Goal: Information Seeking & Learning: Find specific page/section

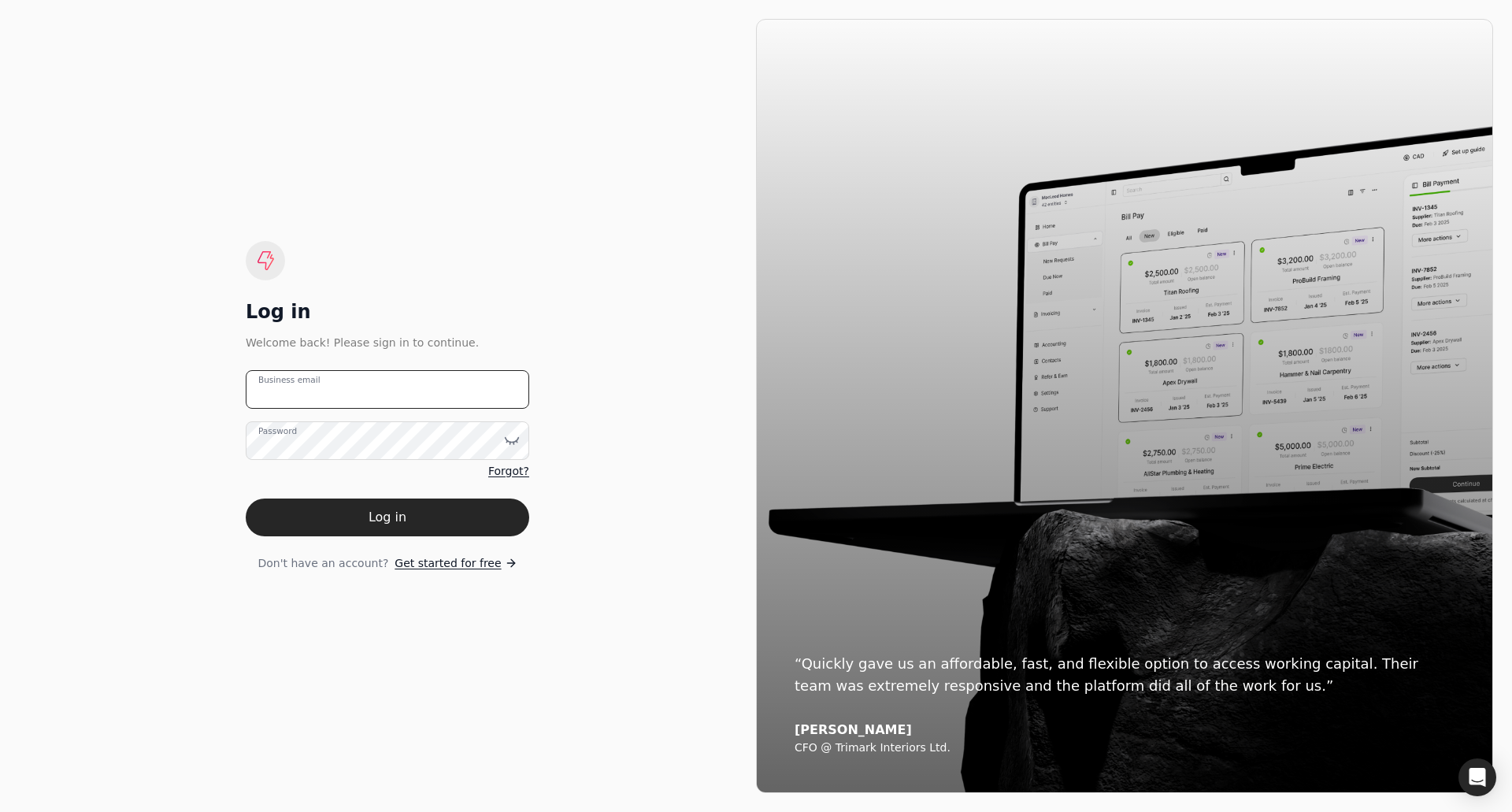
click at [434, 385] on email "Business email" at bounding box center [387, 389] width 284 height 39
type email "[EMAIL_ADDRESS][DOMAIN_NAME]"
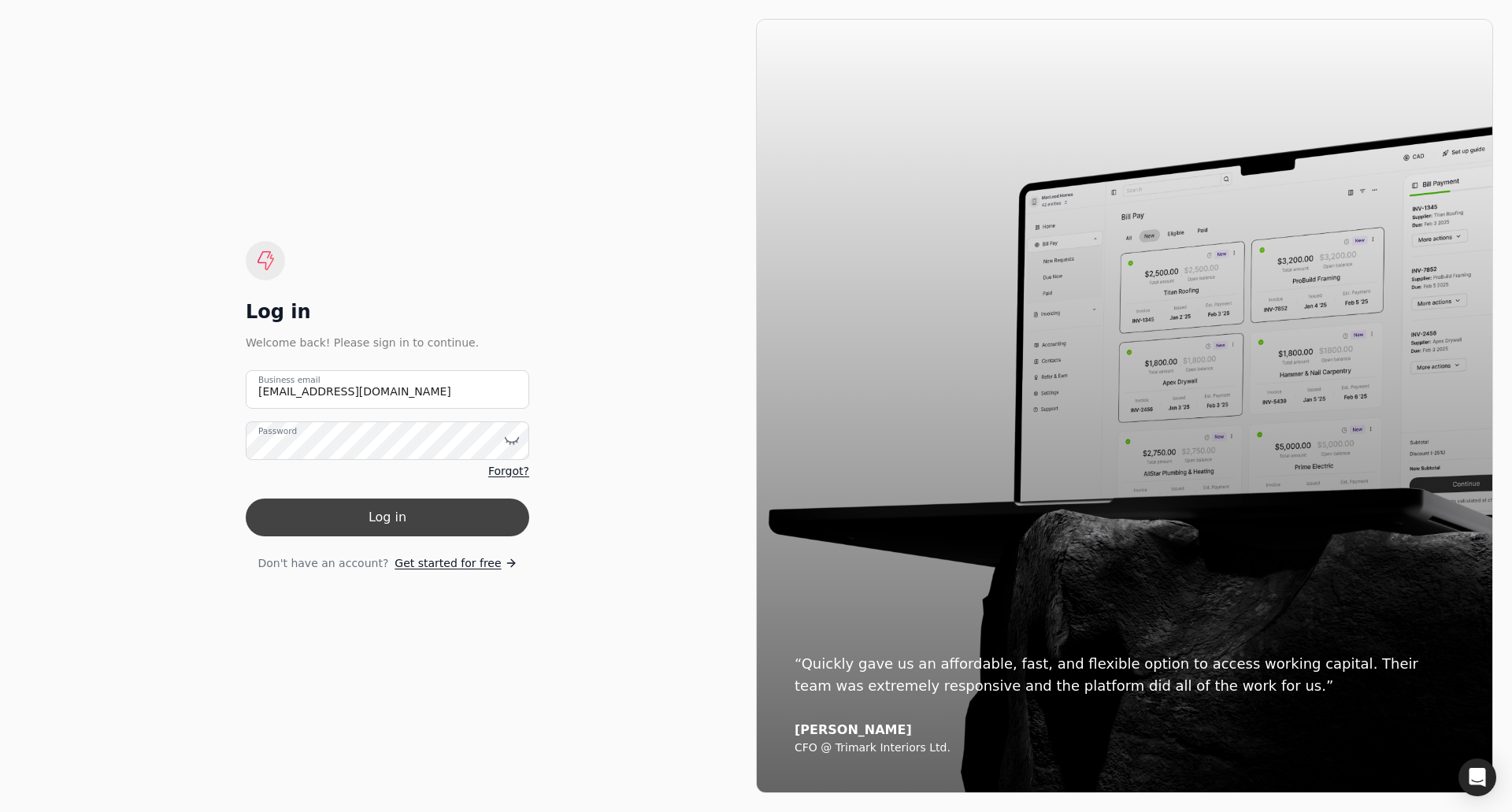
click at [444, 514] on button "Log in" at bounding box center [387, 518] width 284 height 38
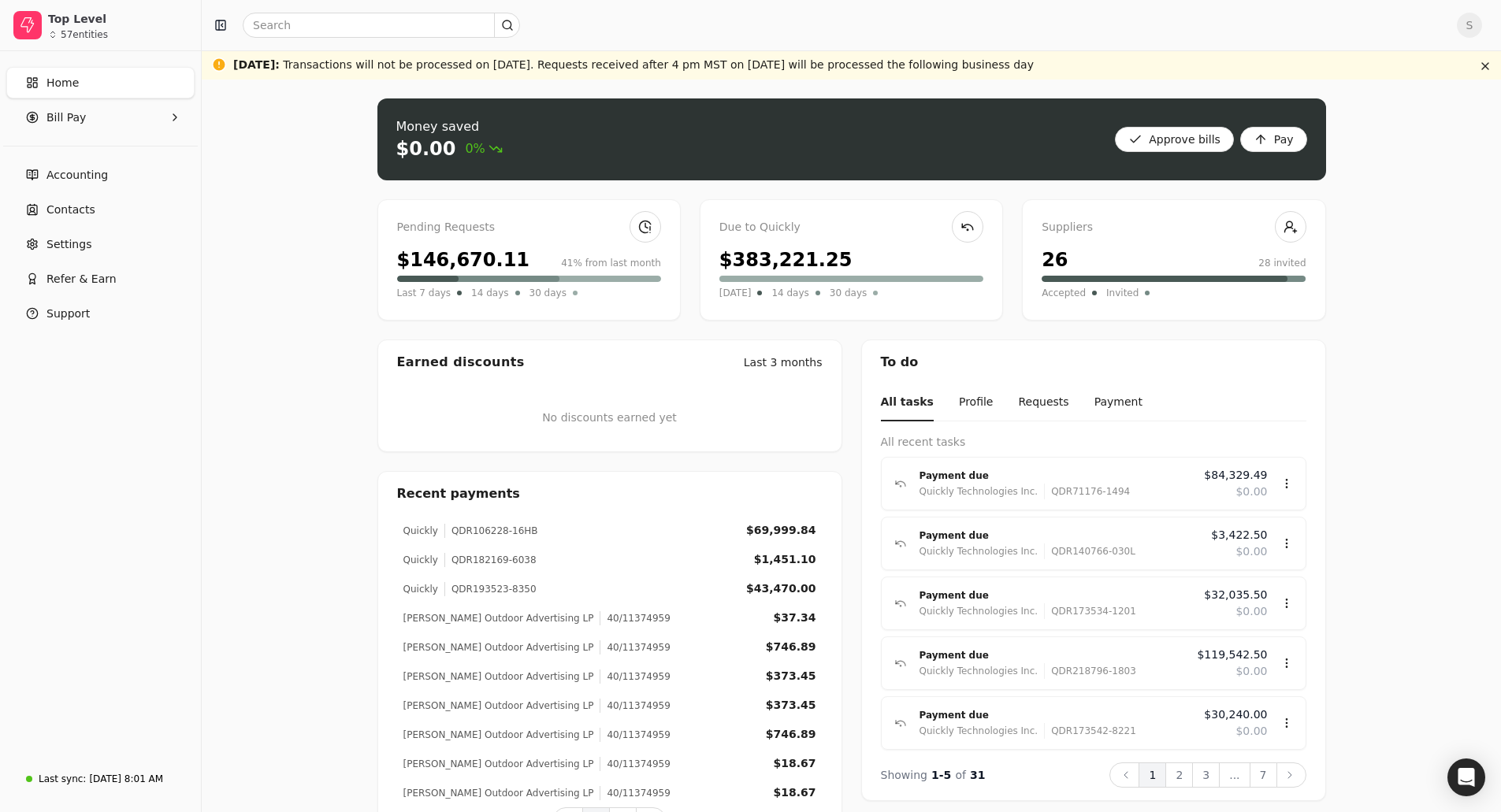
click at [140, 502] on div "Home Bill Pay Accounting Contacts Settings Refer & Earn Support" at bounding box center [100, 405] width 201 height 707
click at [251, 567] on div "Money saved $0.00 0% Approve bills Pay Pending Requests $146,670.11 41% from la…" at bounding box center [851, 471] width 1299 height 785
click at [310, 17] on input "text" at bounding box center [381, 25] width 277 height 25
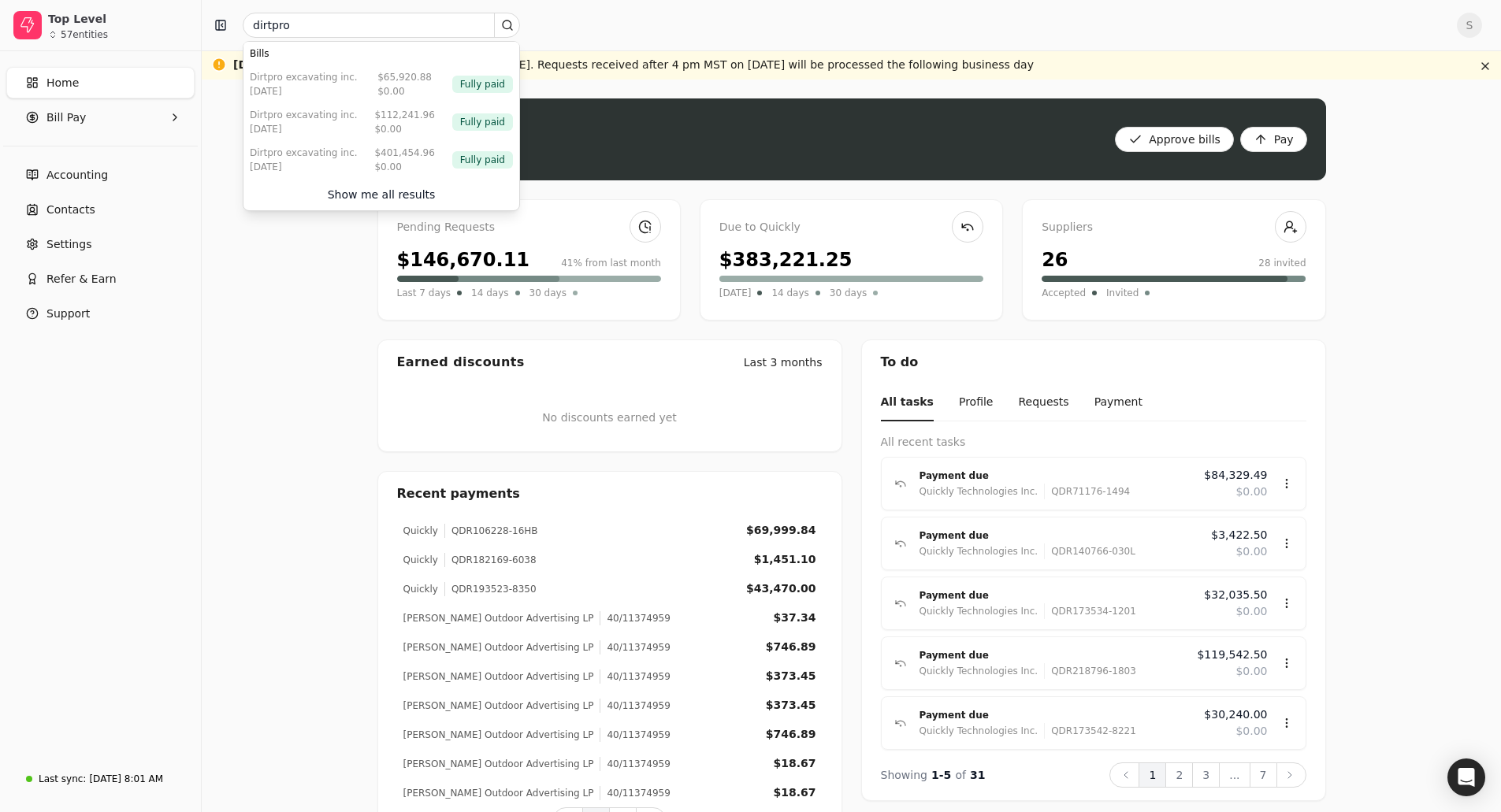
click at [221, 451] on div "Money saved $0.00 0% Approve bills Pay Pending Requests $146,670.11 41% from la…" at bounding box center [851, 471] width 1299 height 785
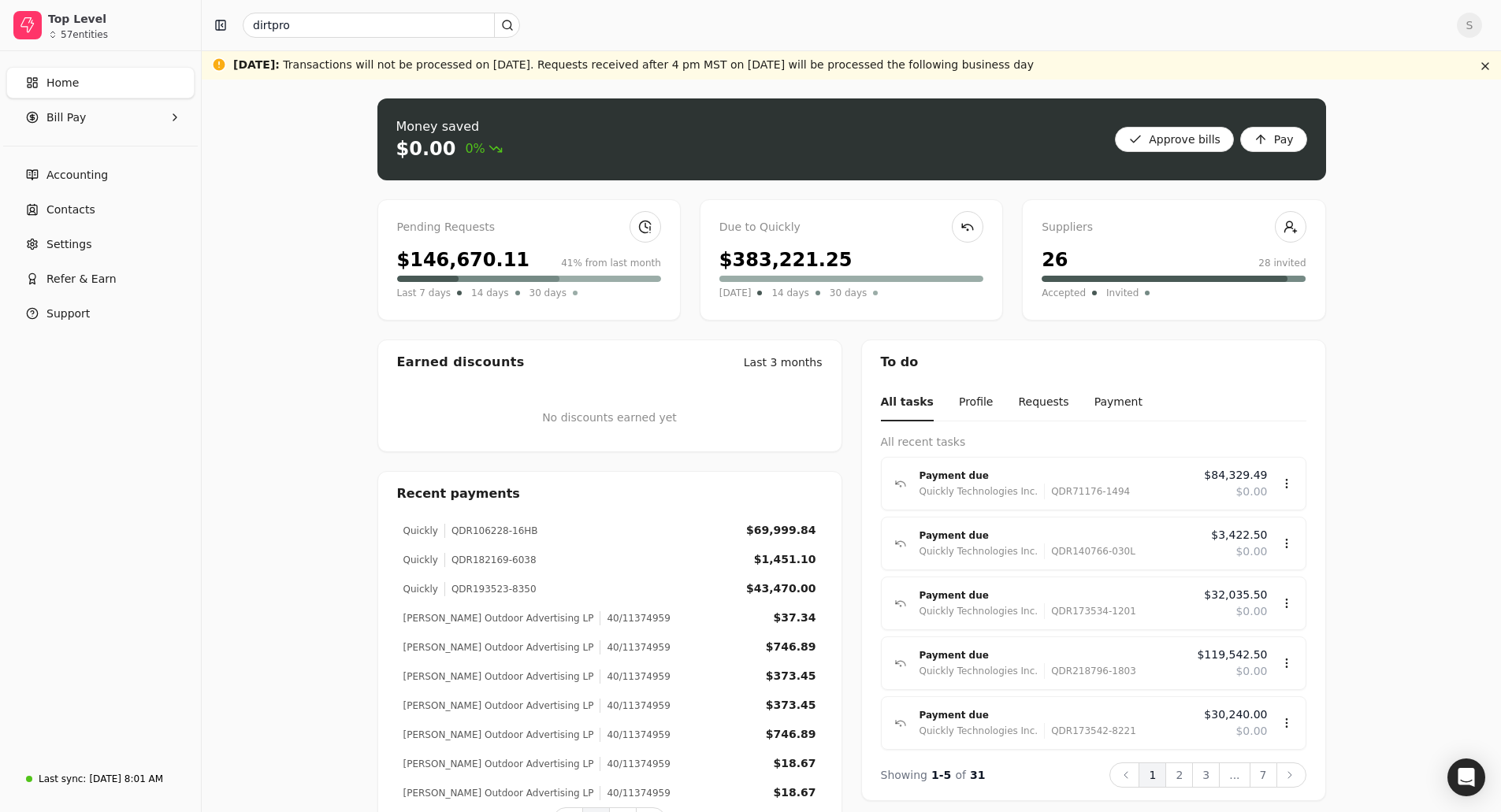
click at [310, 397] on div "Money saved $0.00 0% Approve bills Pay Pending Requests $146,670.11 41% from la…" at bounding box center [851, 471] width 1299 height 785
click at [287, 23] on input "dirtpro" at bounding box center [381, 25] width 277 height 25
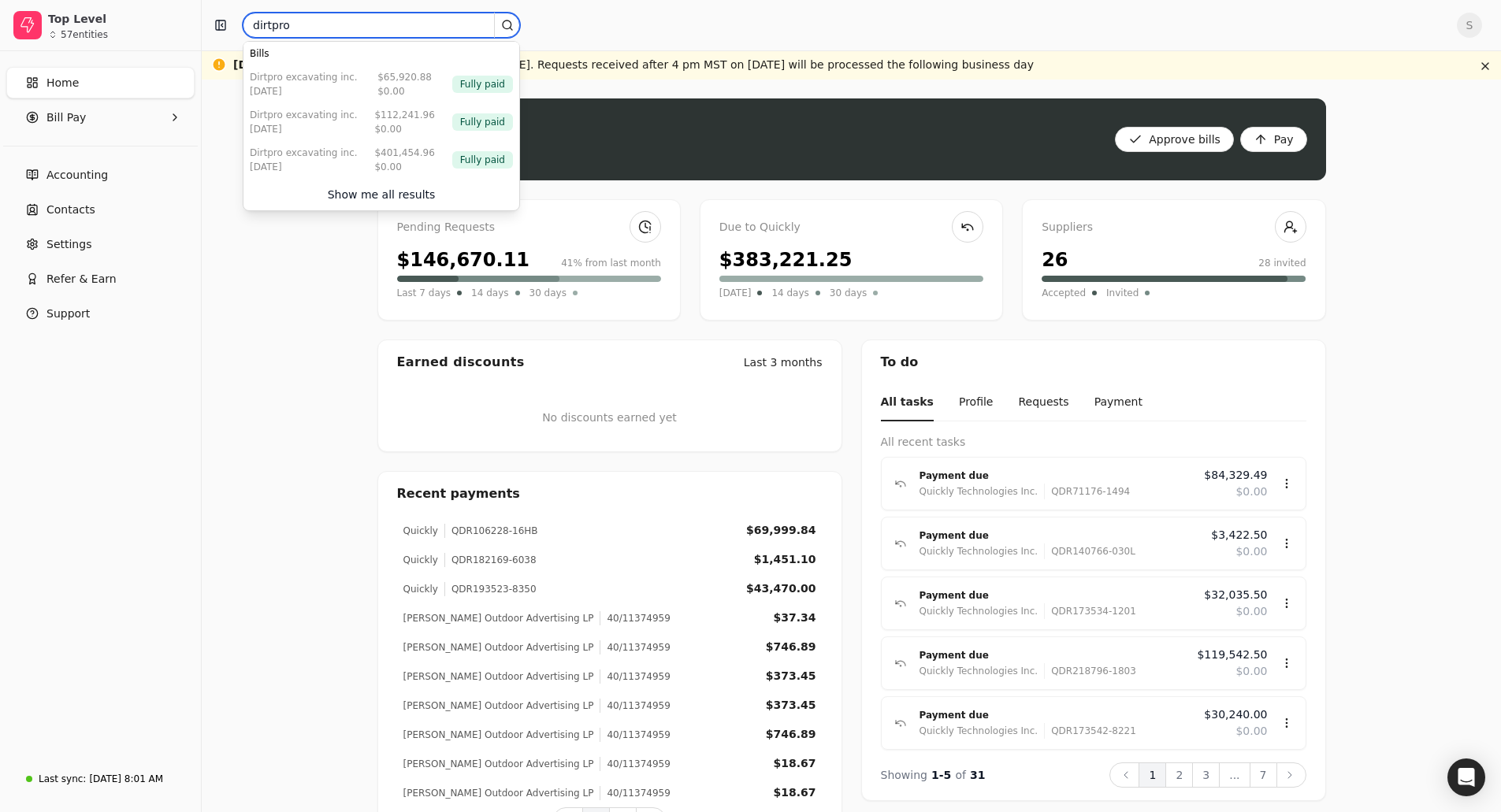
click at [287, 23] on input "dirtpro" at bounding box center [381, 25] width 277 height 25
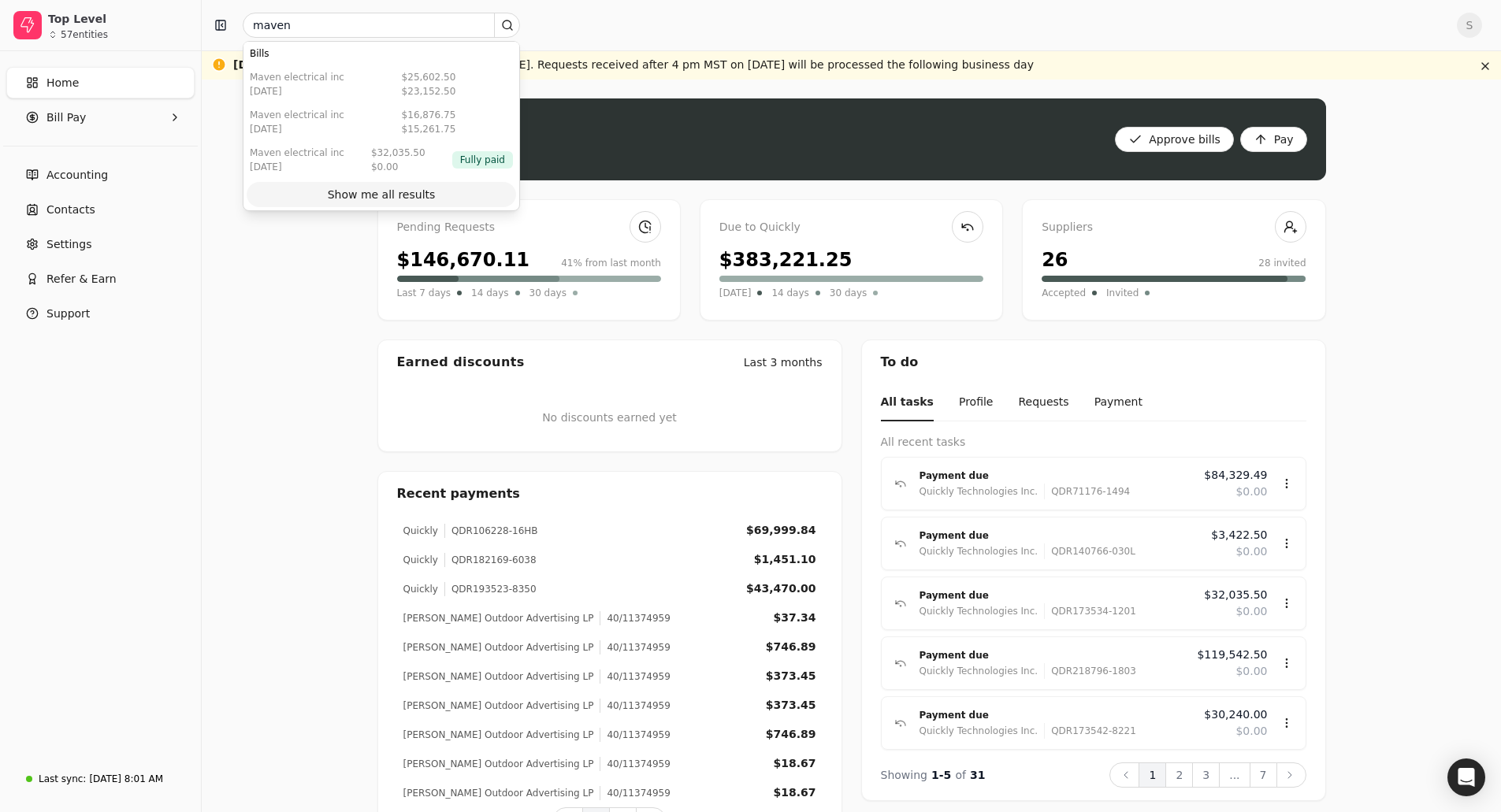
click at [357, 194] on div "Show me all results" at bounding box center [381, 195] width 108 height 16
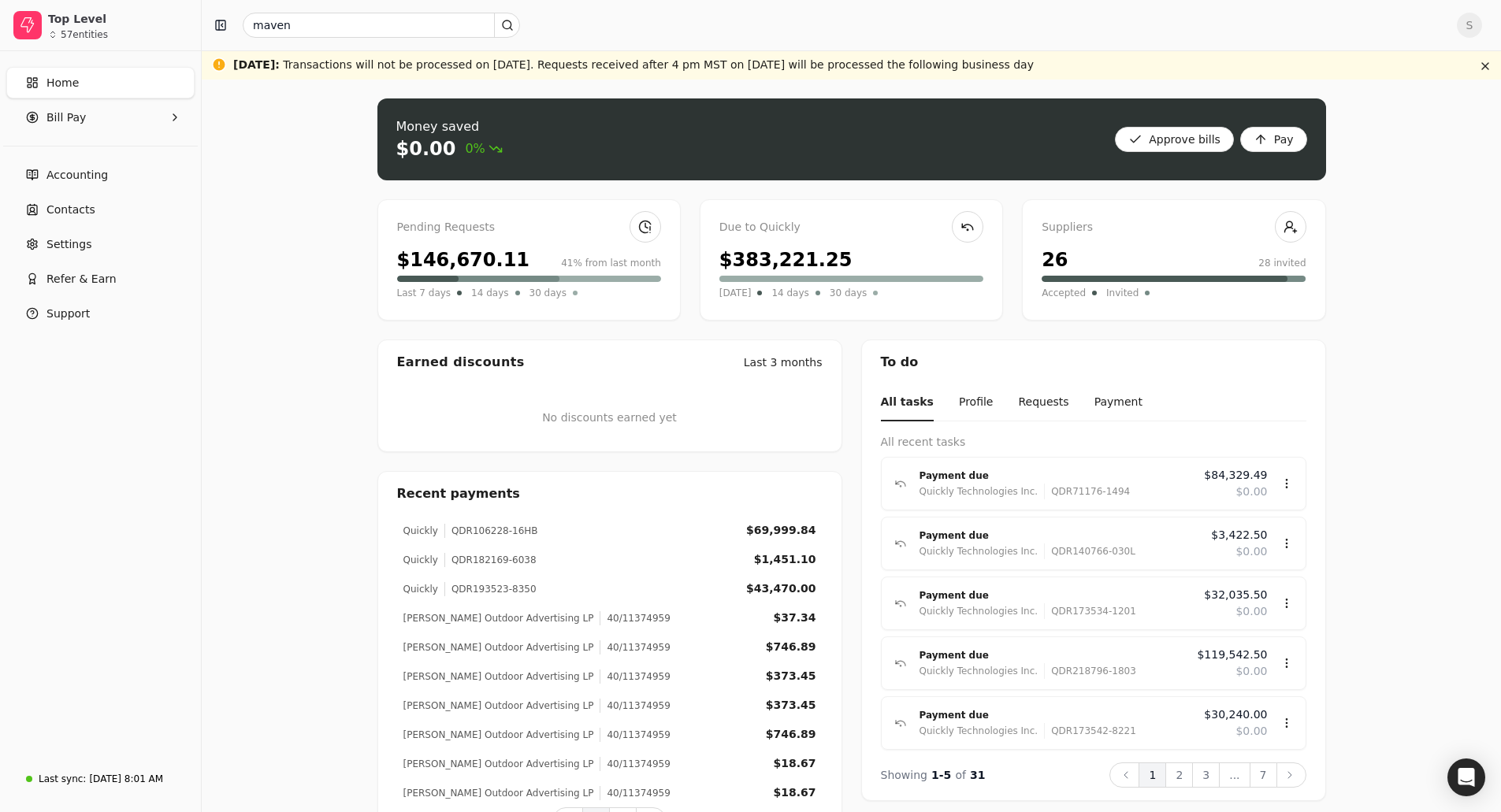
click at [511, 29] on icon at bounding box center [511, 29] width 3 height 3
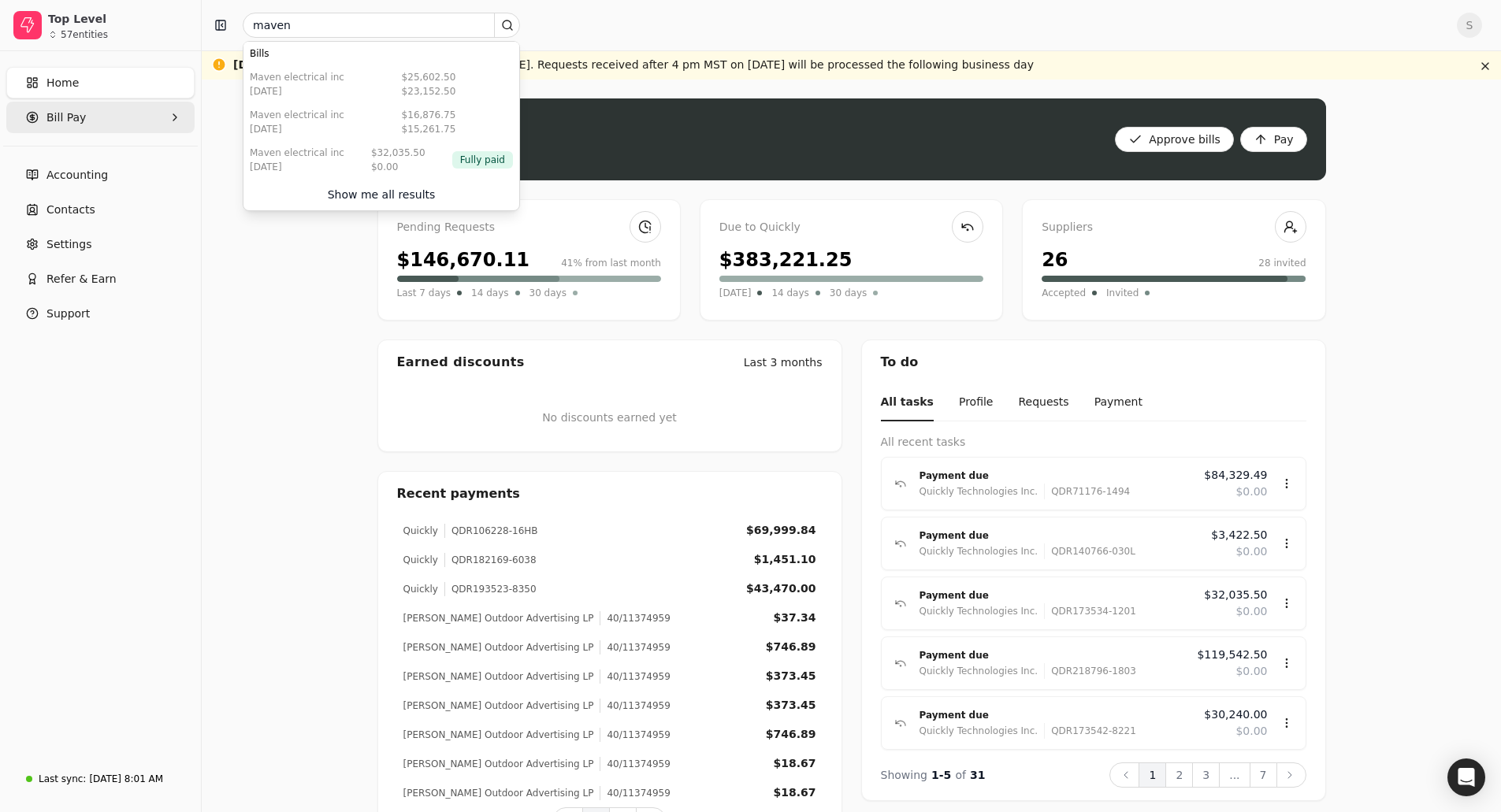
click at [60, 123] on span "Bill Pay" at bounding box center [66, 117] width 40 height 16
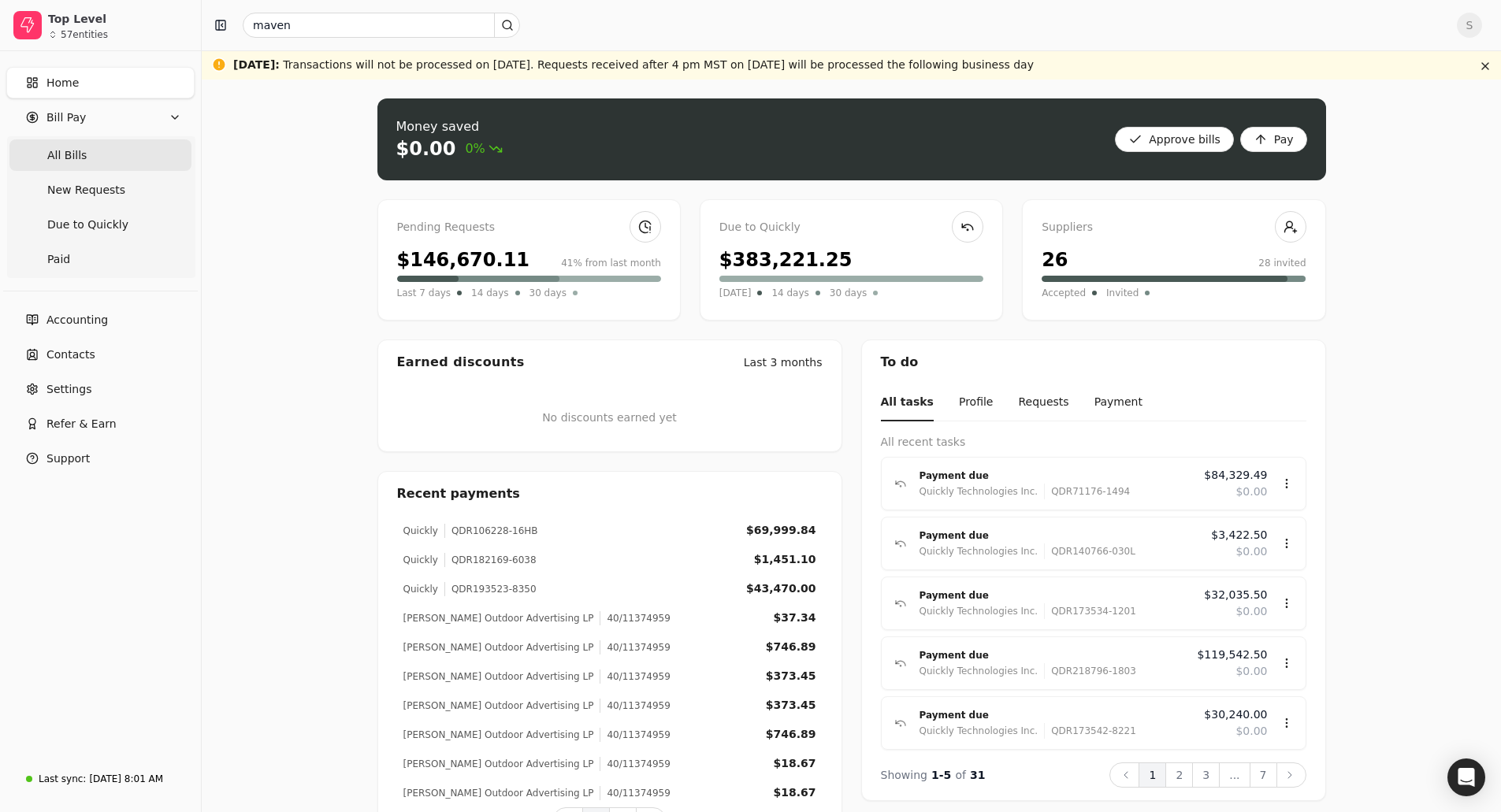
click at [70, 156] on span "All Bills" at bounding box center [67, 155] width 40 height 16
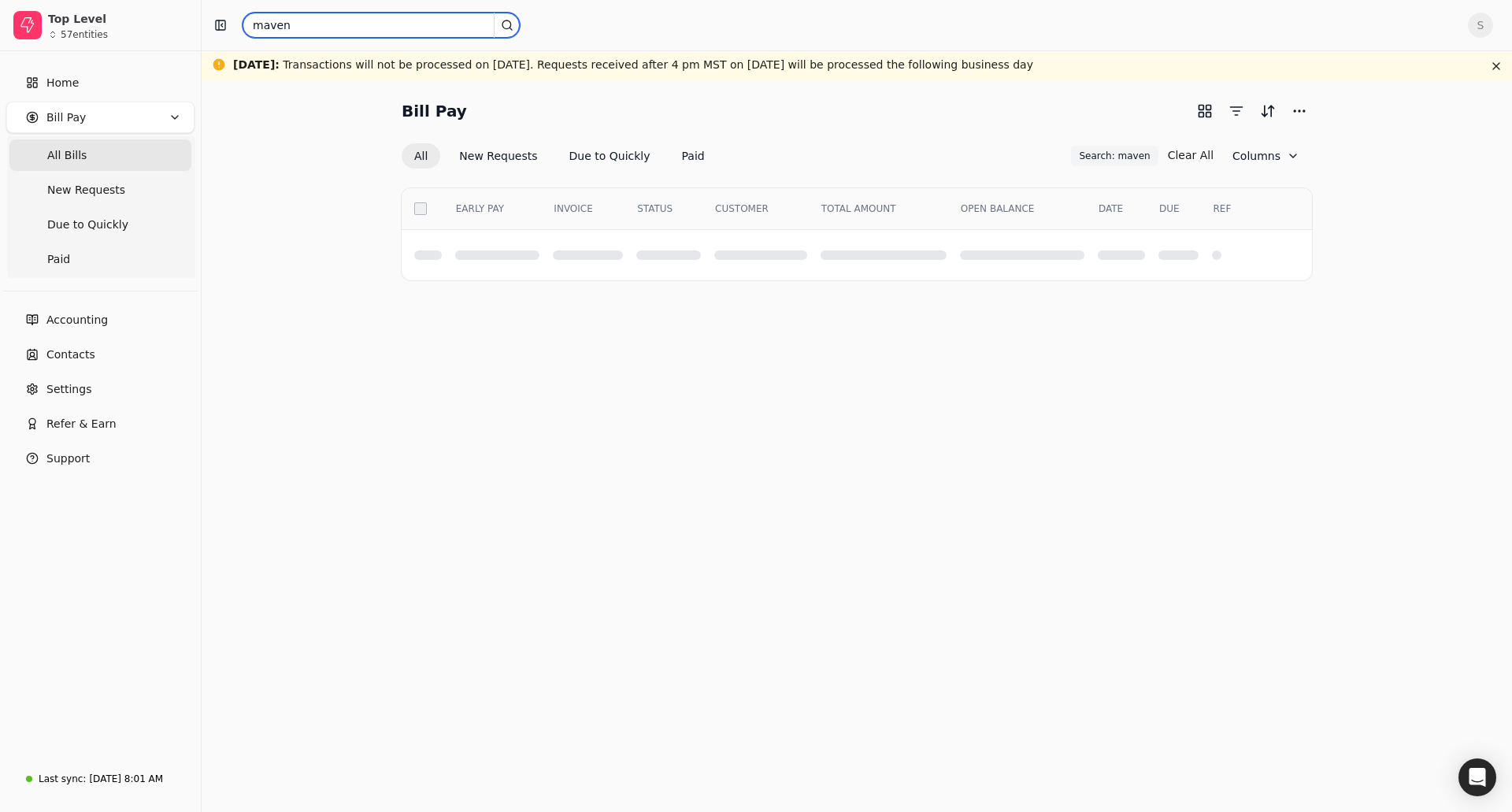
click at [331, 29] on input "maven" at bounding box center [381, 25] width 277 height 25
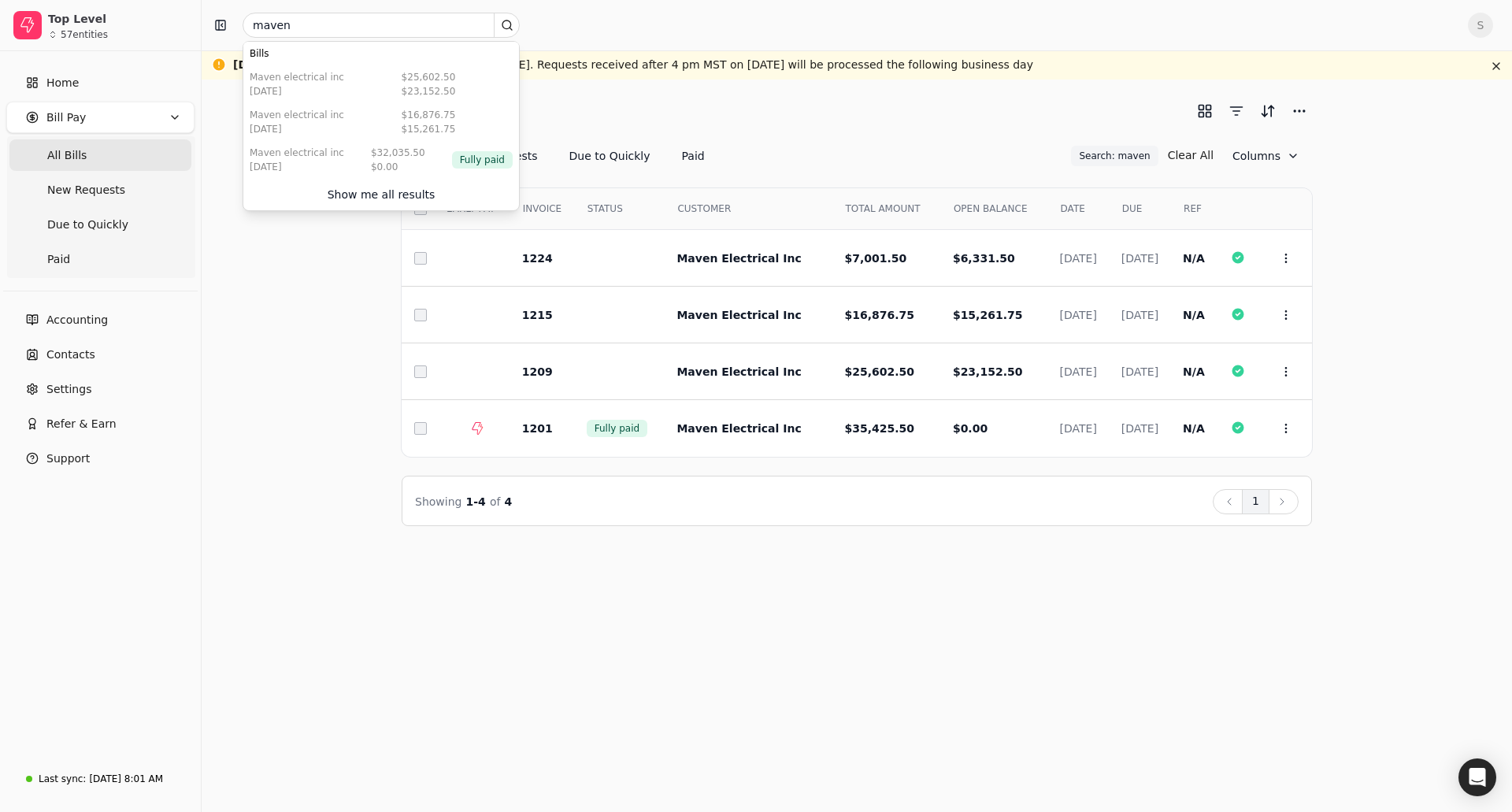
click at [859, 589] on div "Bill Pay All New Requests Due to Quickly Paid Search: maven Search: maven Clear…" at bounding box center [856, 445] width 1311 height 733
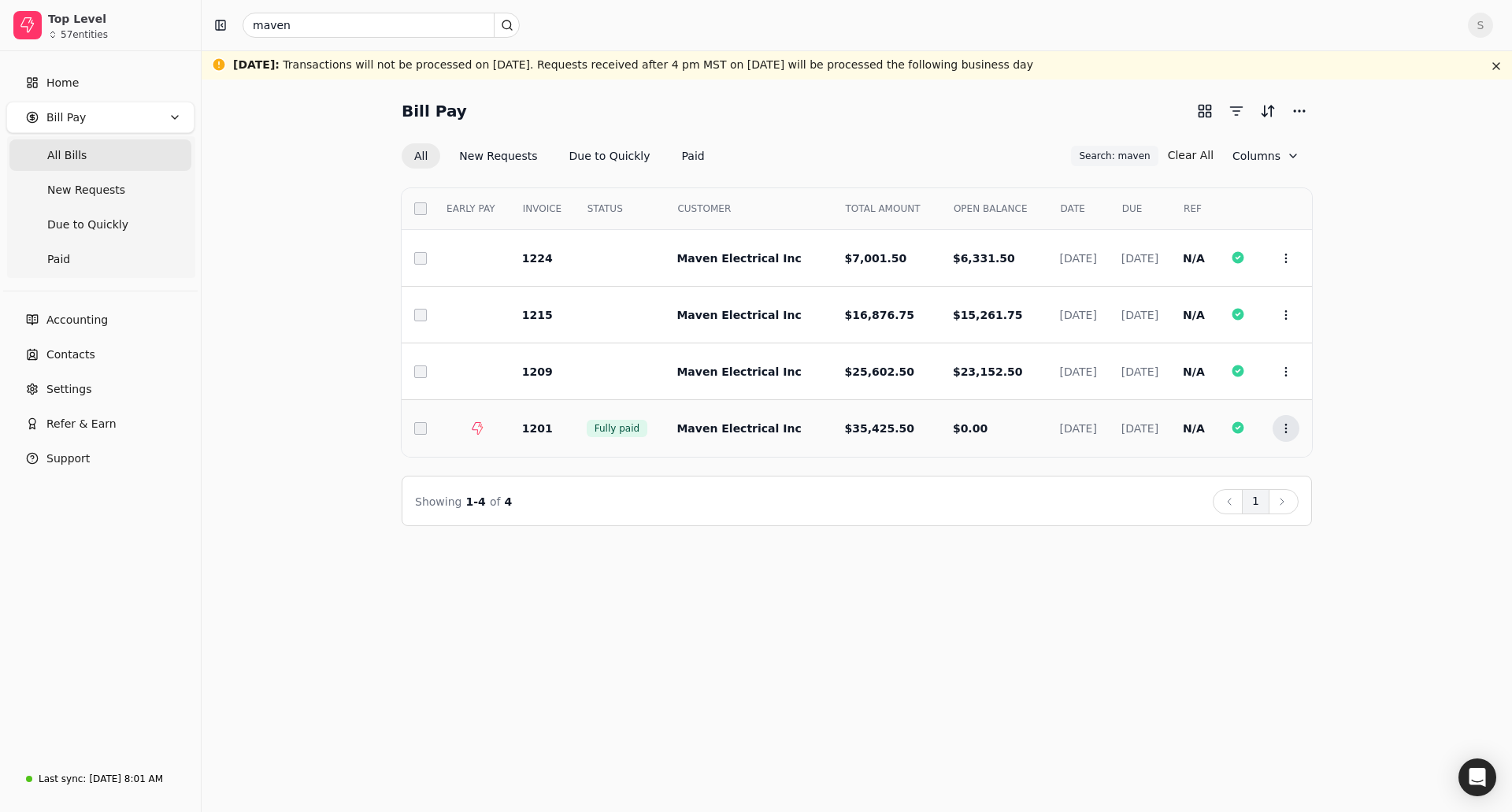
click at [1279, 427] on button "Context Menu Button" at bounding box center [1286, 429] width 27 height 27
click at [1306, 466] on span "Open" at bounding box center [1311, 467] width 29 height 16
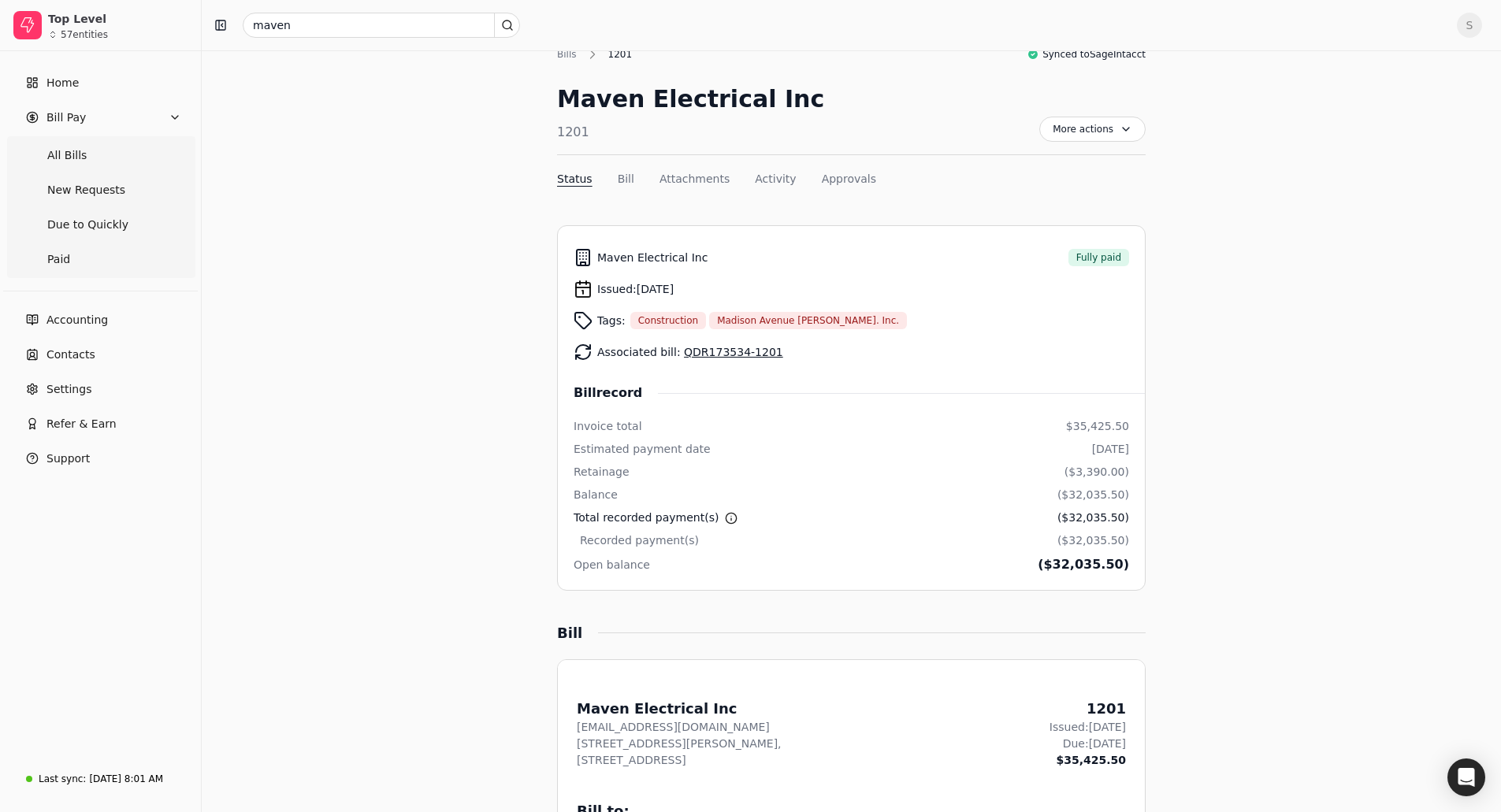
scroll to position [79, 0]
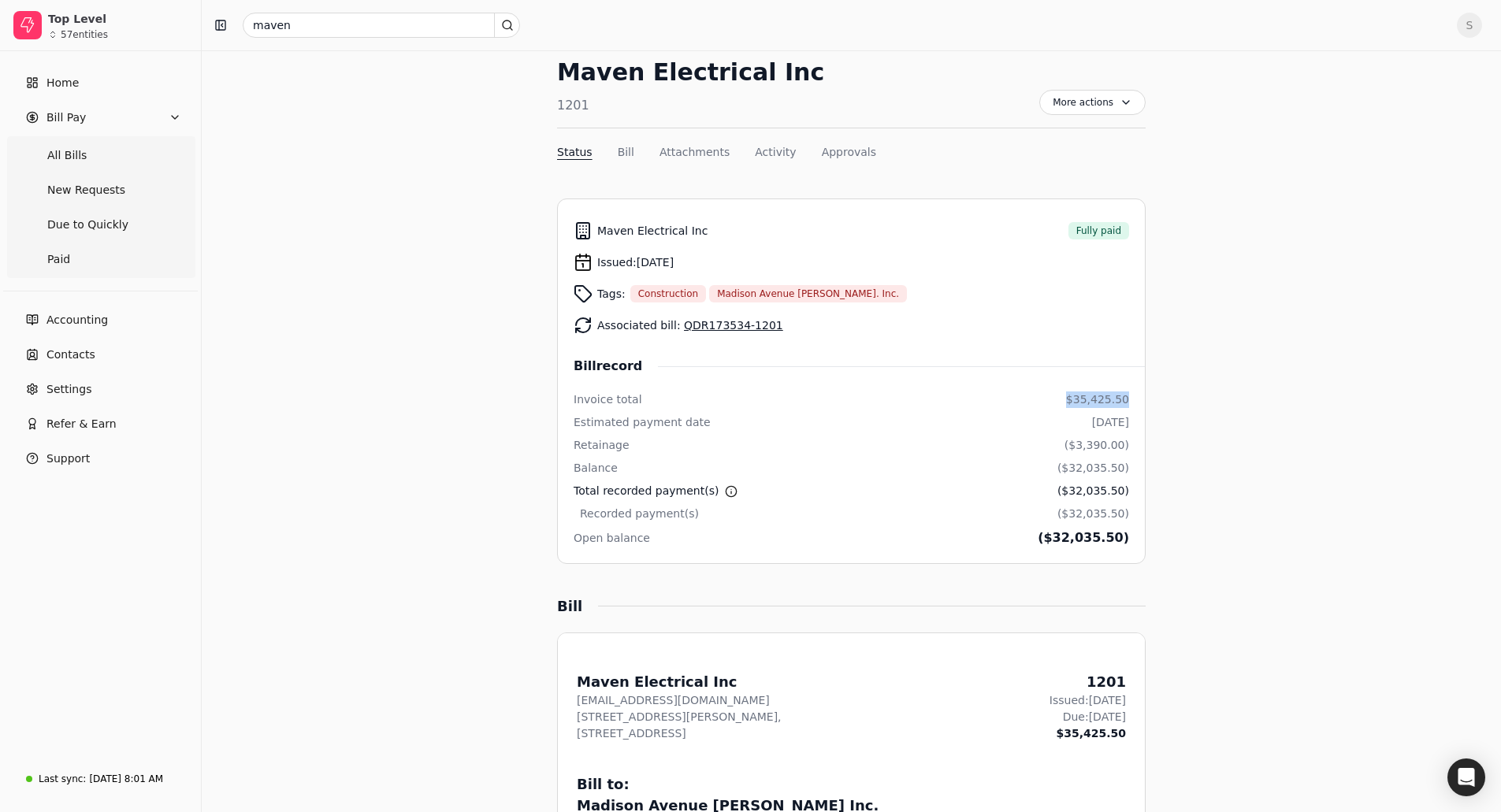
drag, startPoint x: 1068, startPoint y: 402, endPoint x: 1130, endPoint y: 401, distance: 62.0
click at [1130, 401] on li "Maven Electrical Inc Fully paid Issued: [DATE] Tags: Construction [GEOGRAPHIC_D…" at bounding box center [851, 381] width 588 height 366
click at [632, 412] on div "Bill record Invoice total $35,425.50 Estimated payment date [DATE] Retainage ($…" at bounding box center [851, 452] width 556 height 191
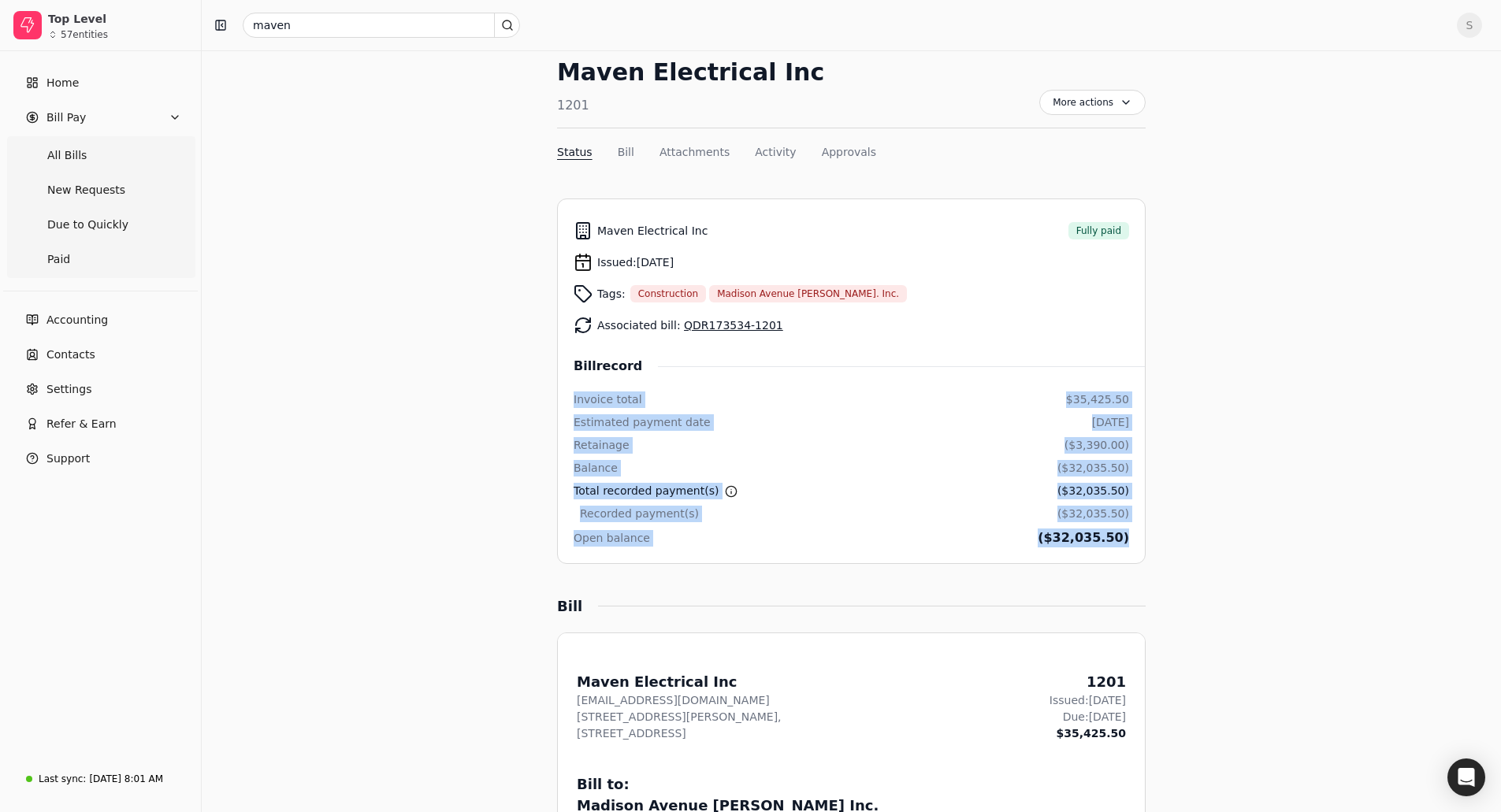
drag, startPoint x: 571, startPoint y: 403, endPoint x: 1141, endPoint y: 525, distance: 582.9
click at [1141, 525] on li "Maven Electrical Inc Fully paid Issued: [DATE] Tags: Construction [GEOGRAPHIC_D…" at bounding box center [851, 381] width 588 height 366
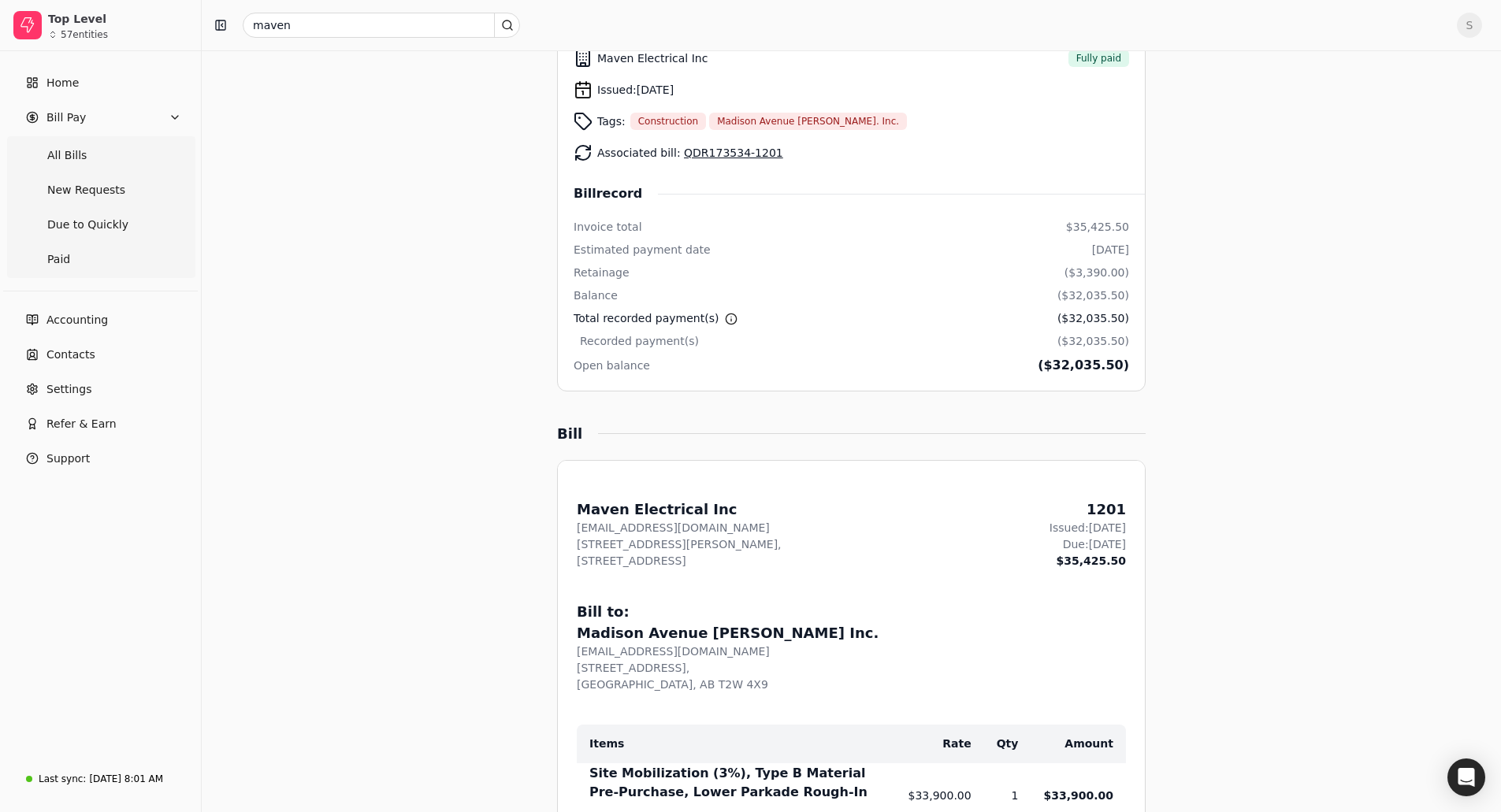
scroll to position [157, 0]
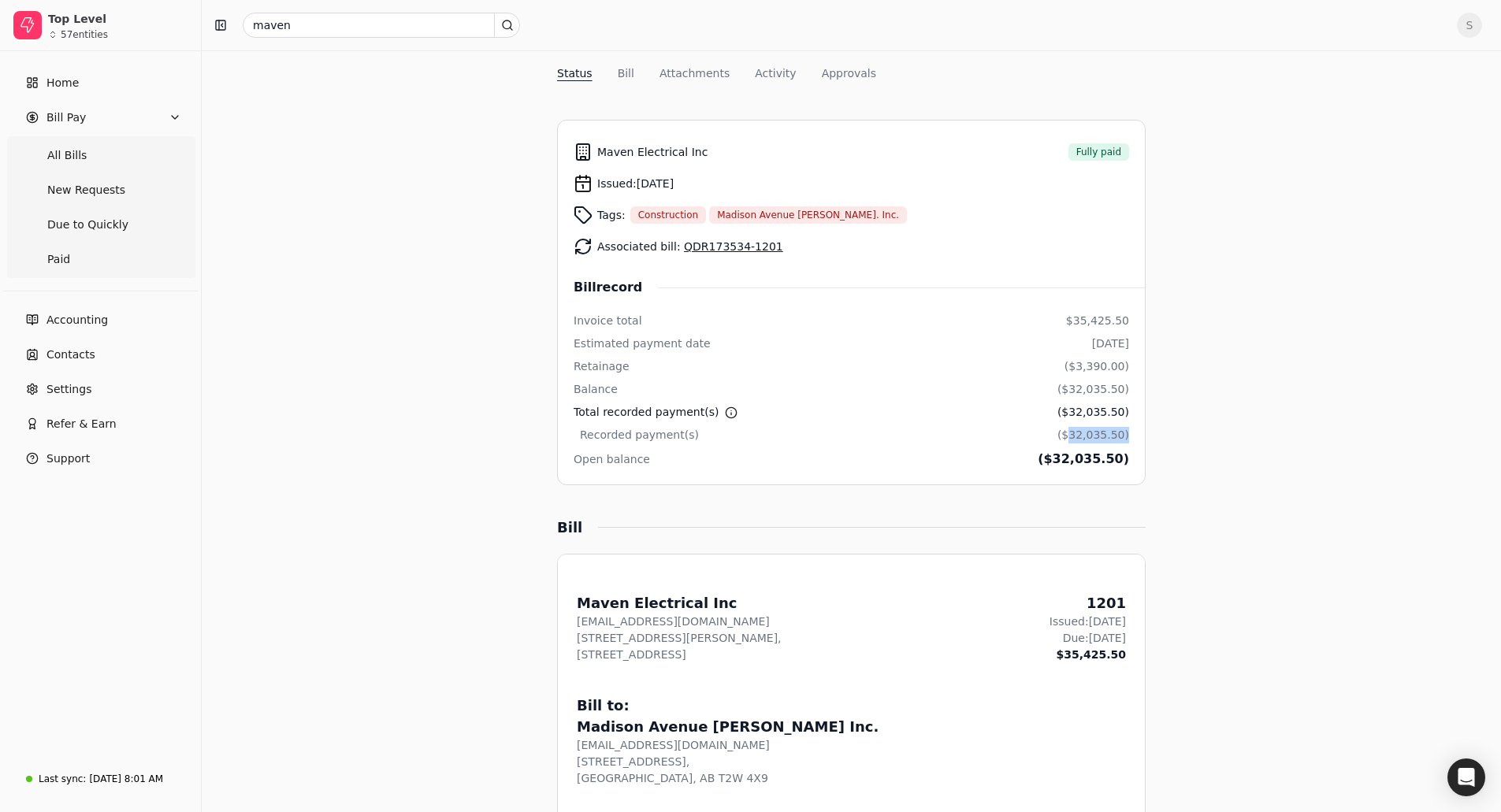
drag, startPoint x: 1075, startPoint y: 430, endPoint x: 1133, endPoint y: 438, distance: 58.5
click at [1133, 438] on li "Maven Electrical Inc Fully paid Issued: [DATE] Tags: Construction [GEOGRAPHIC_D…" at bounding box center [851, 303] width 588 height 366
click at [1106, 441] on div "($32,035.50)" at bounding box center [1093, 435] width 71 height 16
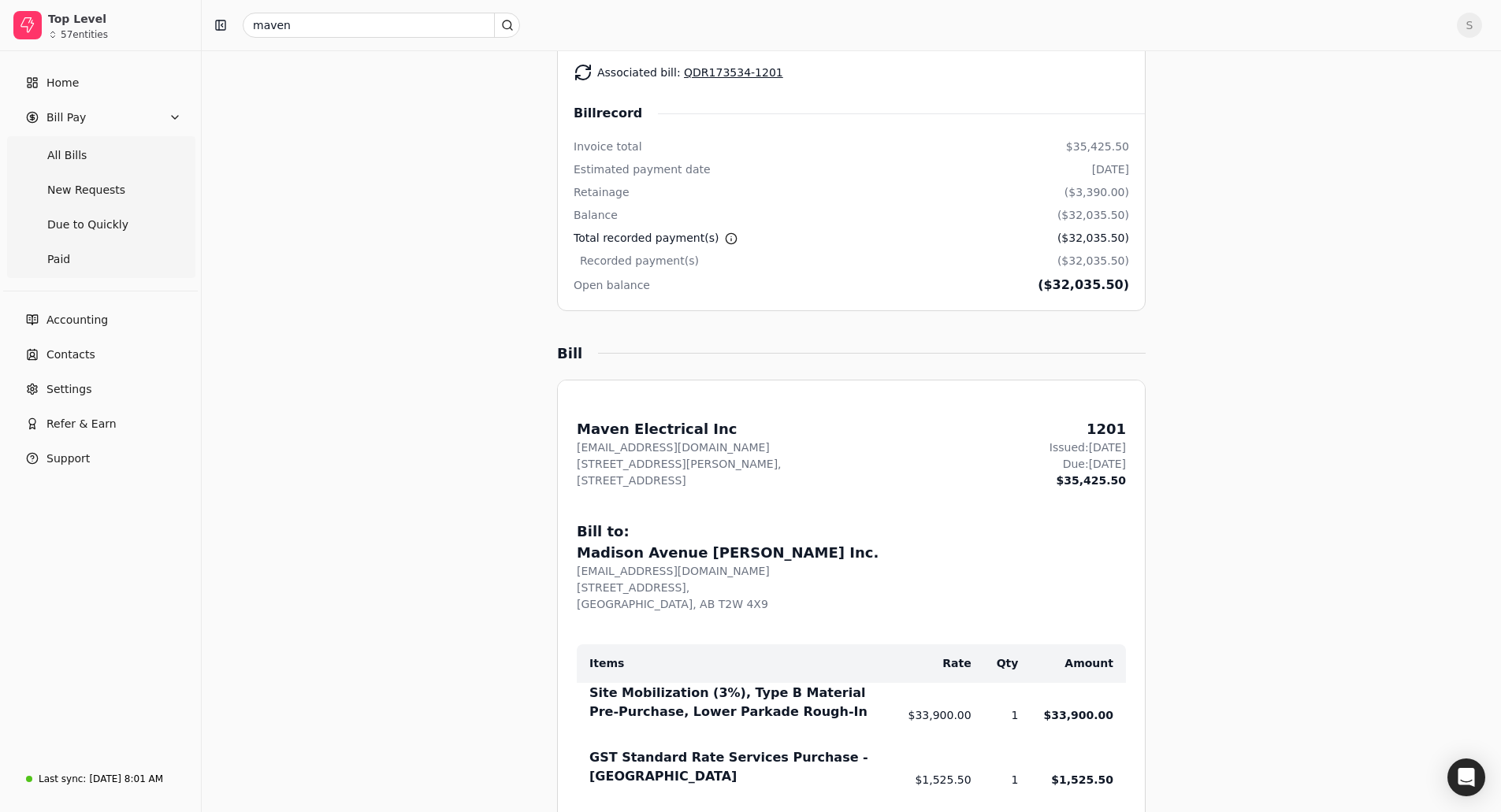
scroll to position [472, 0]
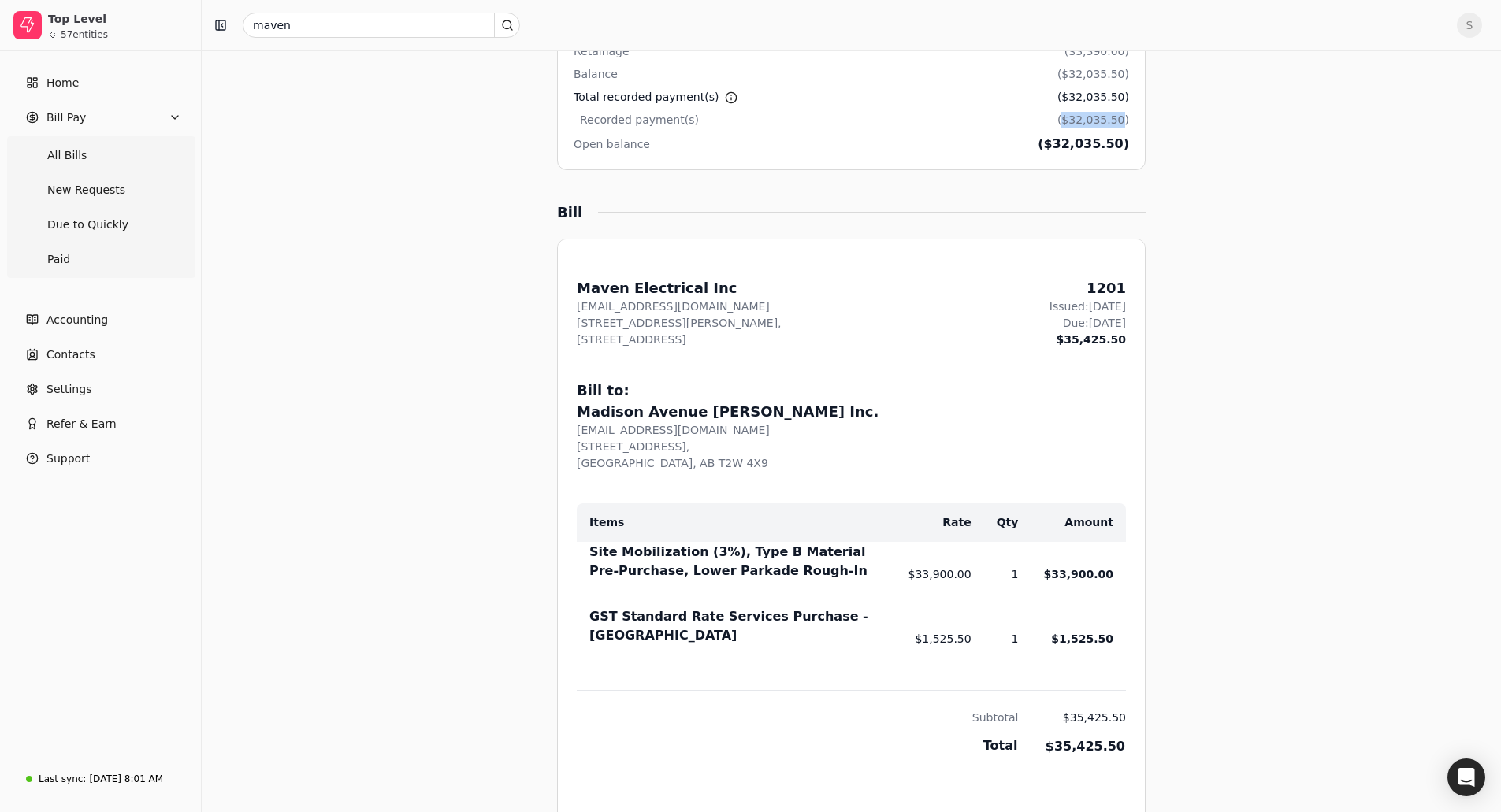
drag, startPoint x: 1070, startPoint y: 122, endPoint x: 1123, endPoint y: 118, distance: 53.2
click at [1123, 118] on div "($32,035.50)" at bounding box center [1093, 120] width 71 height 16
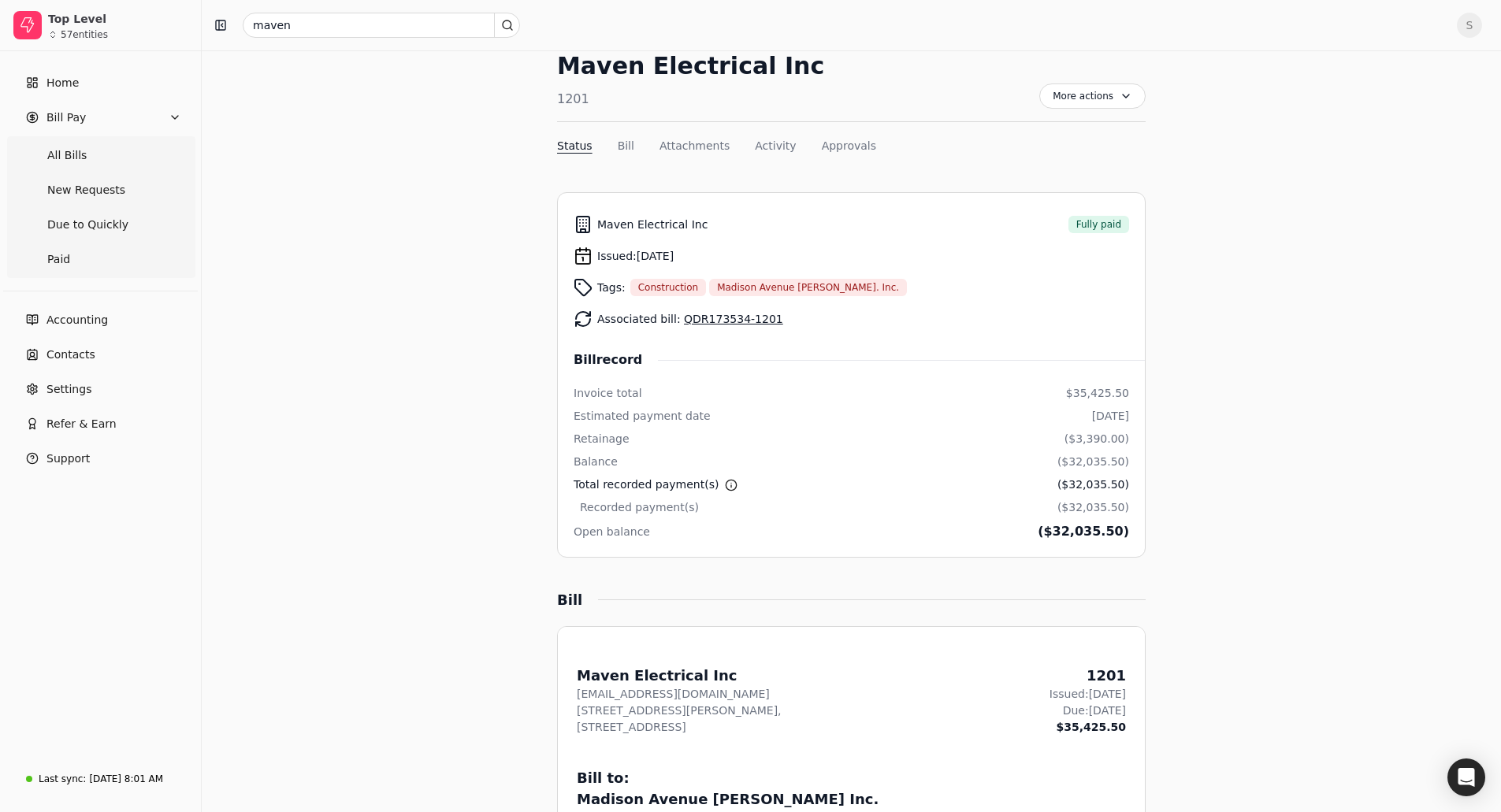
scroll to position [0, 0]
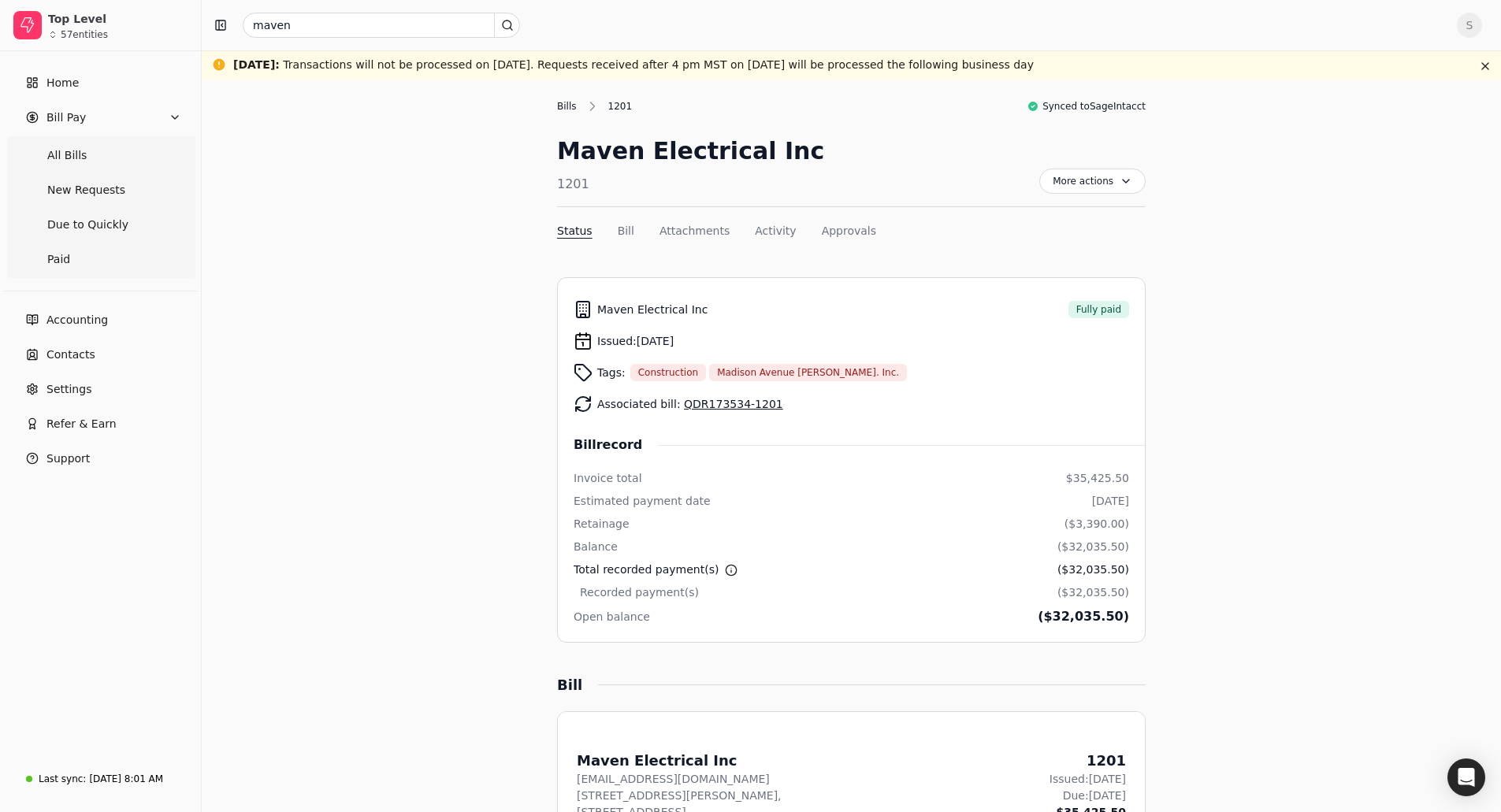
click at [563, 107] on div "Bills" at bounding box center [571, 107] width 28 height 14
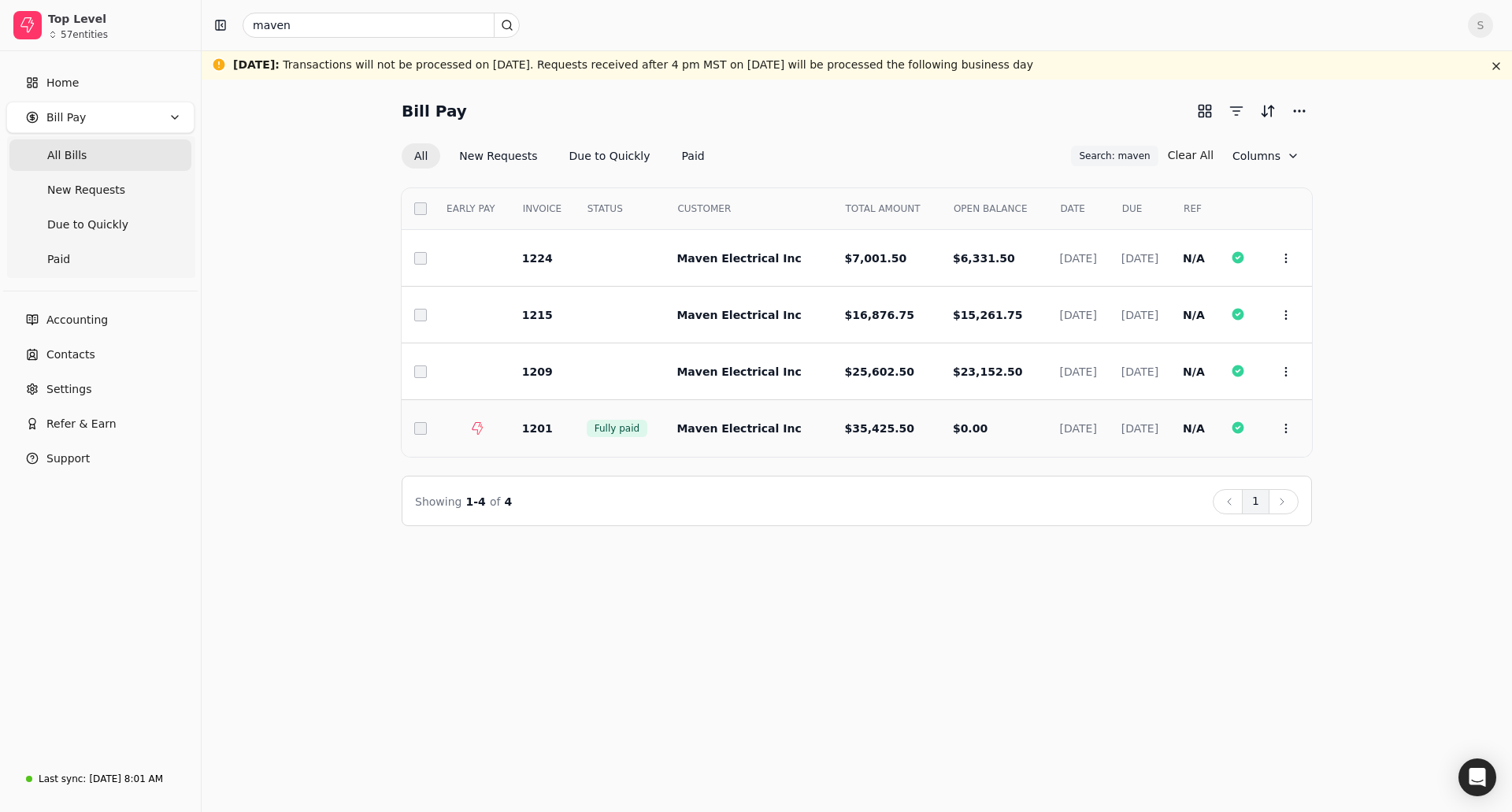
click at [759, 430] on span "Maven Electrical Inc" at bounding box center [739, 428] width 125 height 13
click at [845, 434] on span "$35,425.50" at bounding box center [881, 428] width 70 height 13
click at [1293, 425] on button "Context Menu Button" at bounding box center [1286, 429] width 27 height 27
click at [1296, 479] on li "Open" at bounding box center [1362, 467] width 194 height 29
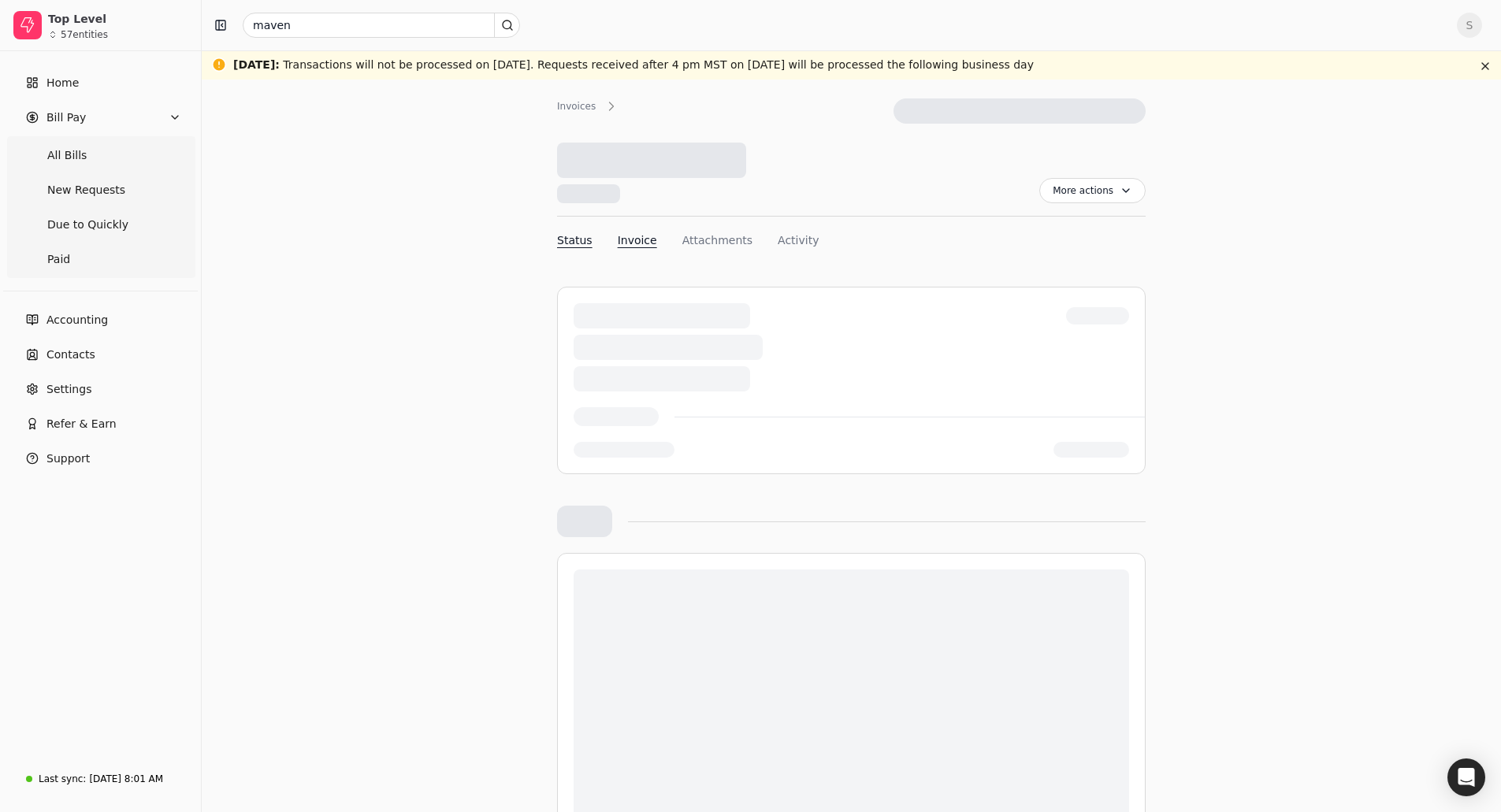
click at [644, 243] on button "Invoice" at bounding box center [638, 240] width 40 height 16
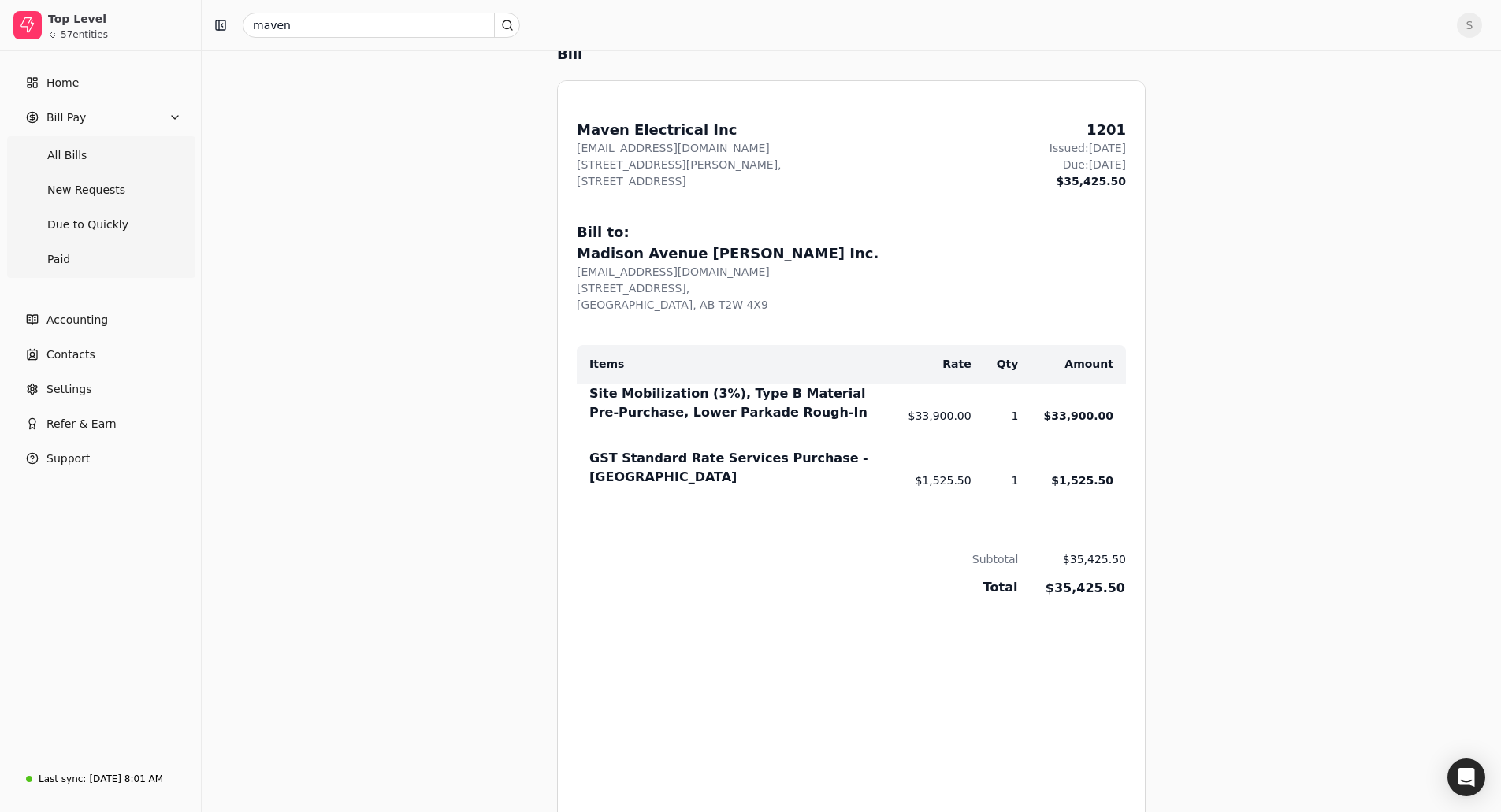
scroll to position [631, 0]
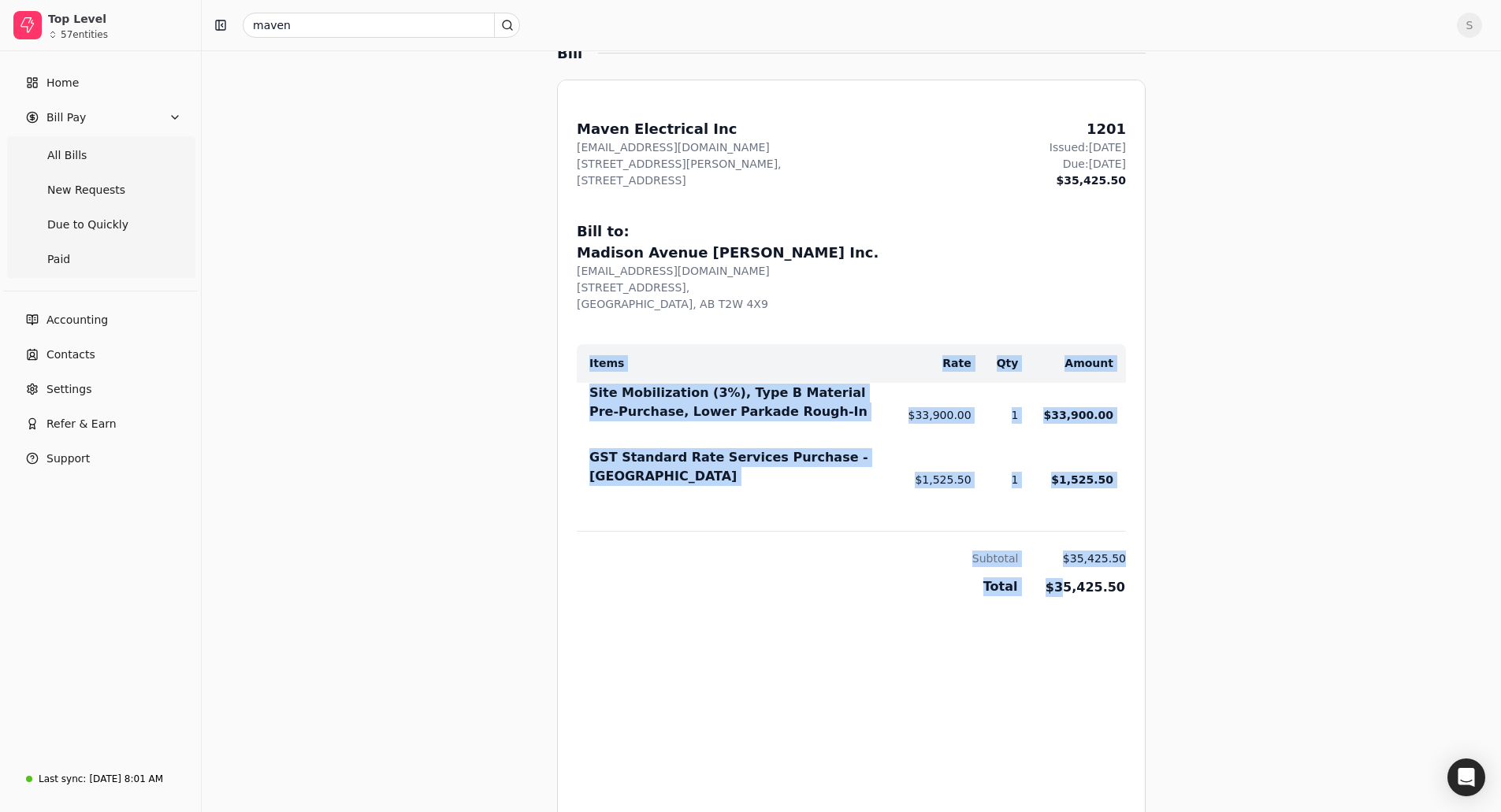
drag, startPoint x: 1075, startPoint y: 581, endPoint x: 1149, endPoint y: 579, distance: 74.0
click at [1149, 579] on div "Bills 1201 Synced to SageIntacct Maven Electrical Inc 1201 More actions Context…" at bounding box center [852, 508] width 949 height 2082
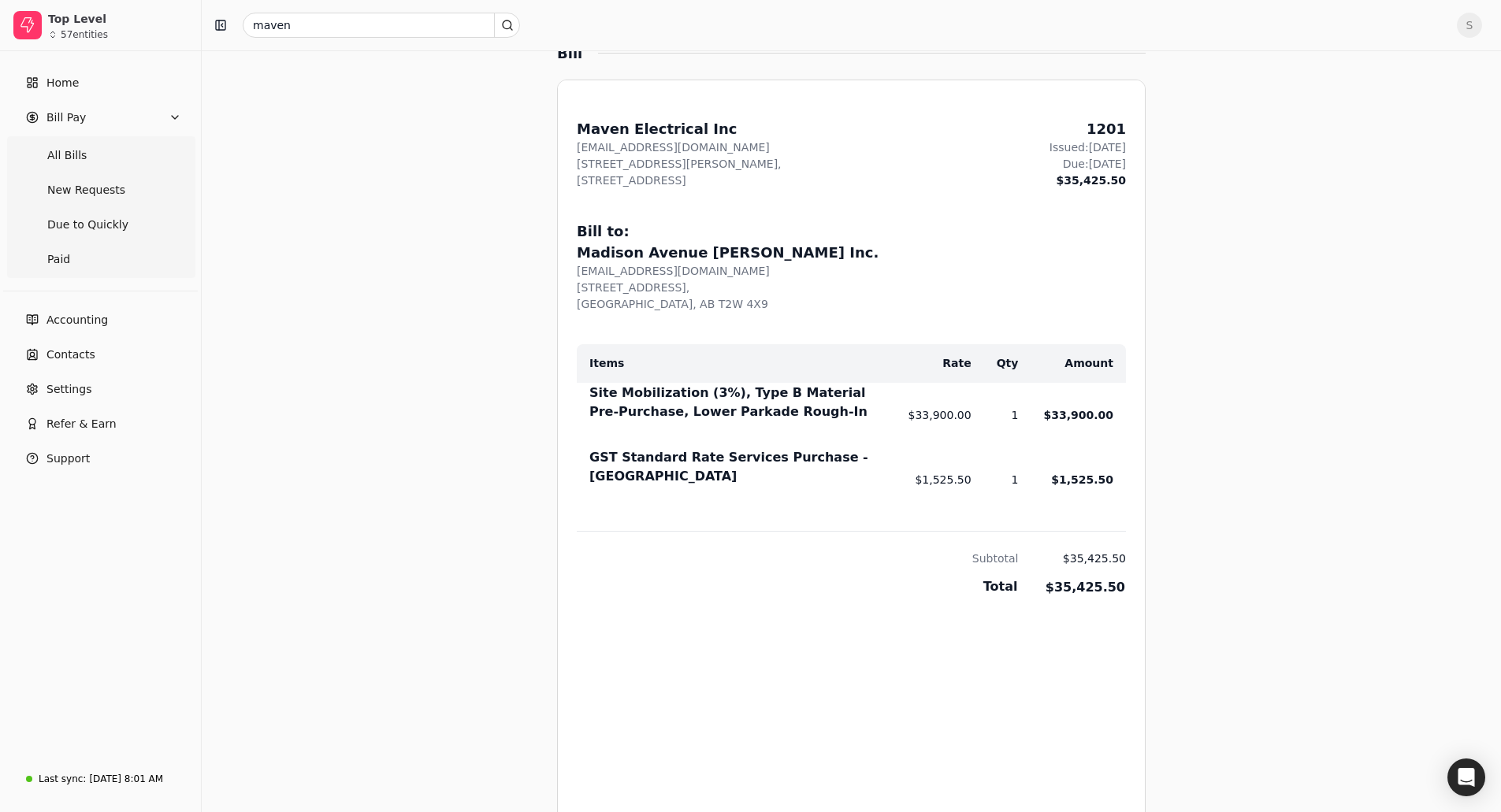
click at [1092, 549] on td "$35,425.50" at bounding box center [1072, 549] width 108 height 36
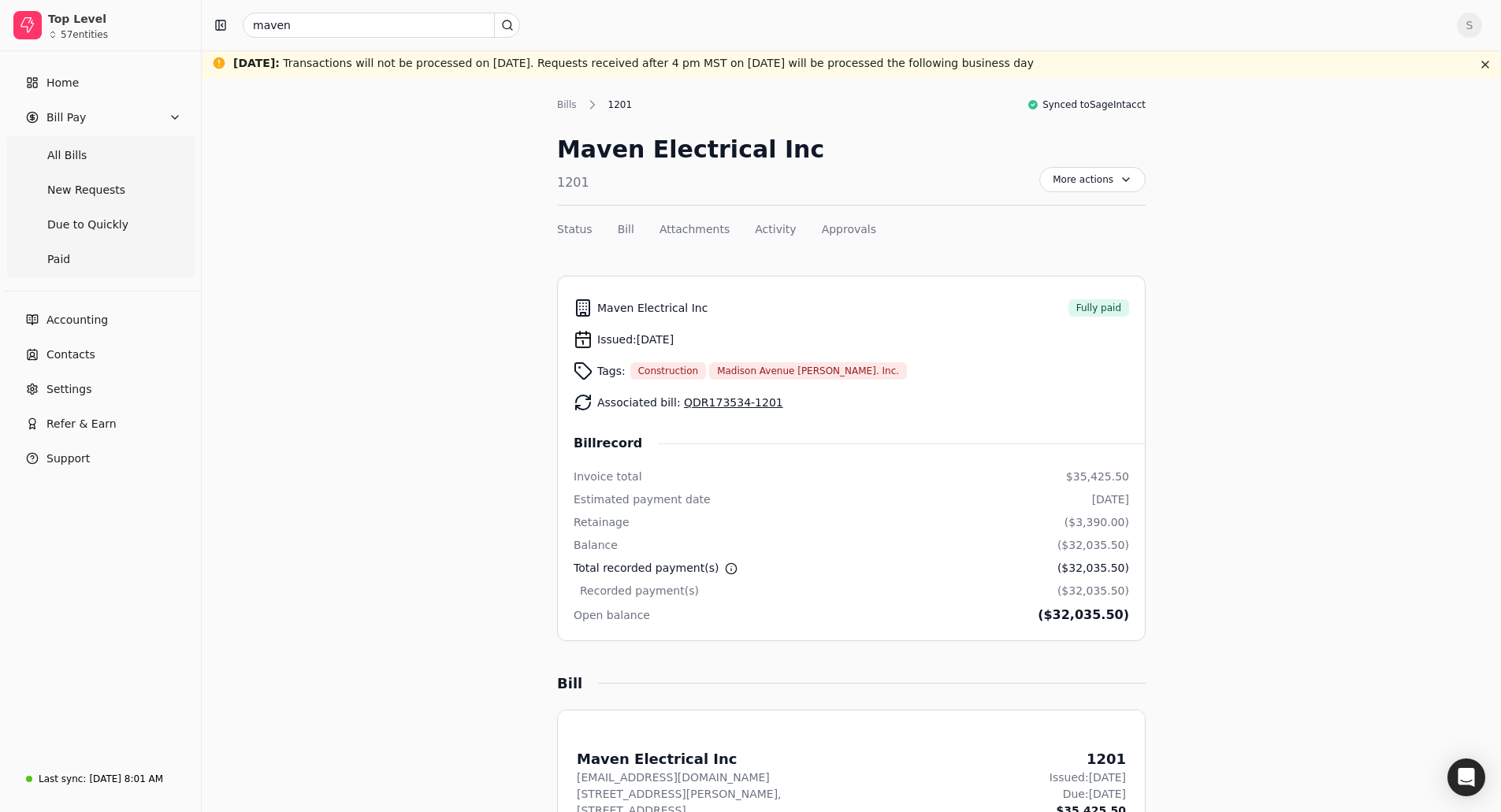
click at [1086, 623] on div "($32,035.50)" at bounding box center [1084, 615] width 91 height 19
click at [314, 23] on input "maven" at bounding box center [381, 25] width 277 height 25
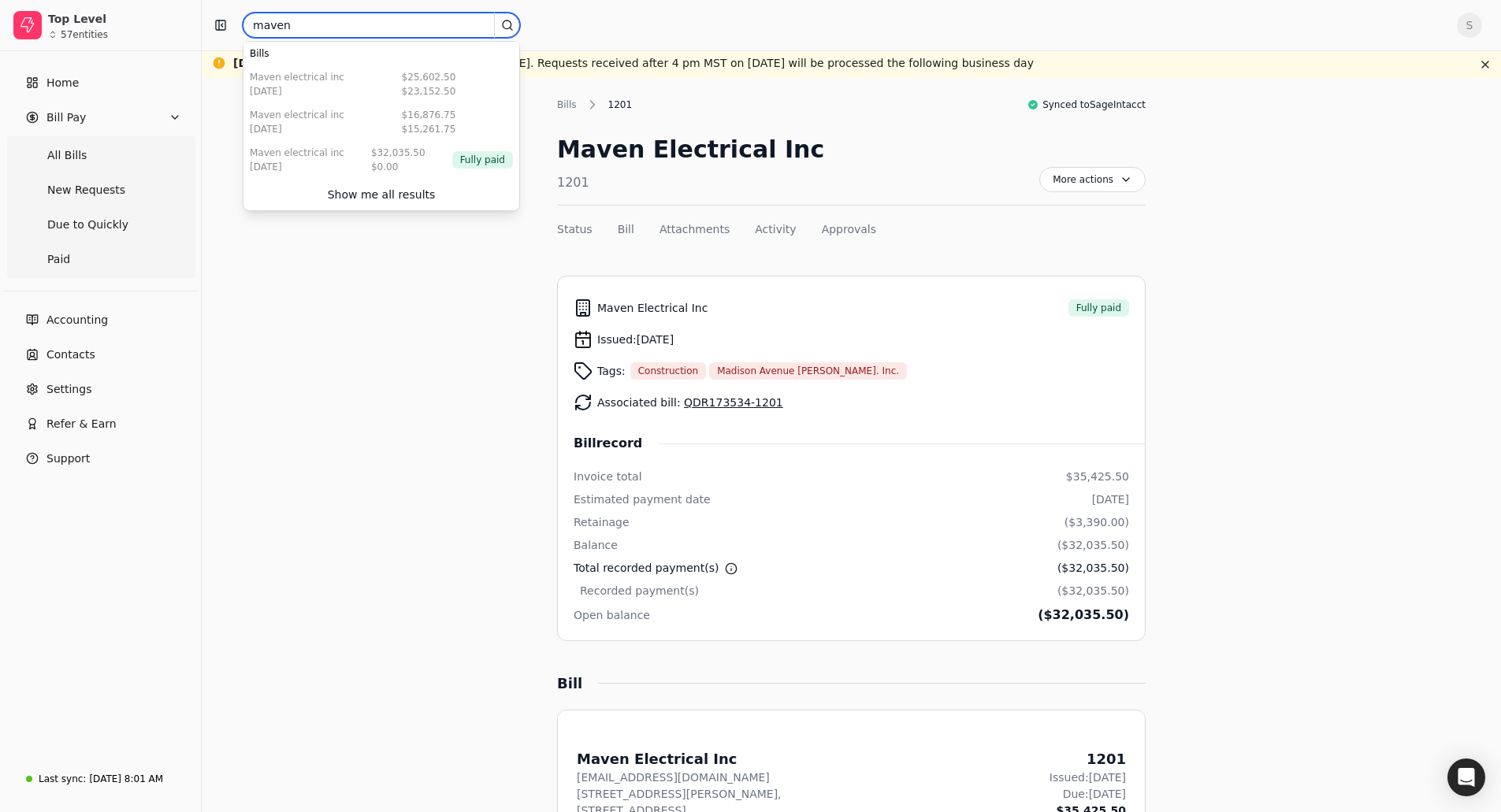
click at [314, 23] on input "maven" at bounding box center [381, 25] width 277 height 25
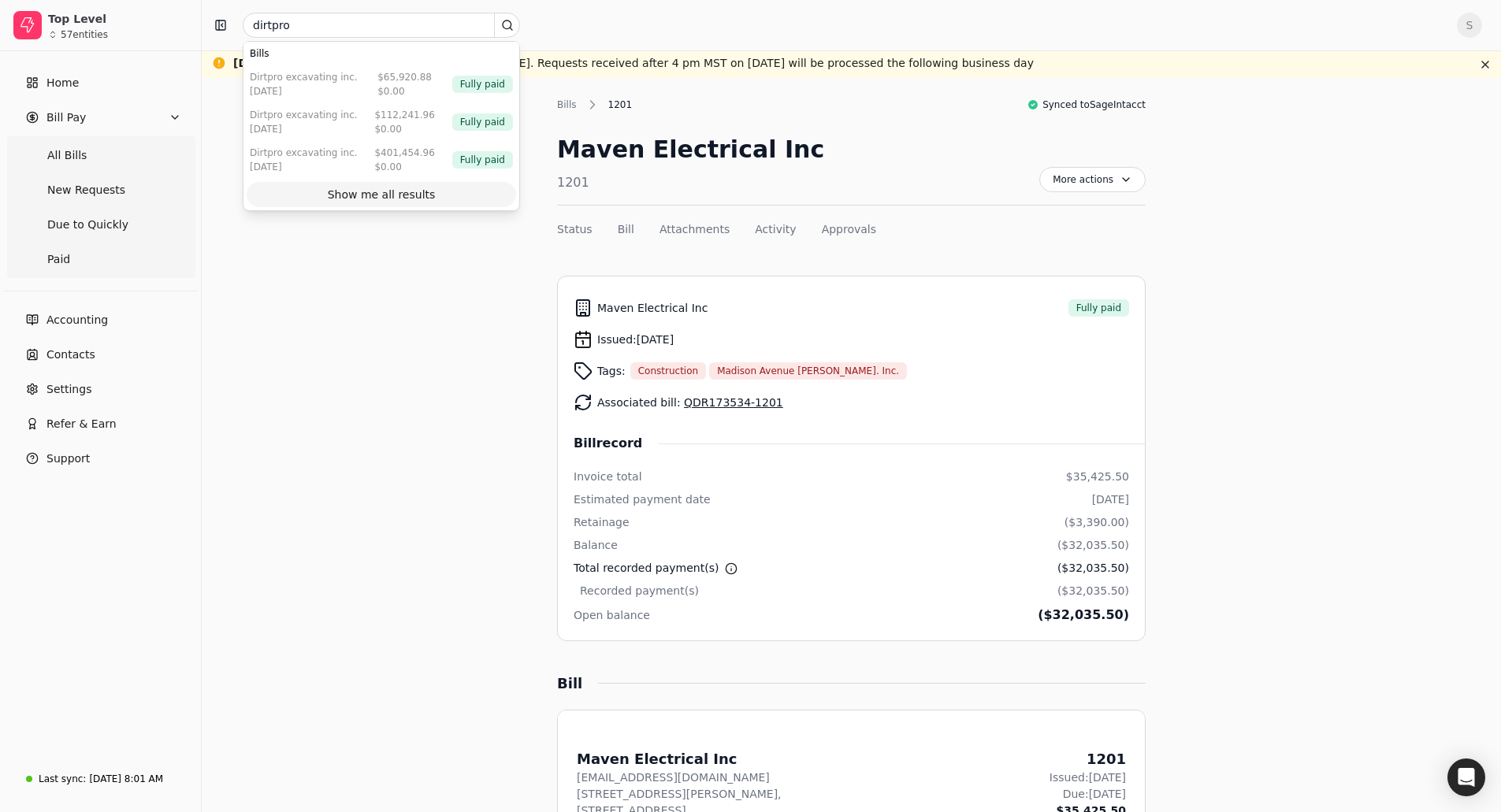
click at [361, 195] on div "Show me all results" at bounding box center [381, 195] width 108 height 16
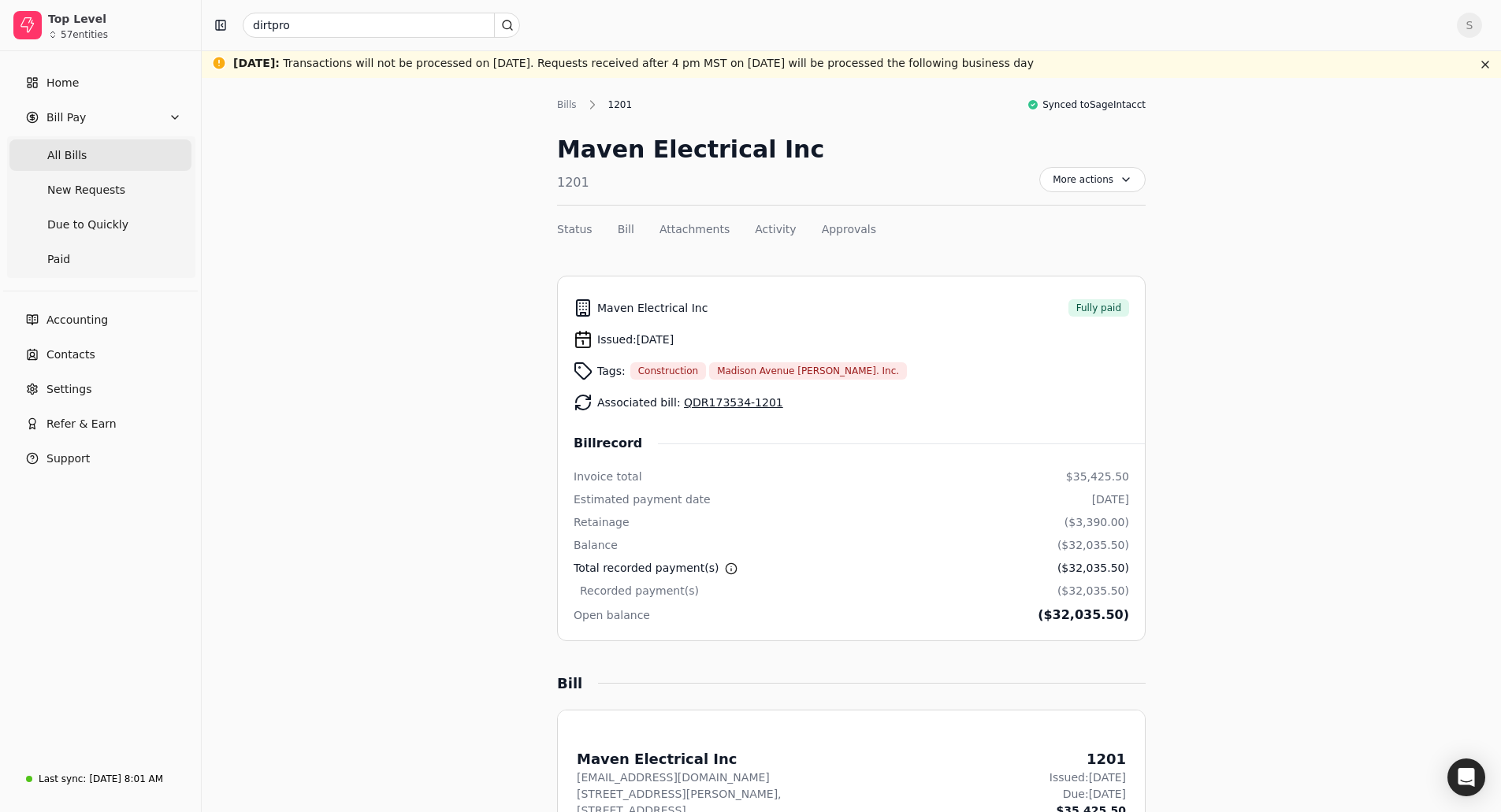
click at [78, 148] on span "All Bills" at bounding box center [67, 155] width 40 height 16
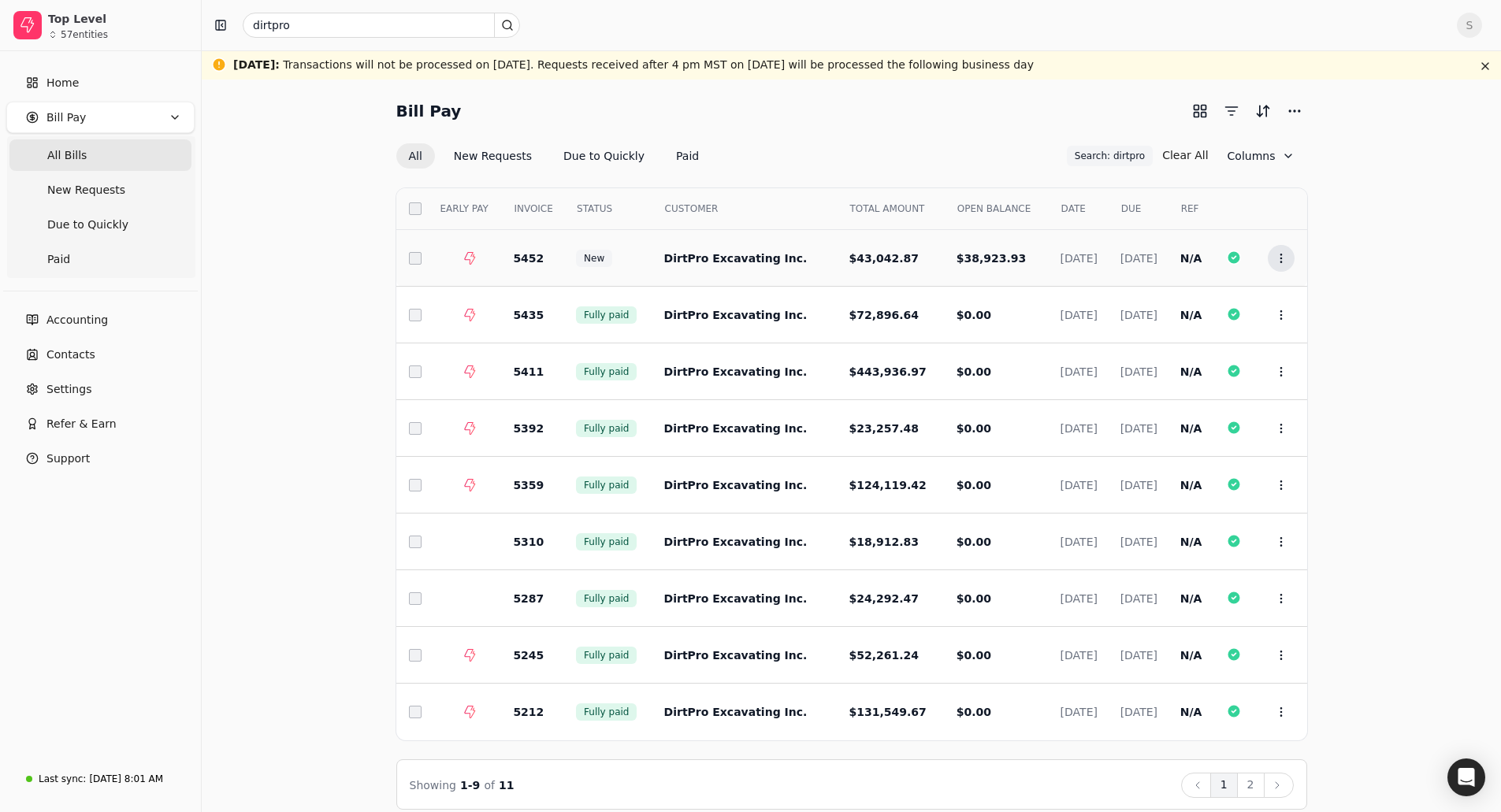
click at [1291, 260] on button "Context Menu Button" at bounding box center [1281, 258] width 27 height 27
click at [1292, 294] on span "Open" at bounding box center [1306, 297] width 29 height 16
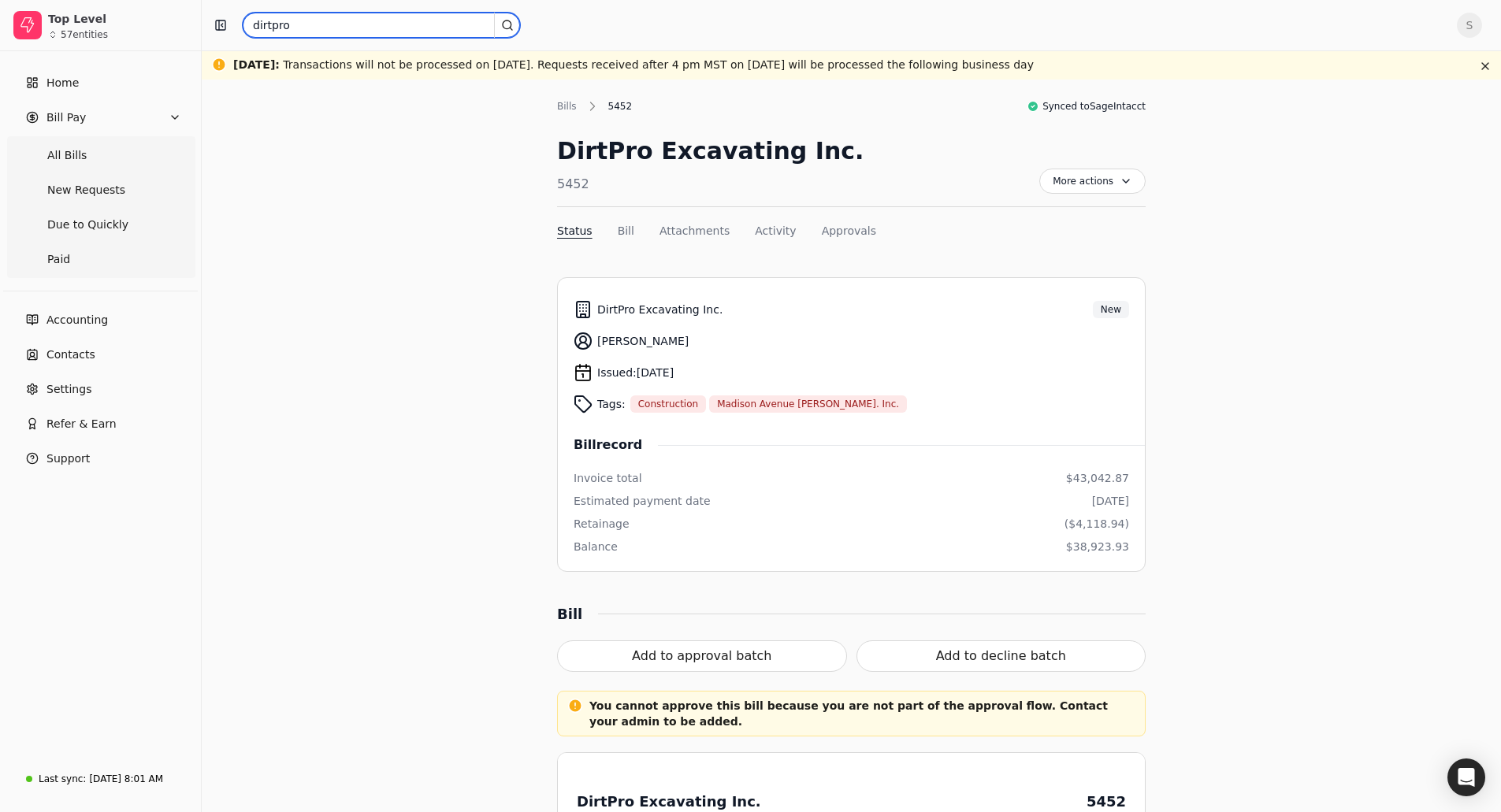
click at [331, 24] on input "dirtpro" at bounding box center [381, 25] width 277 height 25
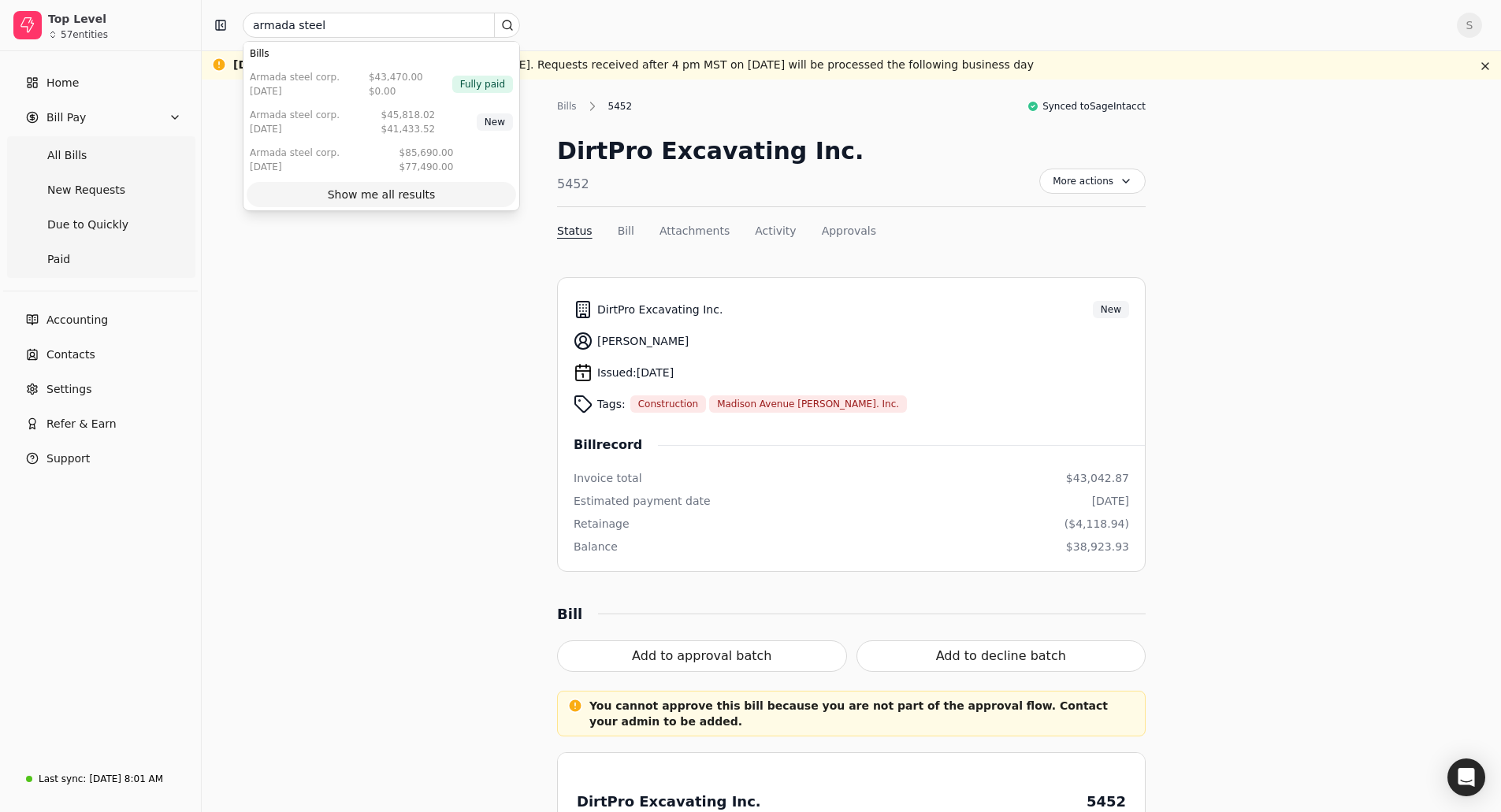
click at [341, 188] on div "Show me all results" at bounding box center [381, 195] width 108 height 16
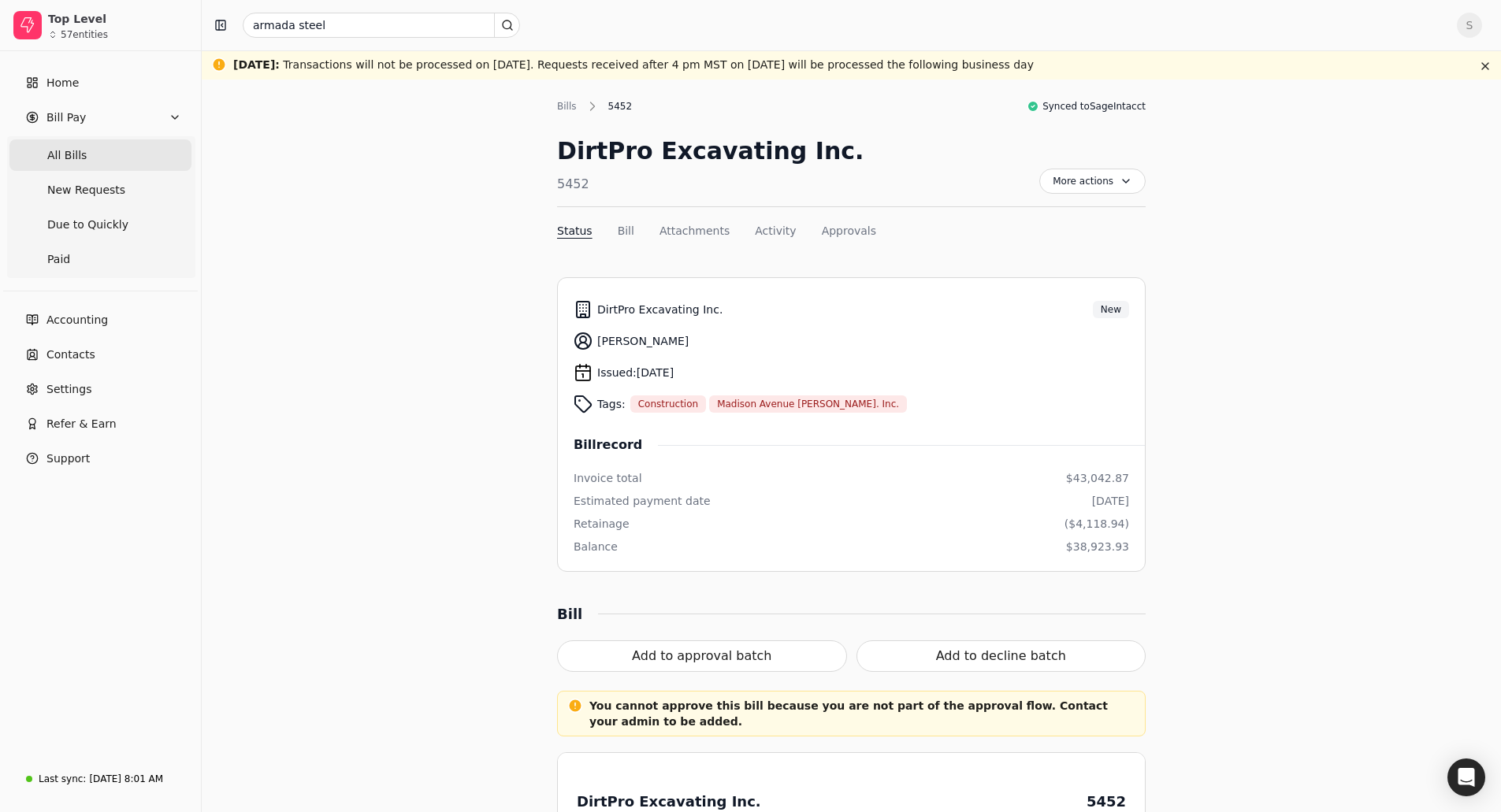
click at [88, 153] on Bills "All Bills" at bounding box center [99, 154] width 182 height 32
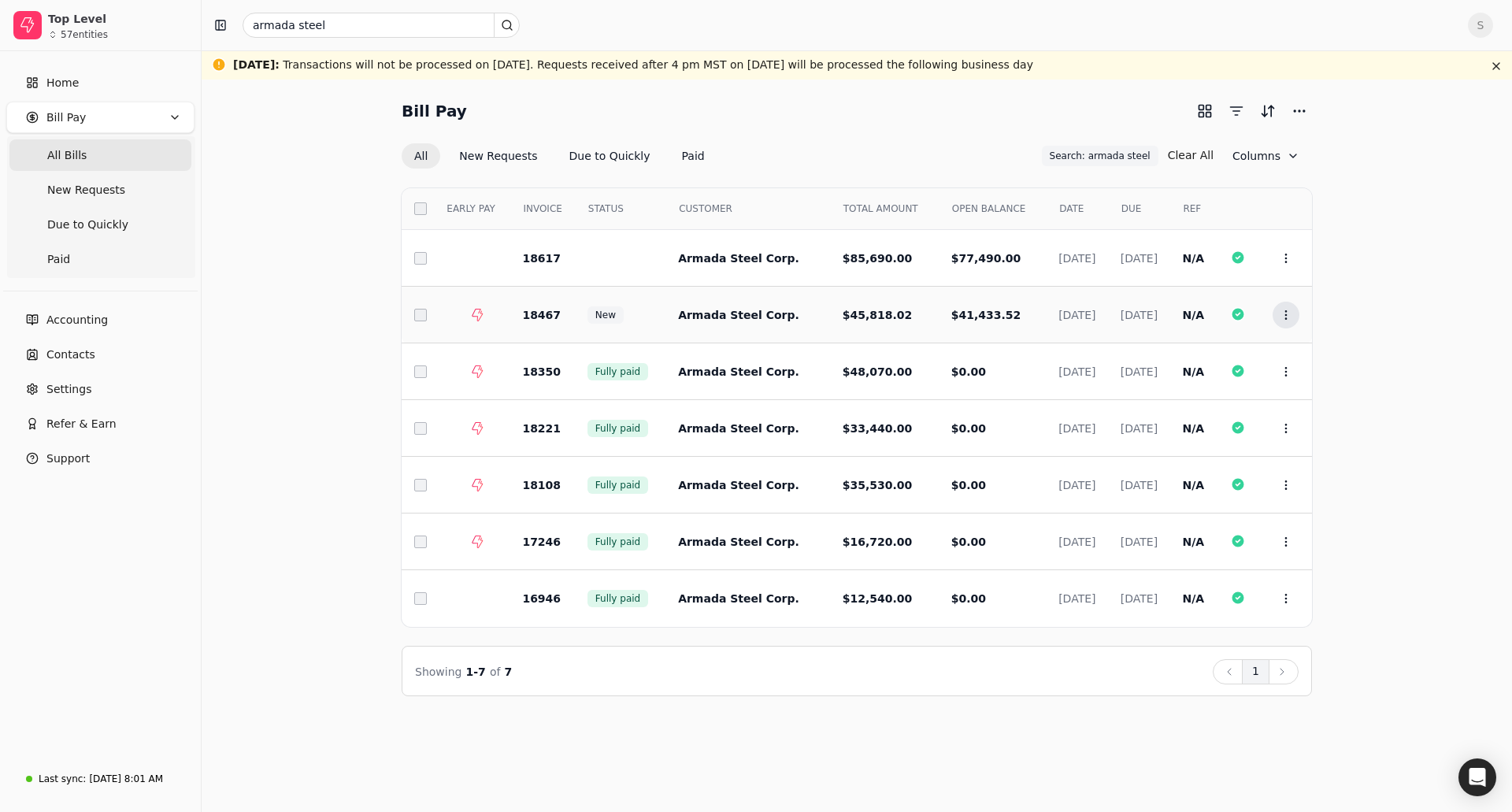
click at [1289, 318] on icon at bounding box center [1286, 315] width 13 height 13
click at [1290, 352] on icon at bounding box center [1284, 354] width 13 height 13
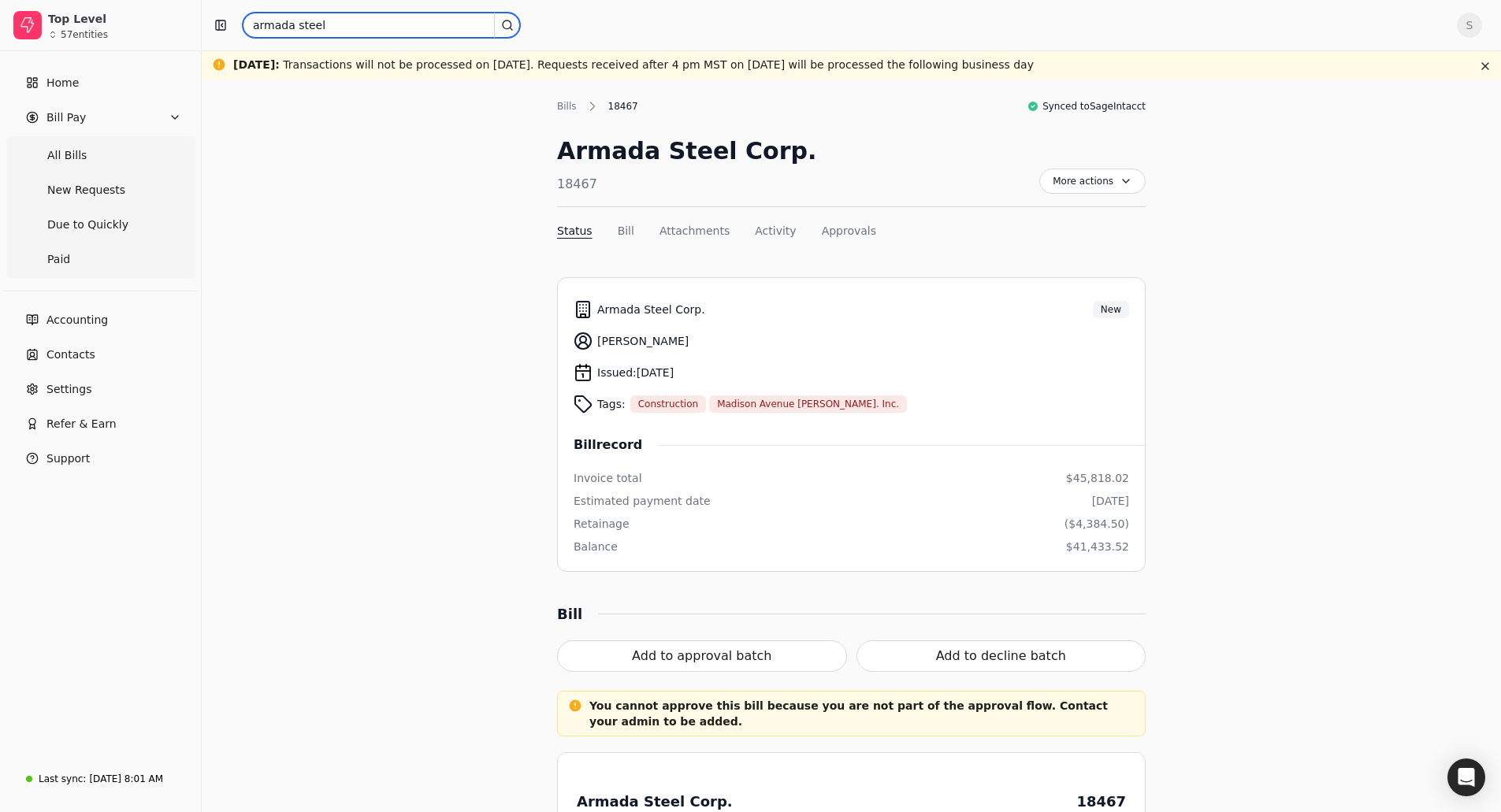
click at [340, 28] on input "armada steel" at bounding box center [381, 25] width 277 height 25
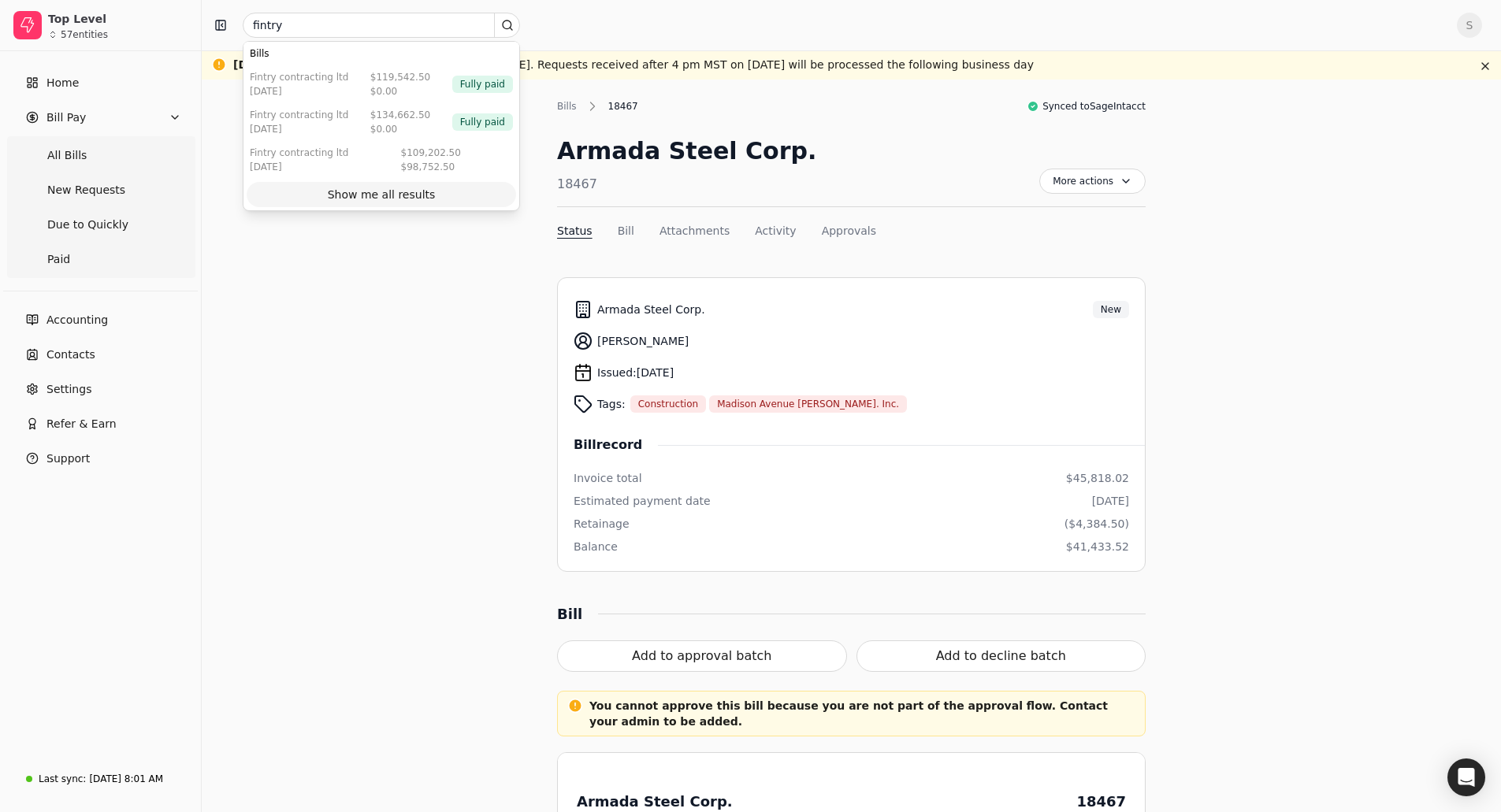
click at [355, 190] on div "Show me all results" at bounding box center [381, 195] width 108 height 16
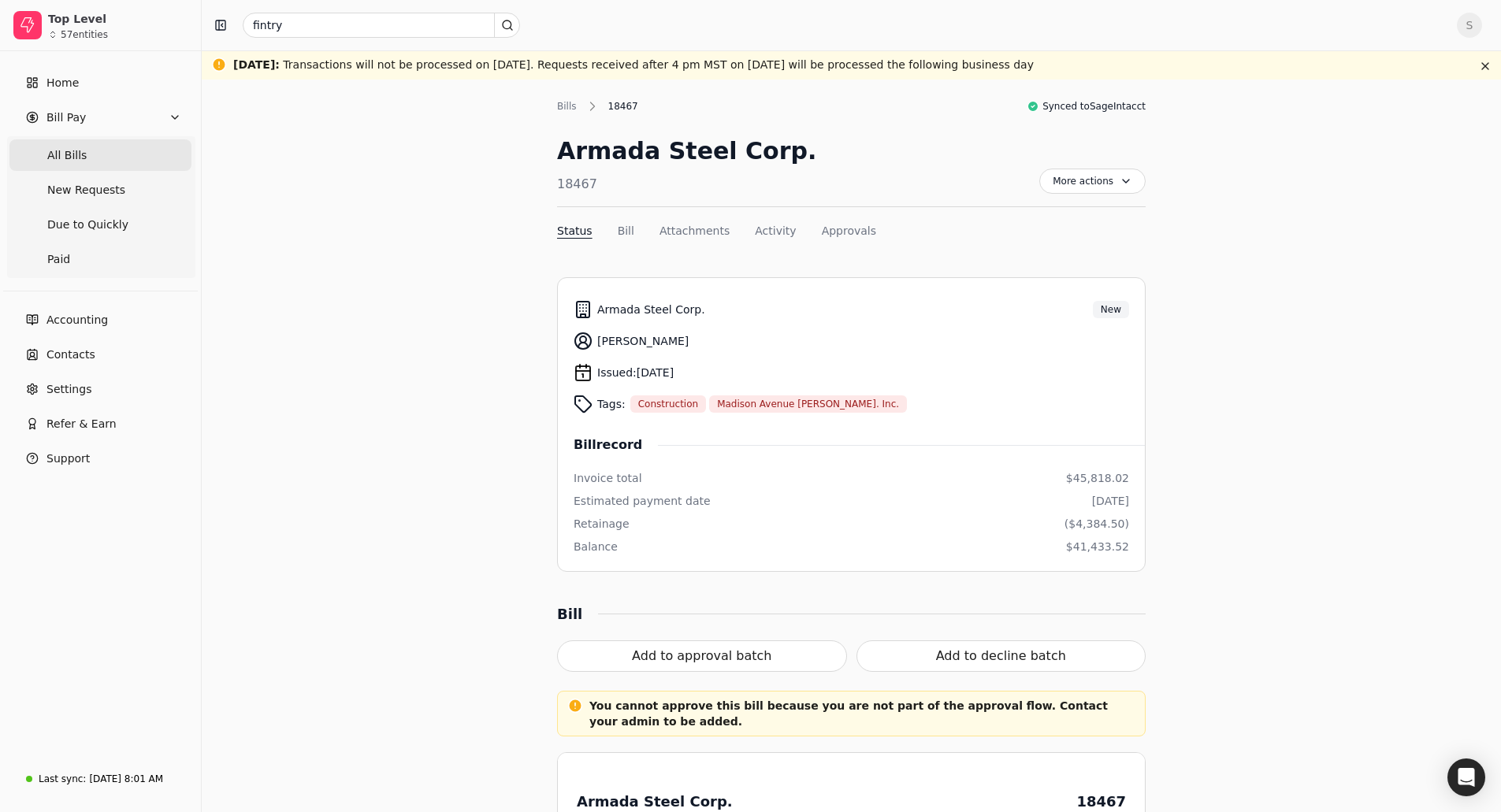
click at [62, 157] on span "All Bills" at bounding box center [67, 155] width 40 height 16
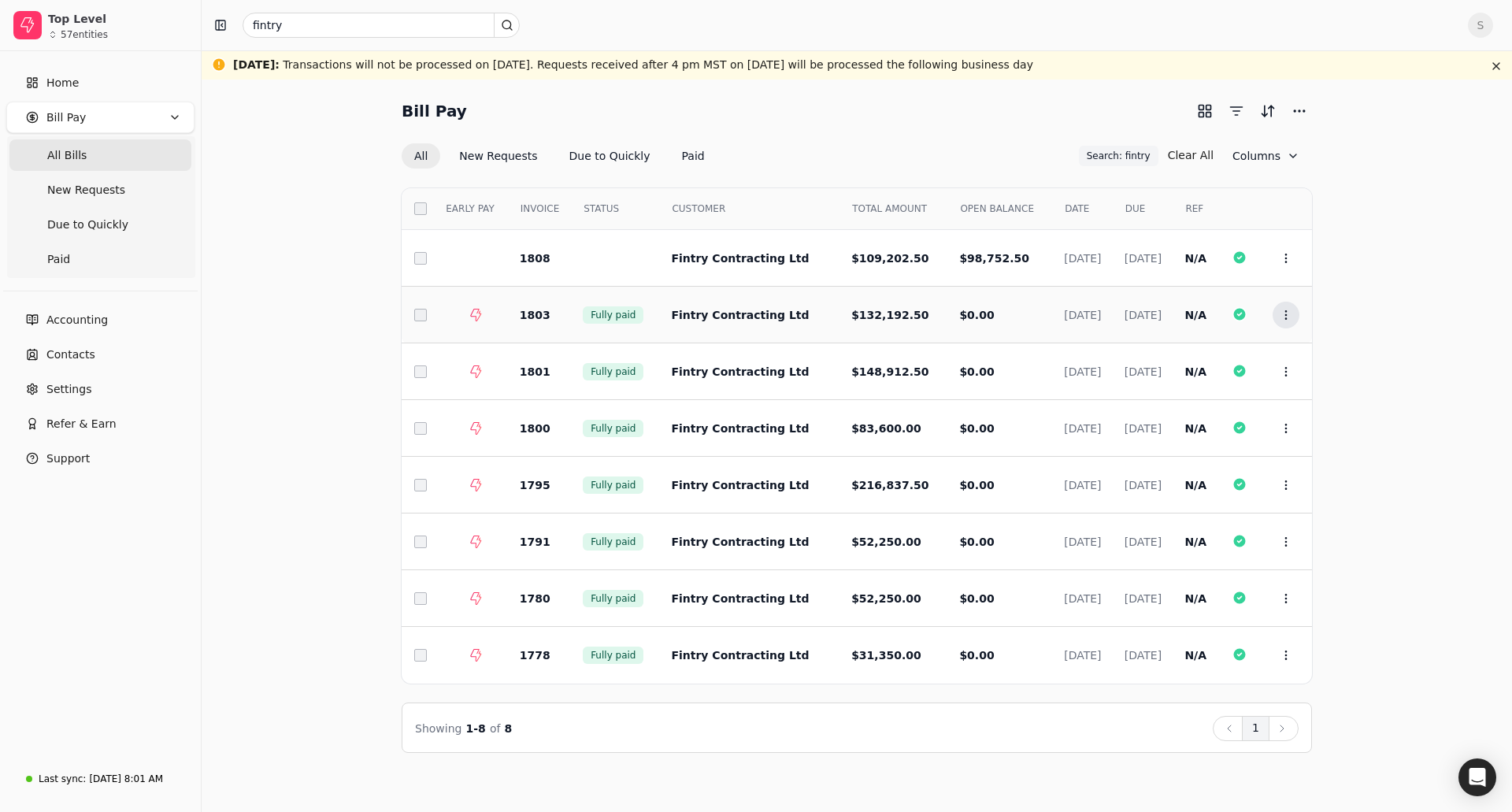
click at [1281, 315] on icon at bounding box center [1286, 315] width 13 height 13
click at [1293, 350] on li "Open" at bounding box center [1362, 354] width 194 height 29
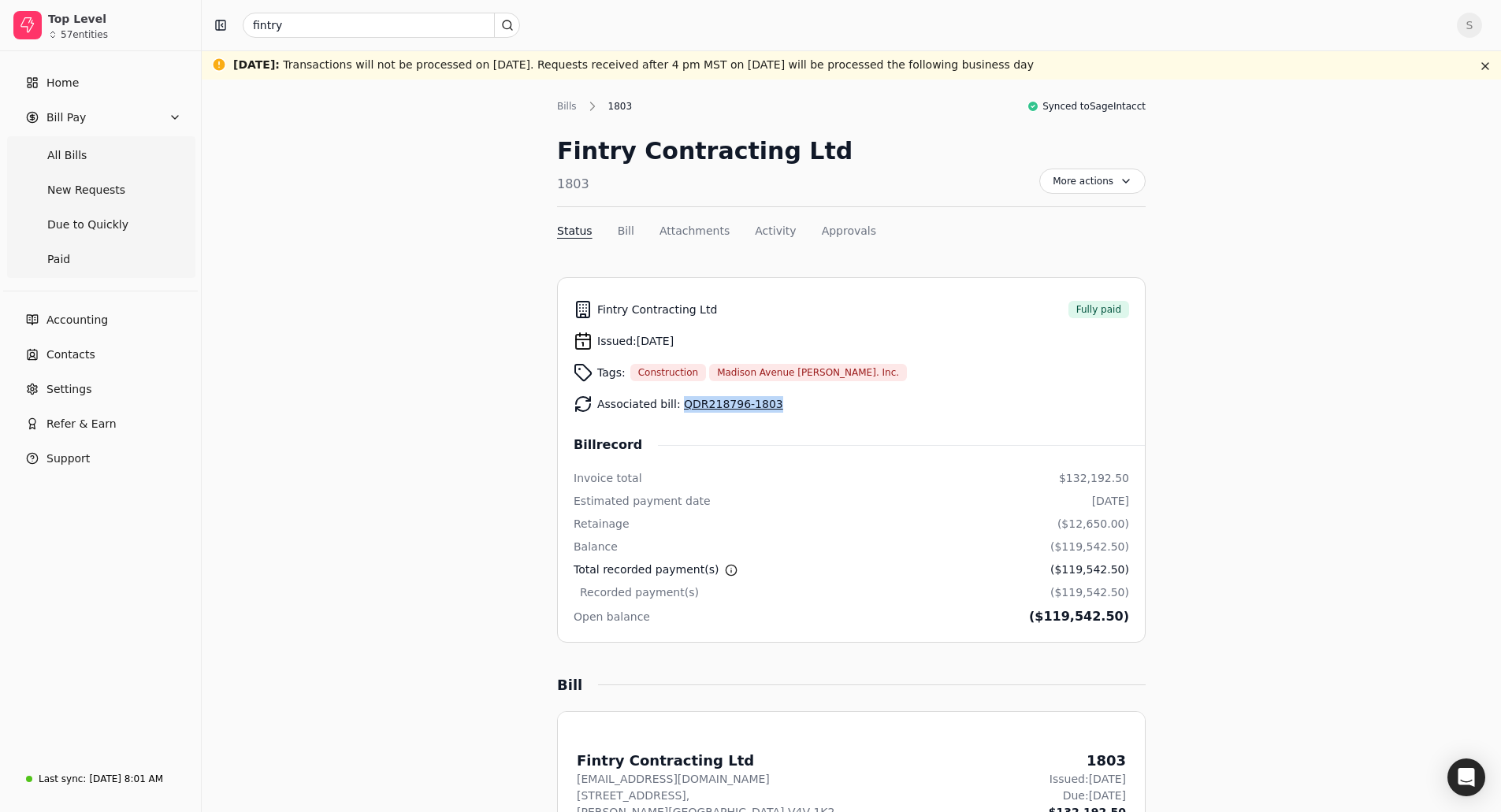
drag, startPoint x: 759, startPoint y: 406, endPoint x: 675, endPoint y: 408, distance: 84.0
click at [675, 408] on div "Associated bill: QDR218796-1803" at bounding box center [851, 404] width 556 height 32
copy link "QDR218796-1803"
click at [293, 31] on input "fintry" at bounding box center [381, 25] width 277 height 25
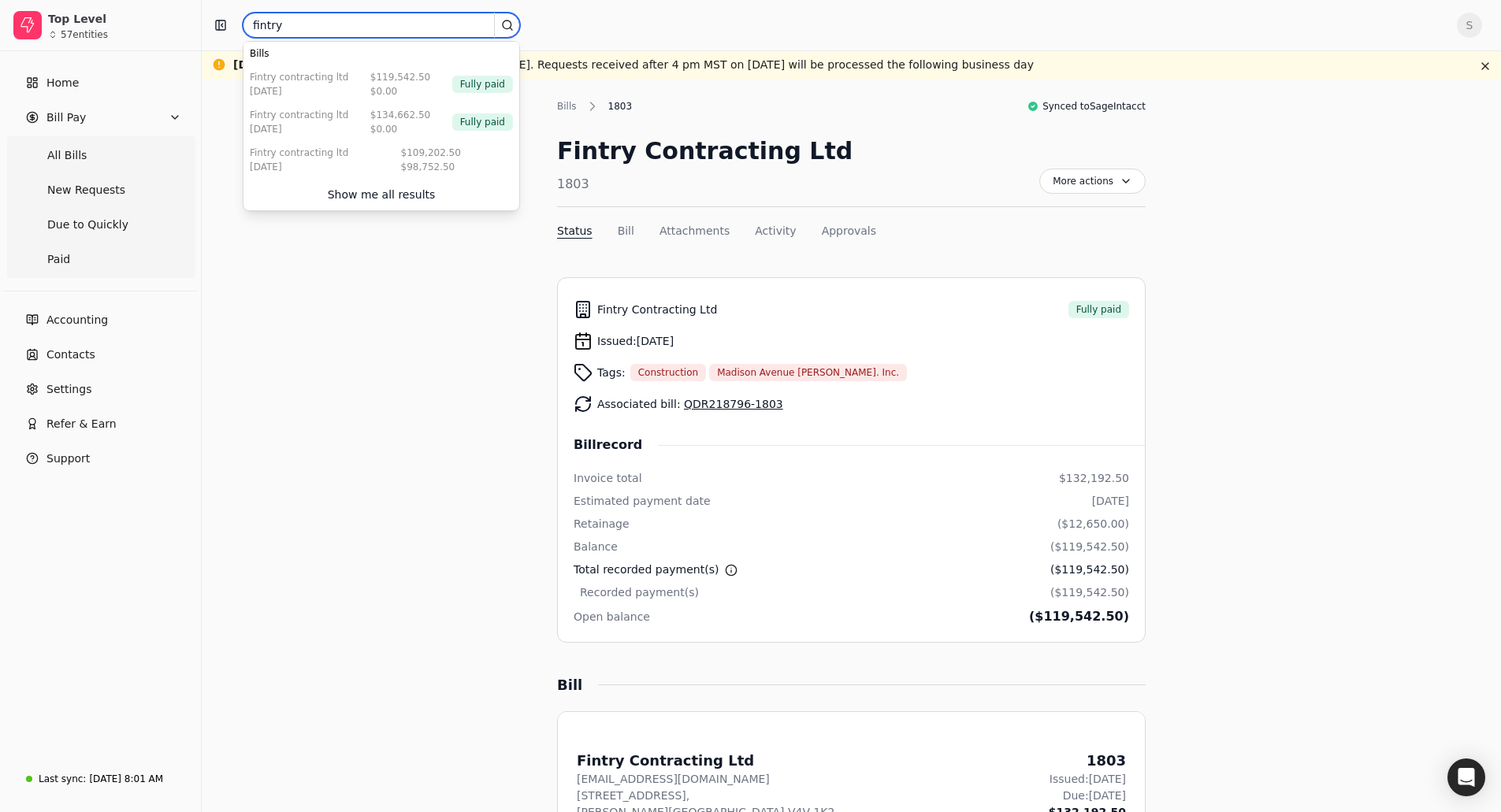
click at [293, 31] on input "fintry" at bounding box center [381, 25] width 277 height 25
click at [310, 25] on input "fintry" at bounding box center [381, 25] width 277 height 25
click at [368, 191] on div "Show me all results" at bounding box center [381, 195] width 108 height 16
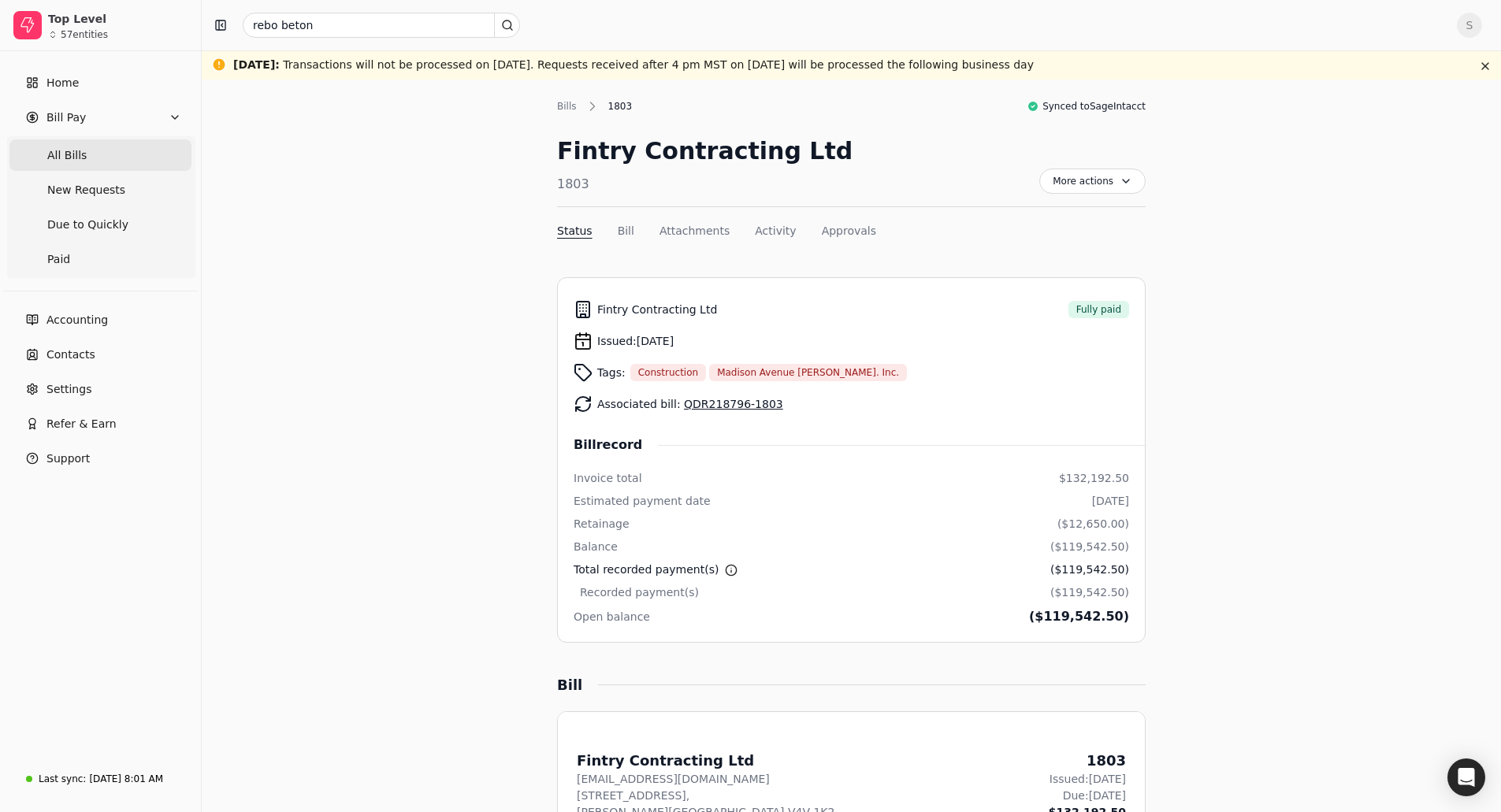
click at [70, 151] on span "All Bills" at bounding box center [67, 155] width 40 height 16
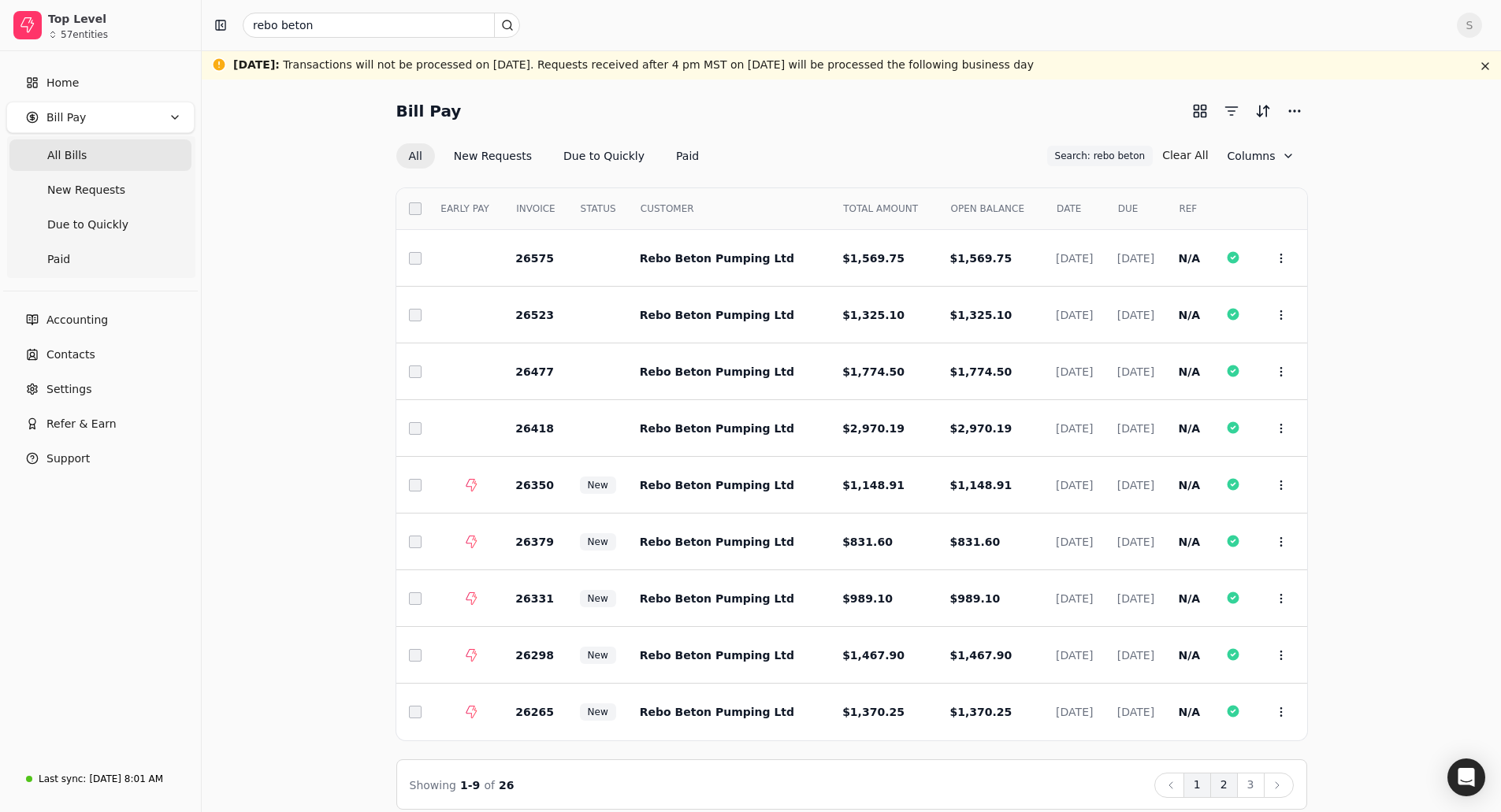
click at [1224, 790] on button "2" at bounding box center [1224, 786] width 28 height 25
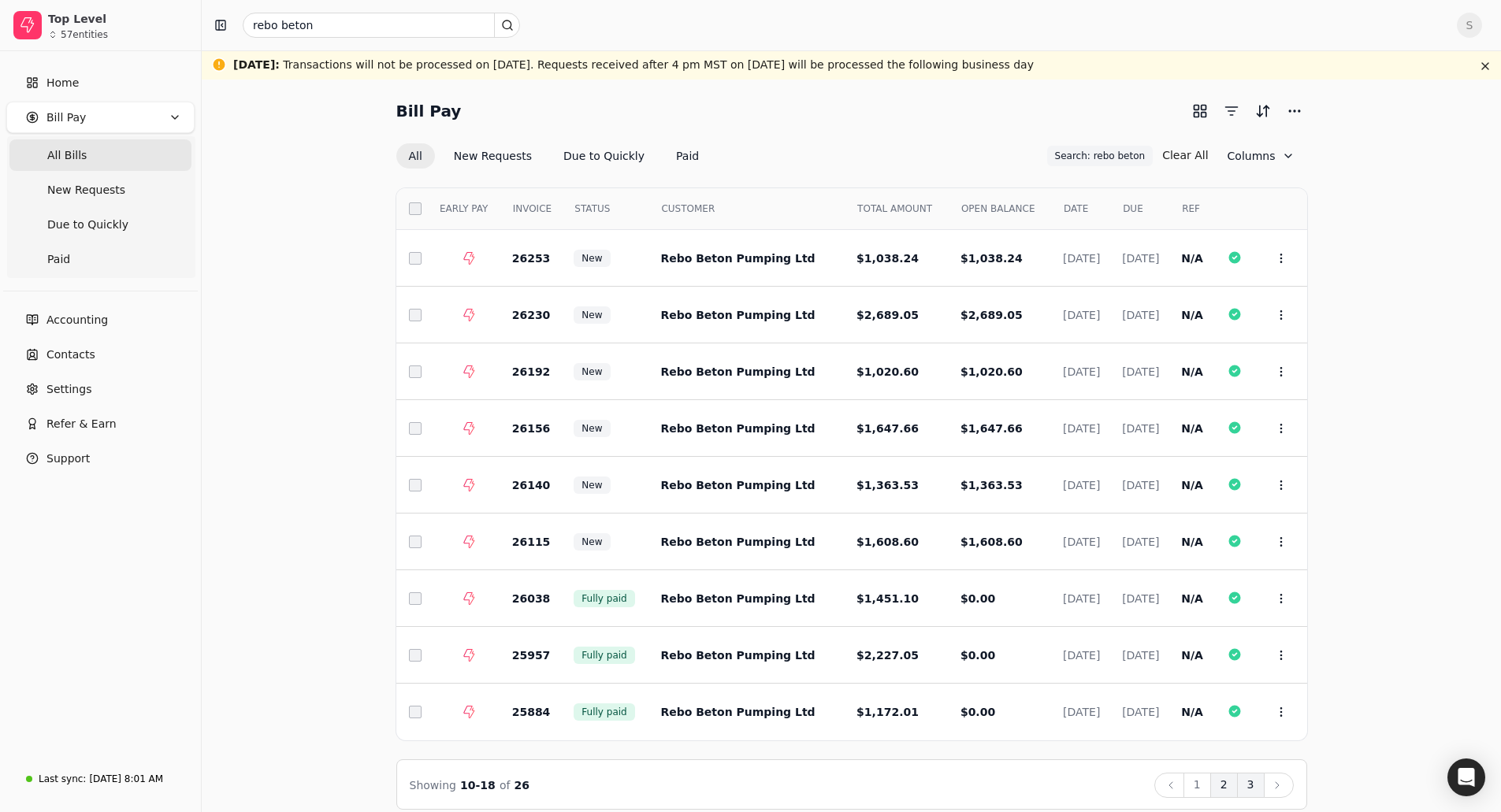
click at [1244, 783] on button "3" at bounding box center [1251, 786] width 28 height 25
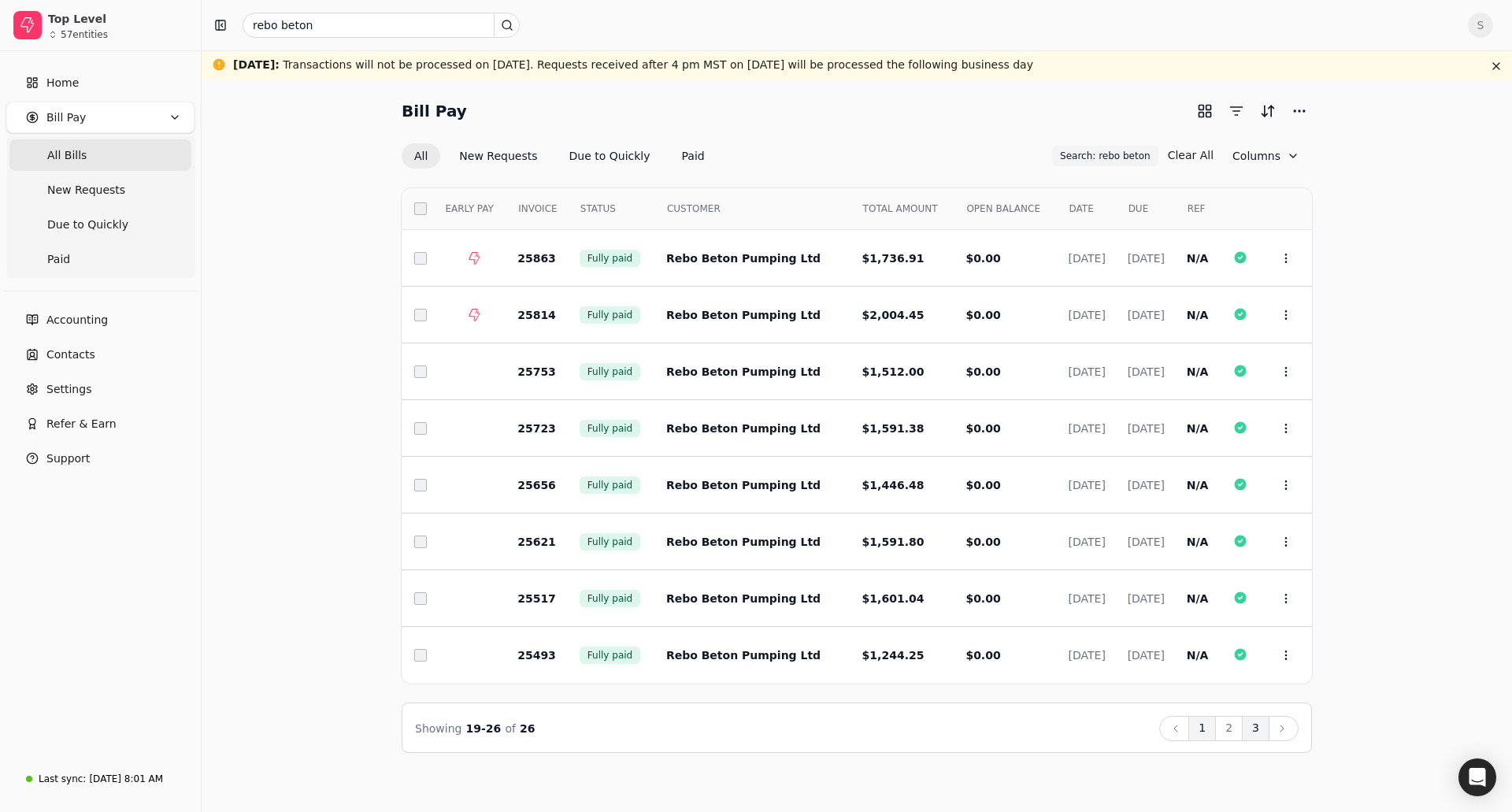
click at [1201, 734] on button "1" at bounding box center [1202, 729] width 28 height 25
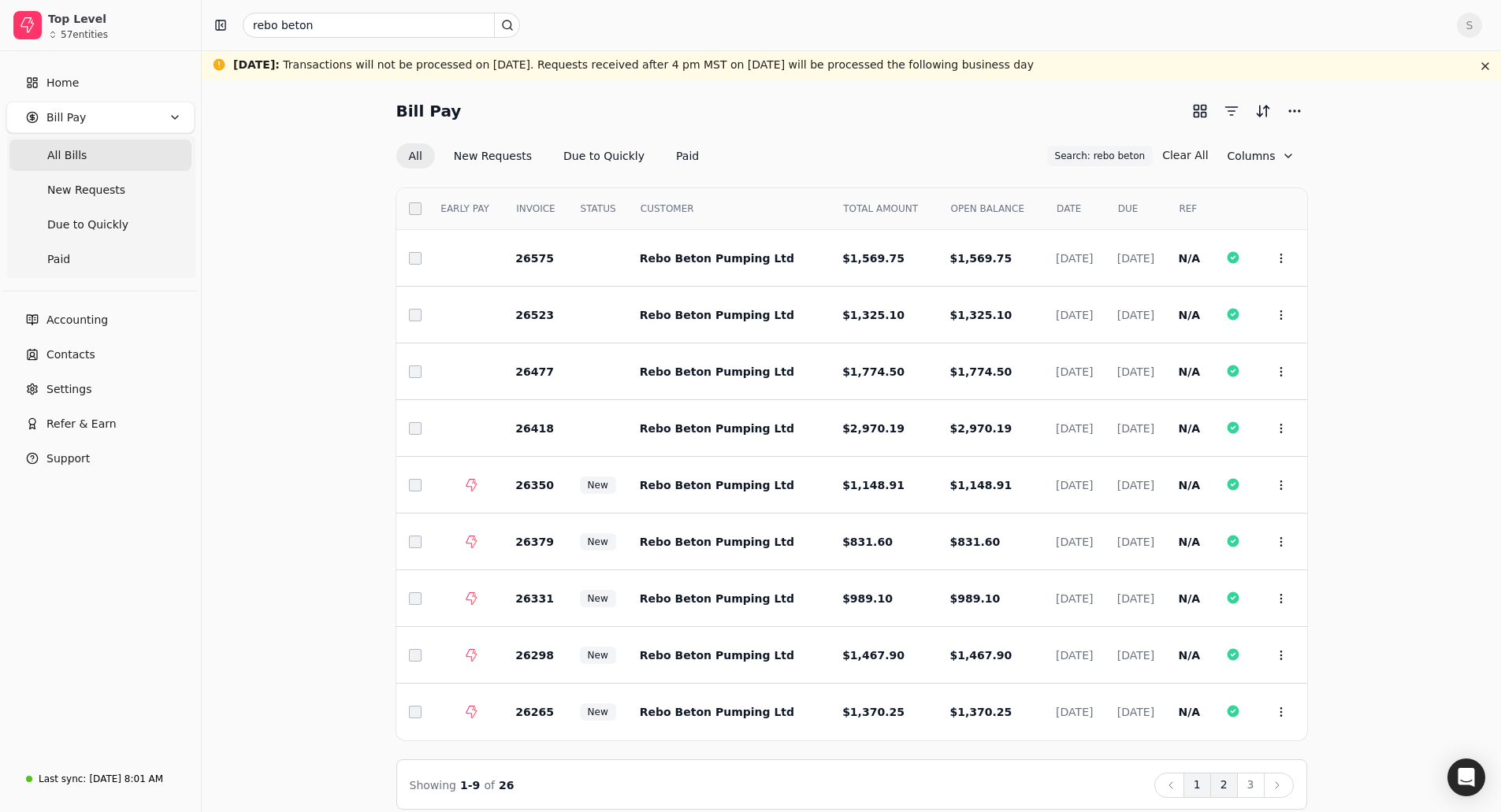
click at [1234, 786] on button "2" at bounding box center [1224, 786] width 28 height 25
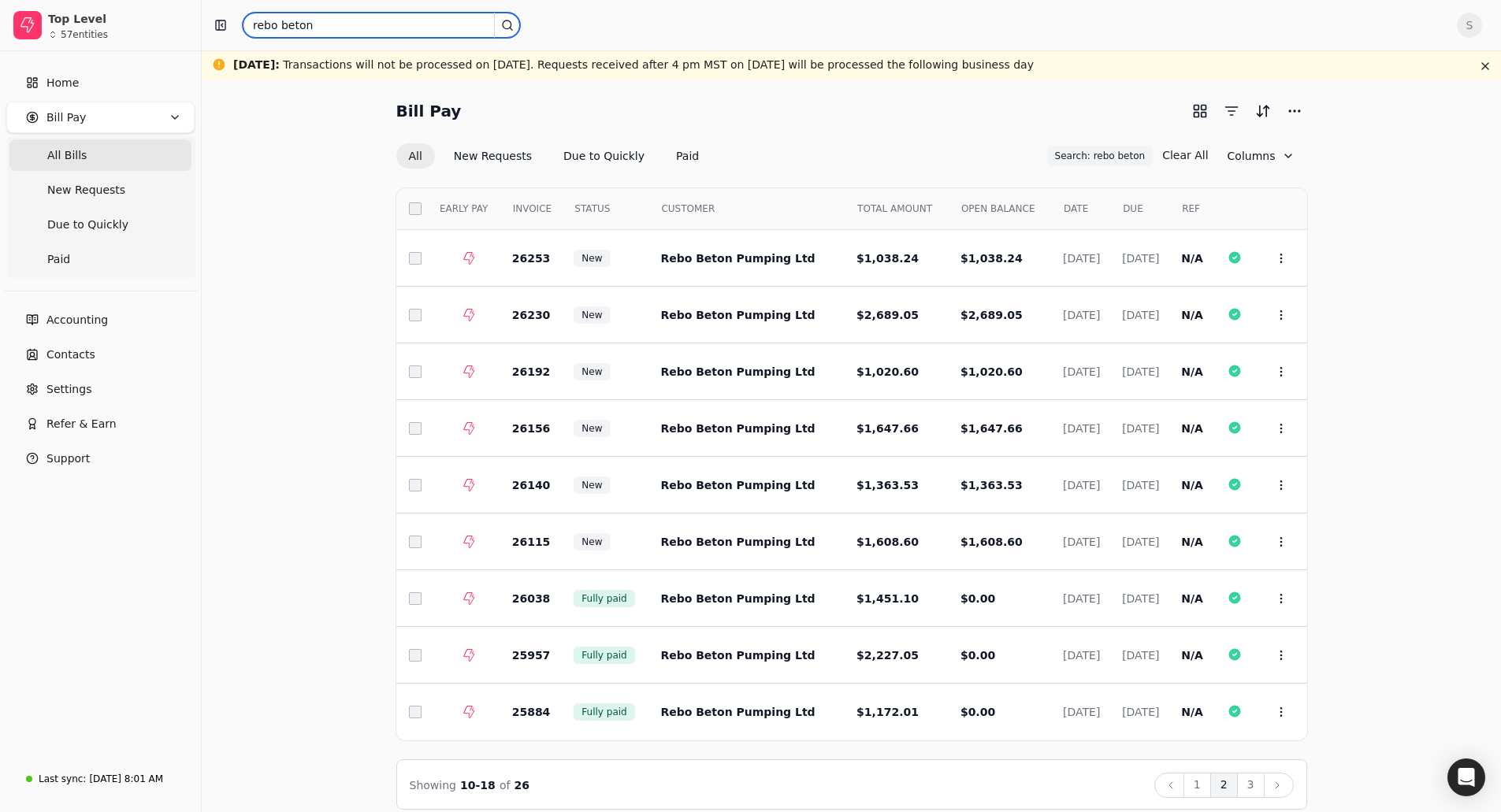
click at [327, 29] on input "rebo beton" at bounding box center [381, 25] width 277 height 25
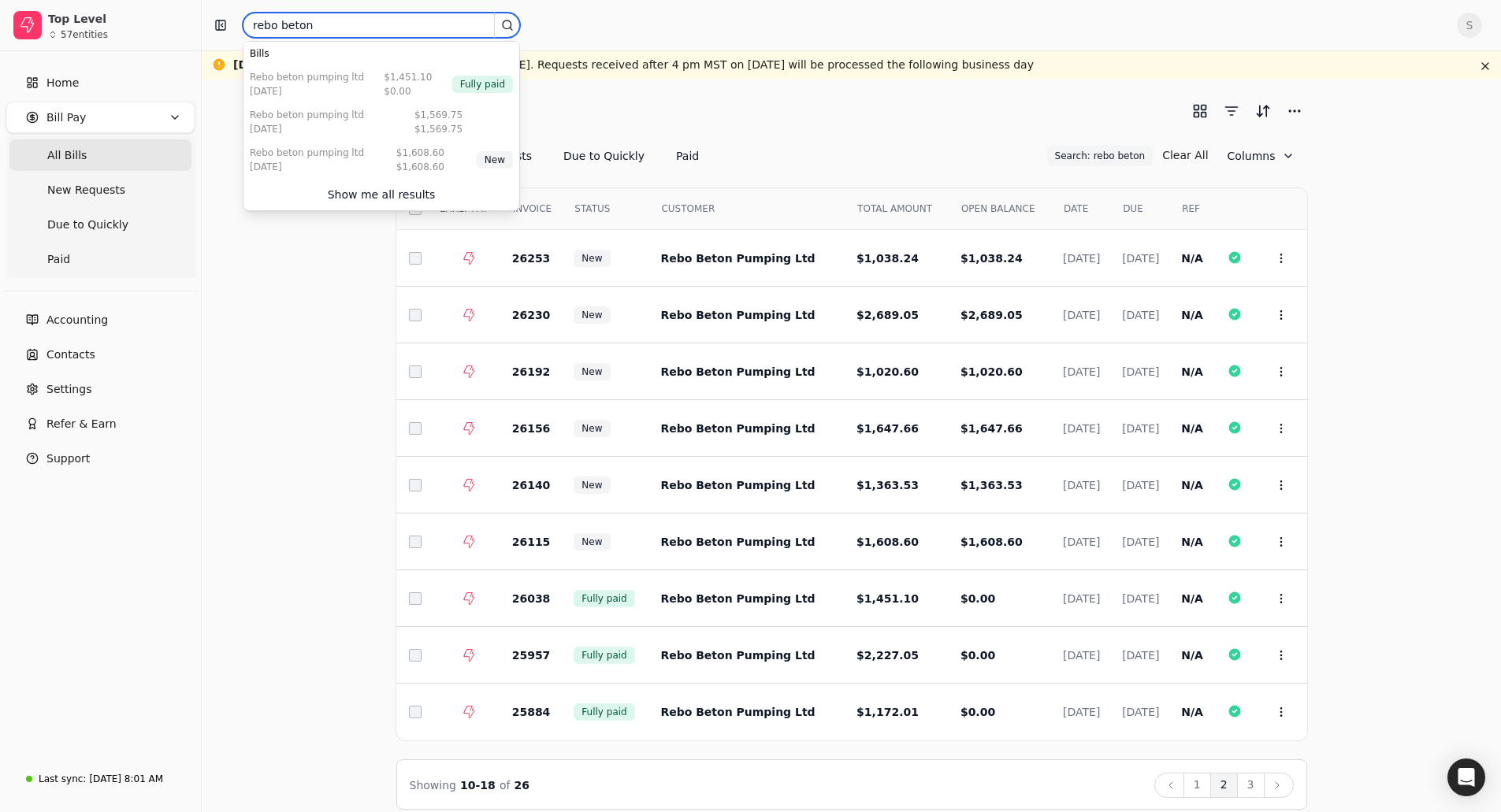
click at [327, 29] on input "rebo beton" at bounding box center [381, 25] width 277 height 25
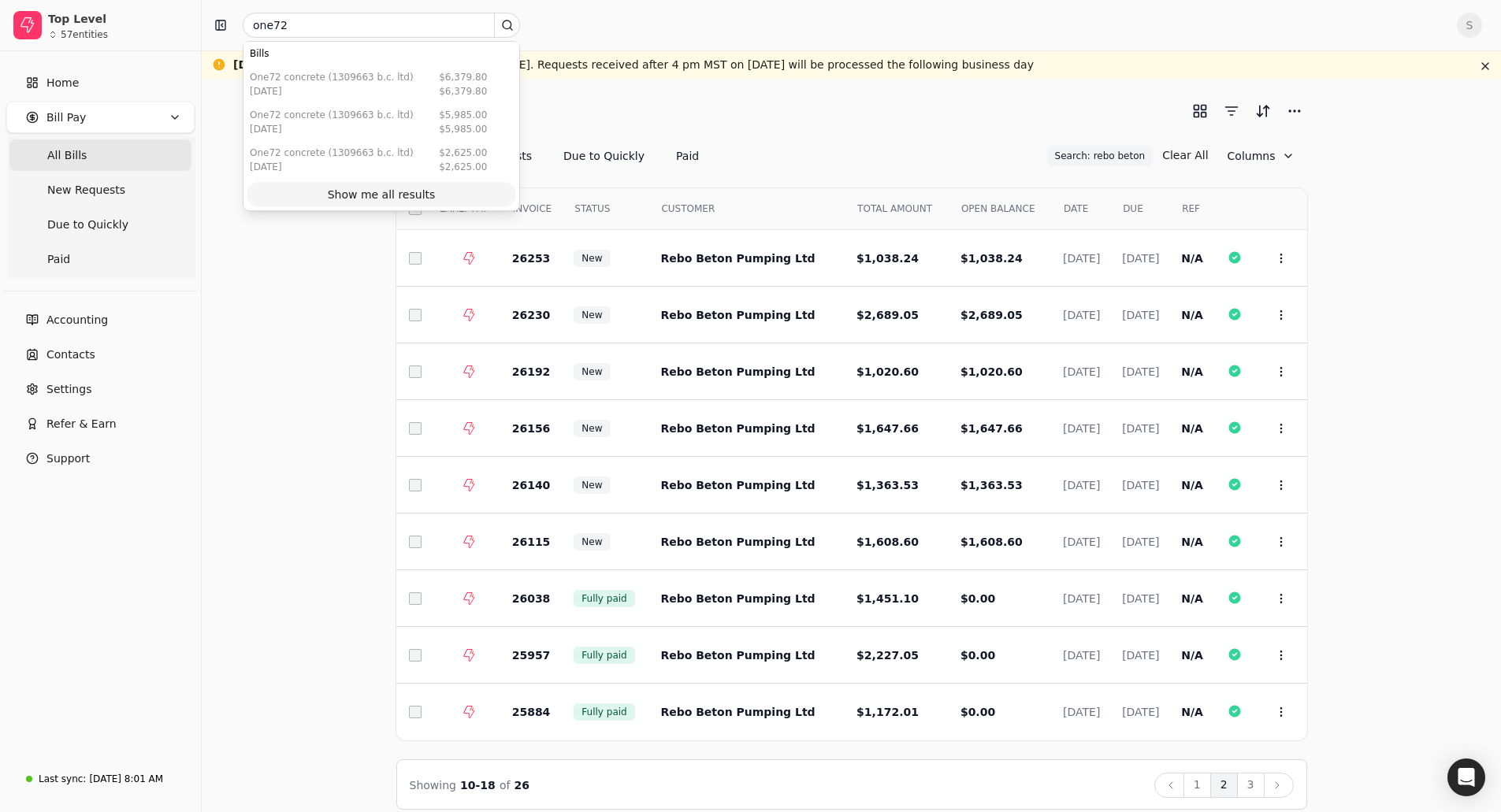
click at [371, 190] on div "Show me all results" at bounding box center [381, 195] width 108 height 16
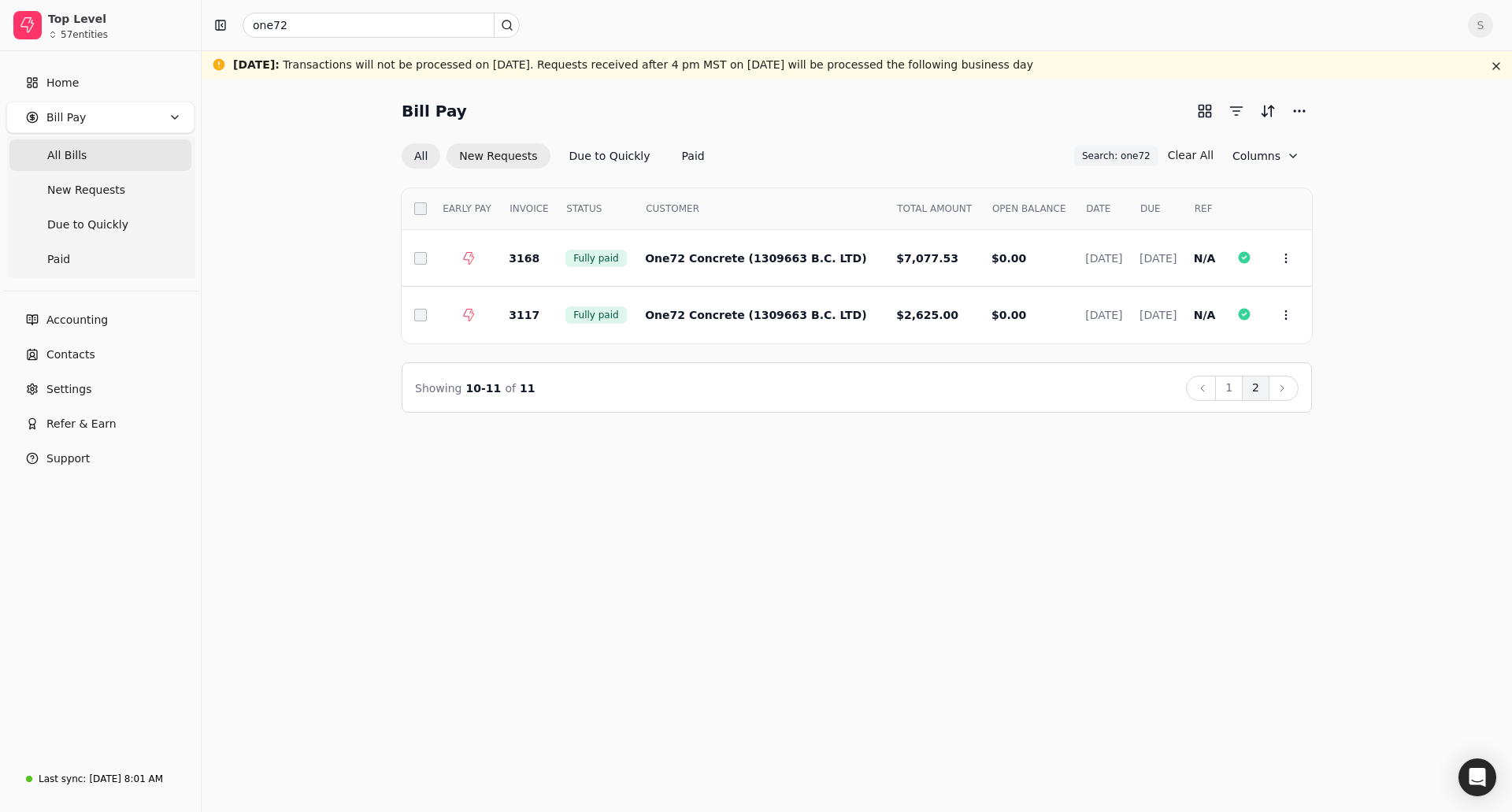
click at [501, 164] on button "New Requests" at bounding box center [498, 156] width 103 height 25
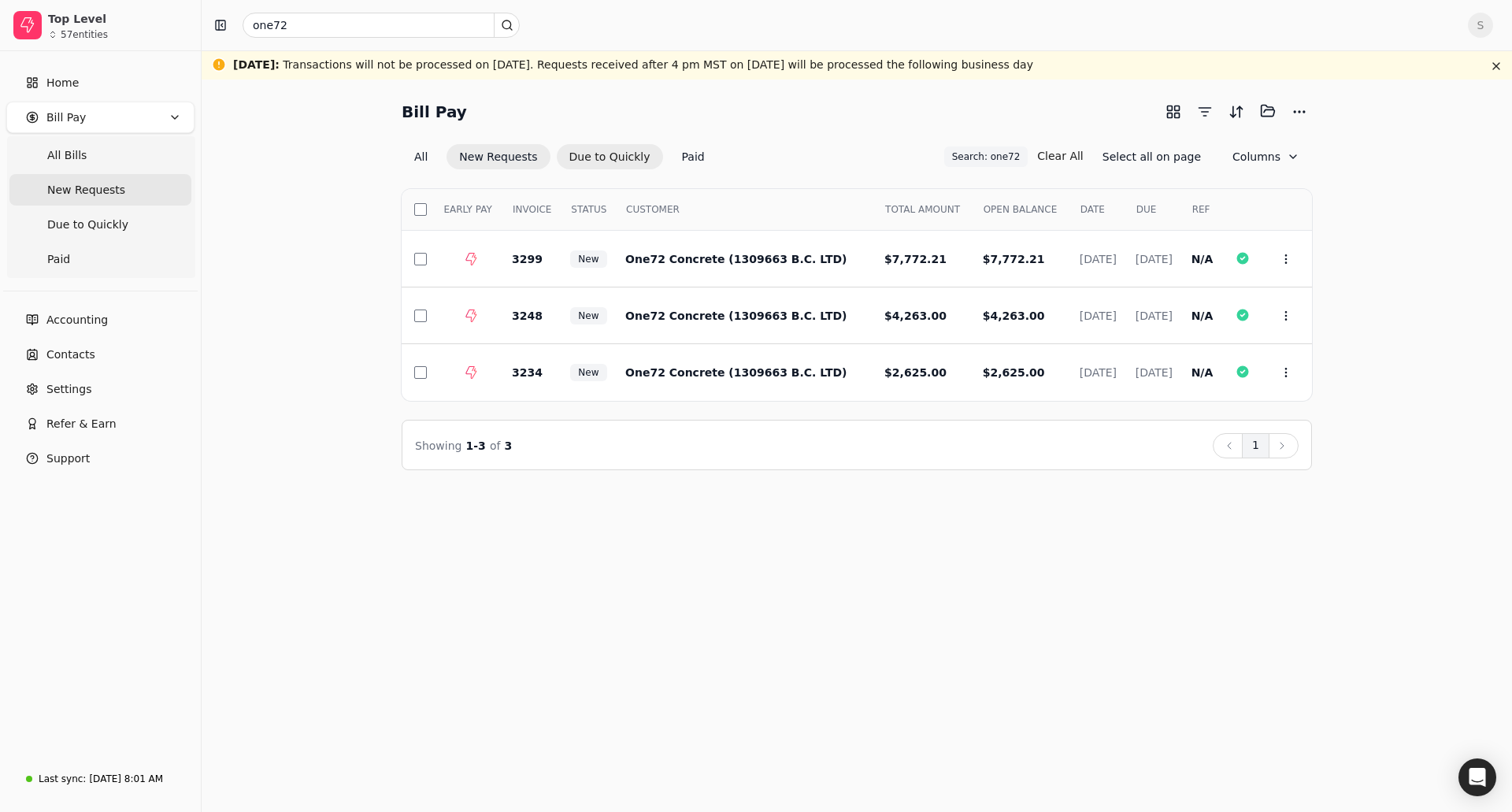
click at [594, 154] on button "Due to Quickly" at bounding box center [611, 157] width 107 height 25
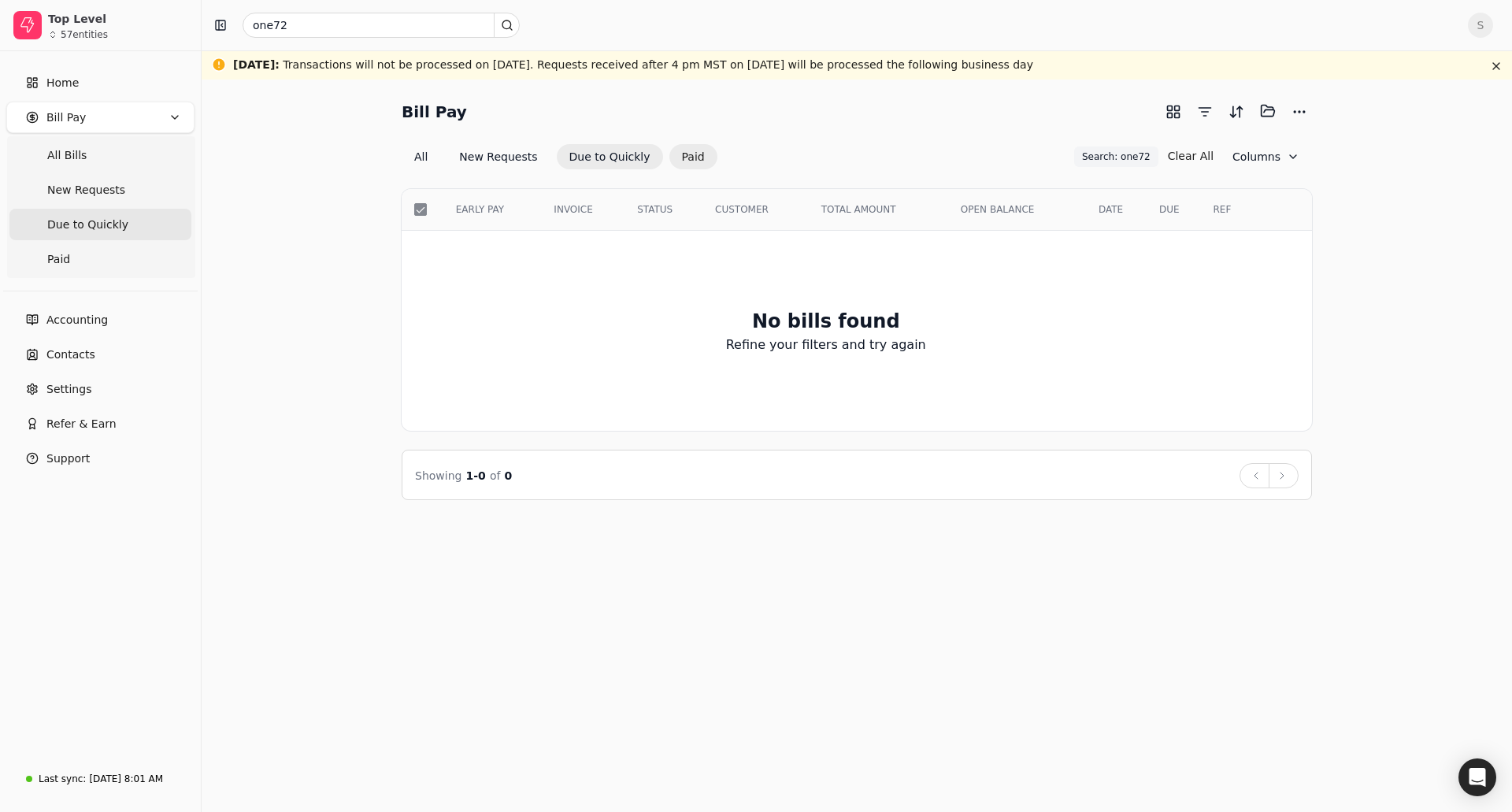
click at [679, 151] on button "Paid" at bounding box center [693, 157] width 48 height 25
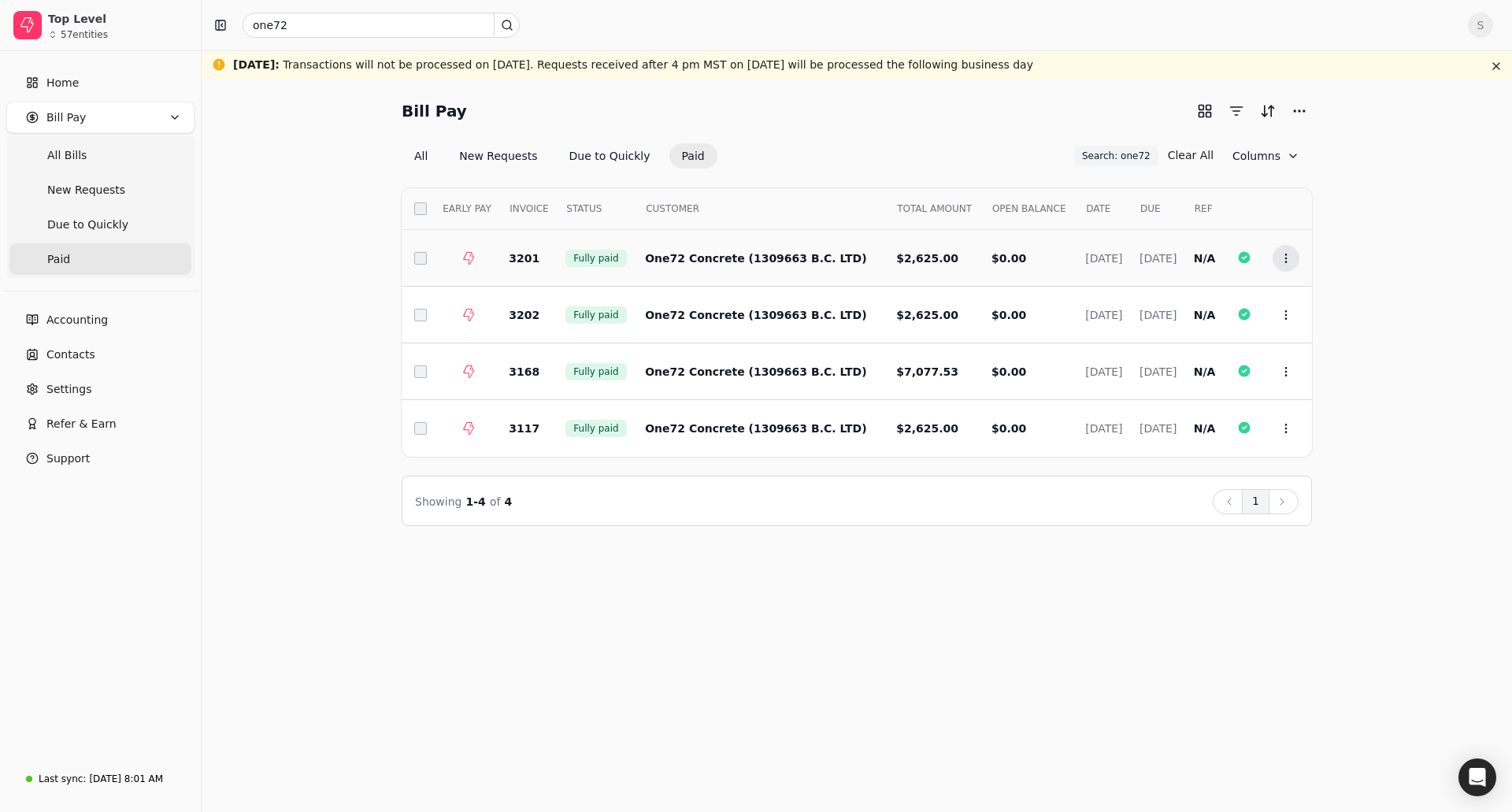
click at [1288, 257] on icon at bounding box center [1286, 258] width 13 height 13
click at [1312, 309] on li "Open" at bounding box center [1362, 297] width 194 height 29
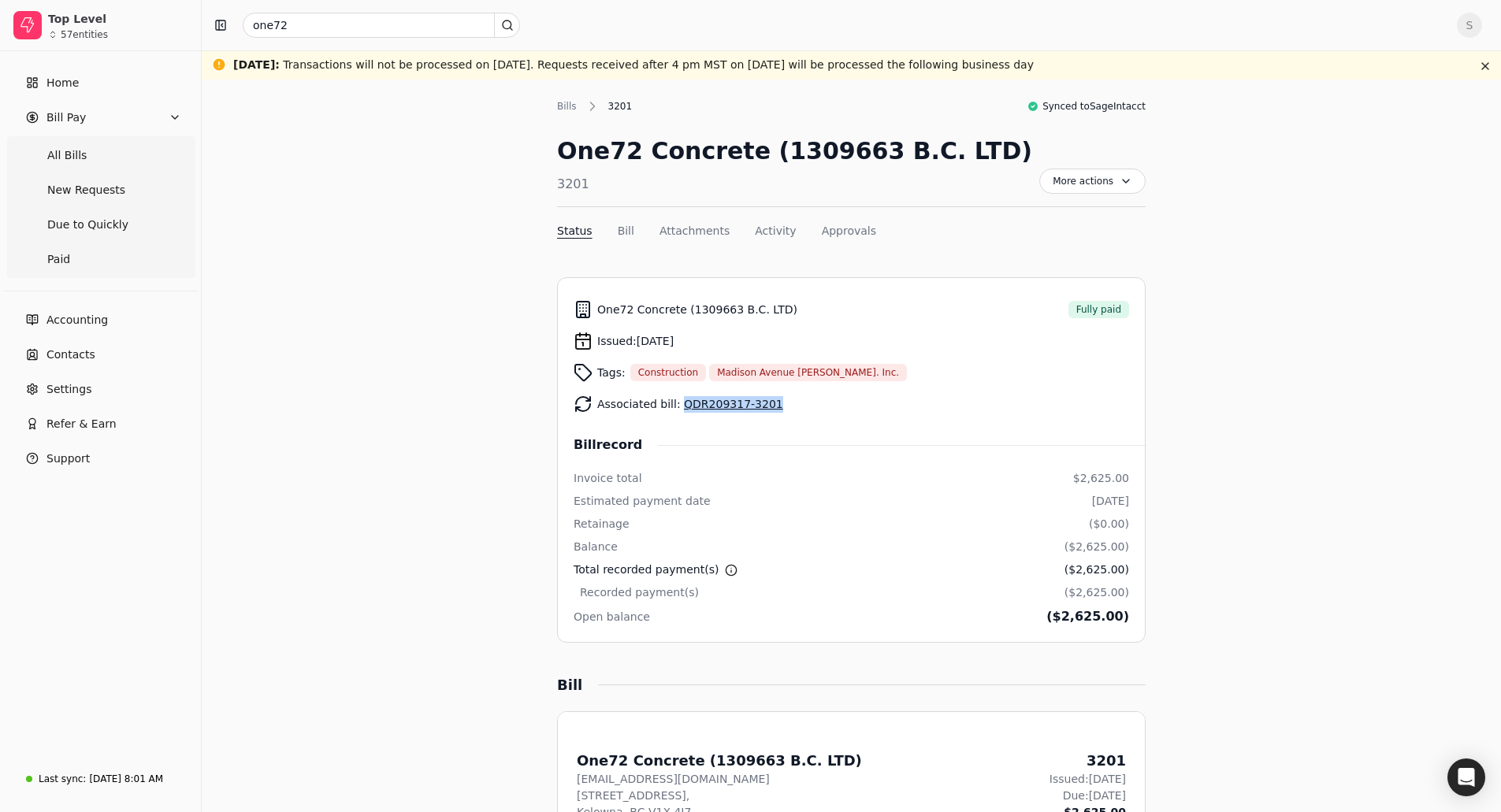
drag, startPoint x: 762, startPoint y: 406, endPoint x: 675, endPoint y: 410, distance: 87.1
click at [675, 410] on div "Associated bill: QDR209317-3201" at bounding box center [851, 404] width 556 height 32
copy link "QDR209317-3201"
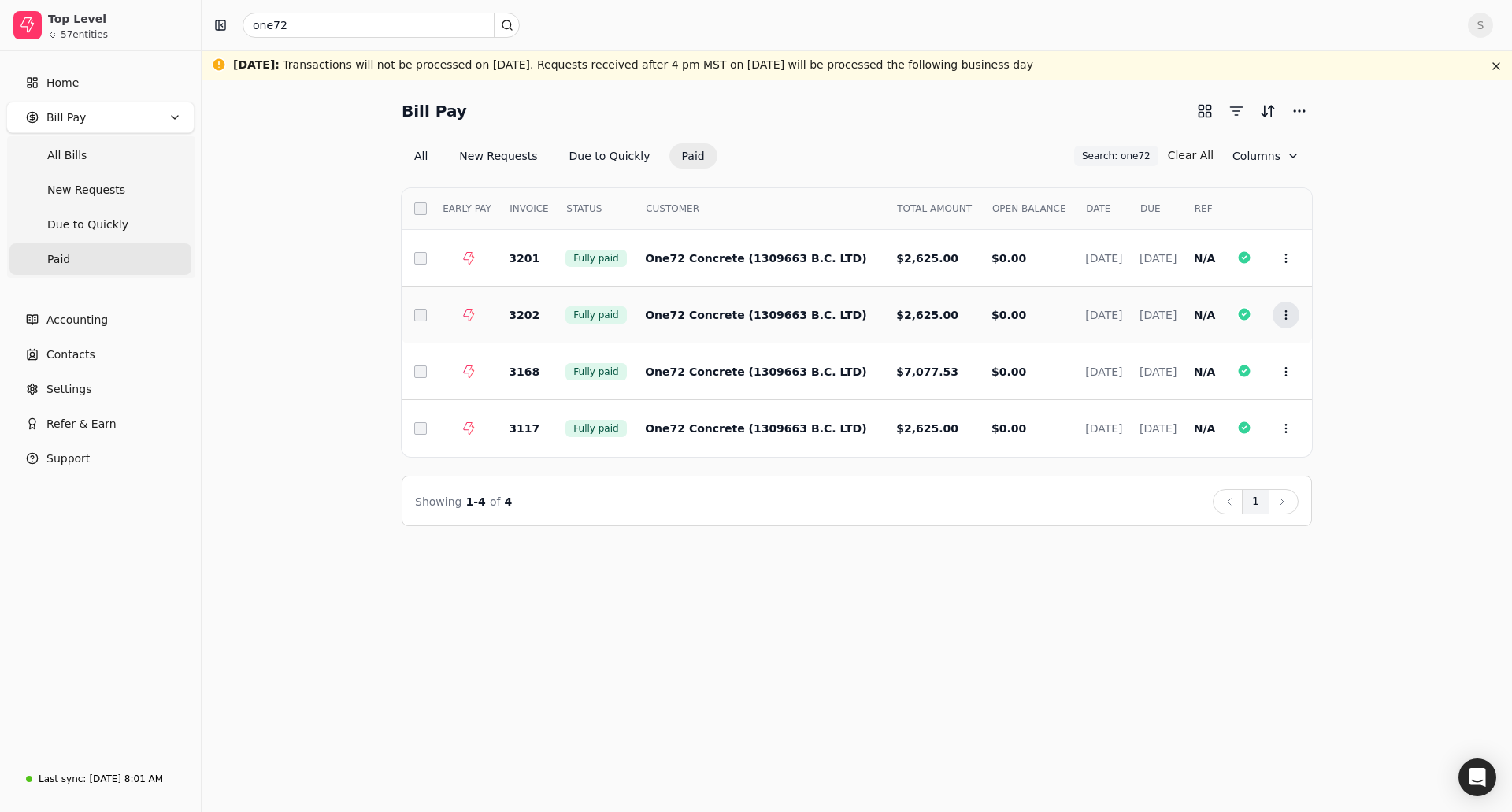
click at [1295, 317] on button "Context Menu Button" at bounding box center [1286, 315] width 27 height 27
click at [1306, 345] on li "Open" at bounding box center [1362, 354] width 194 height 29
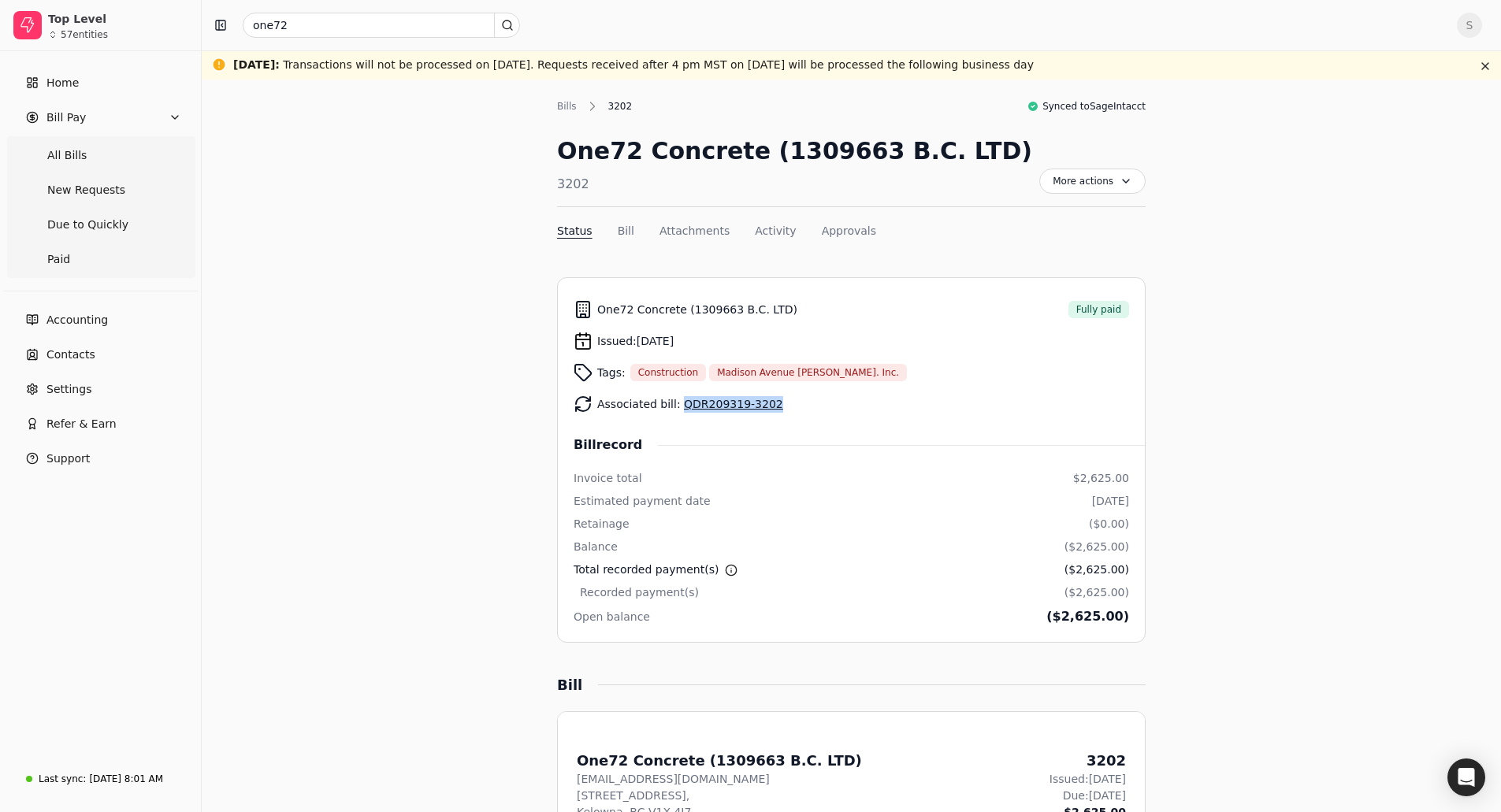
drag, startPoint x: 767, startPoint y: 406, endPoint x: 679, endPoint y: 406, distance: 88.0
click at [679, 406] on div "Associated bill: QDR209319-3202" at bounding box center [851, 404] width 556 height 32
copy link "QDR209319-3202"
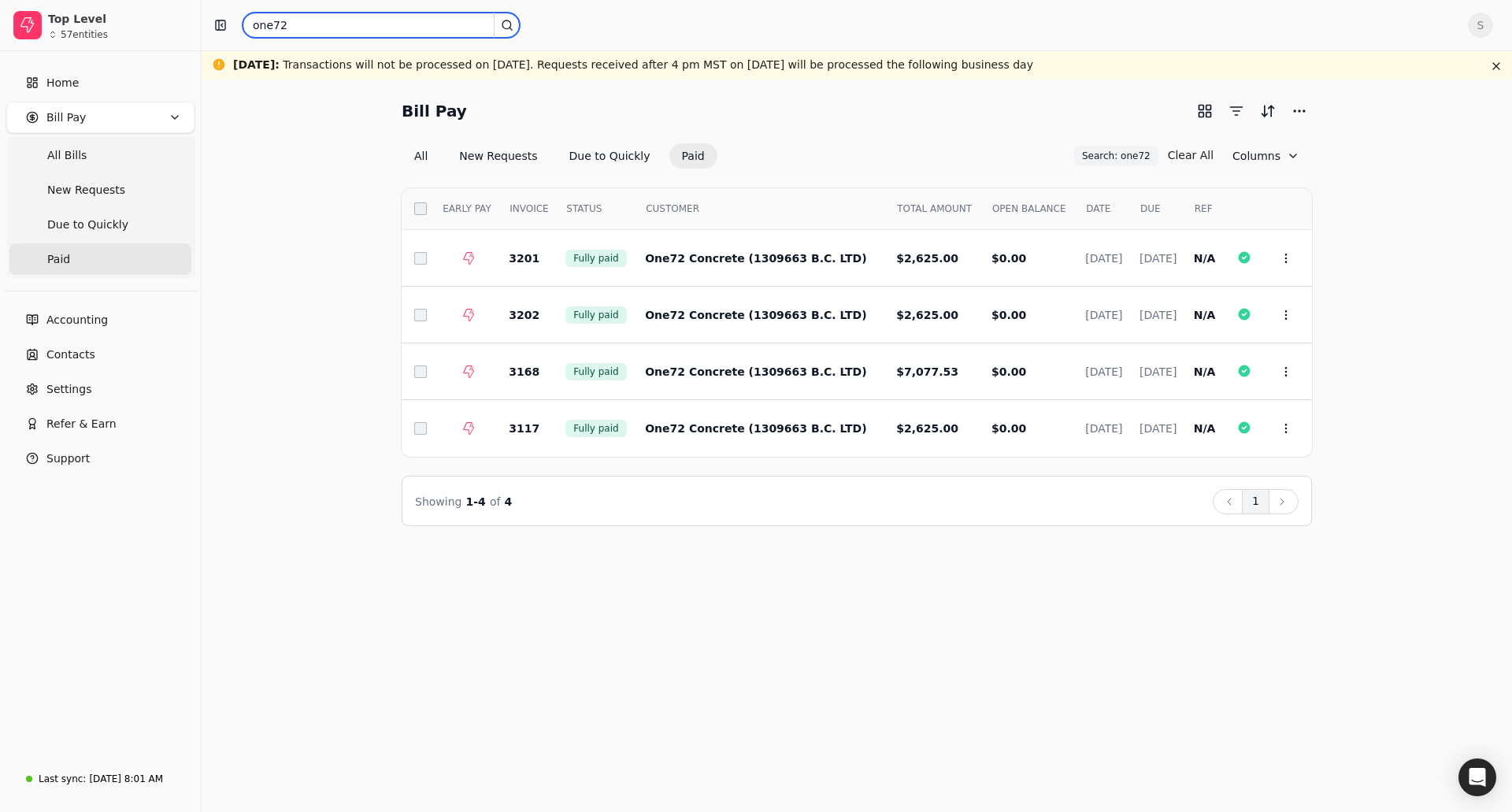
click at [321, 34] on input "one72" at bounding box center [381, 25] width 277 height 25
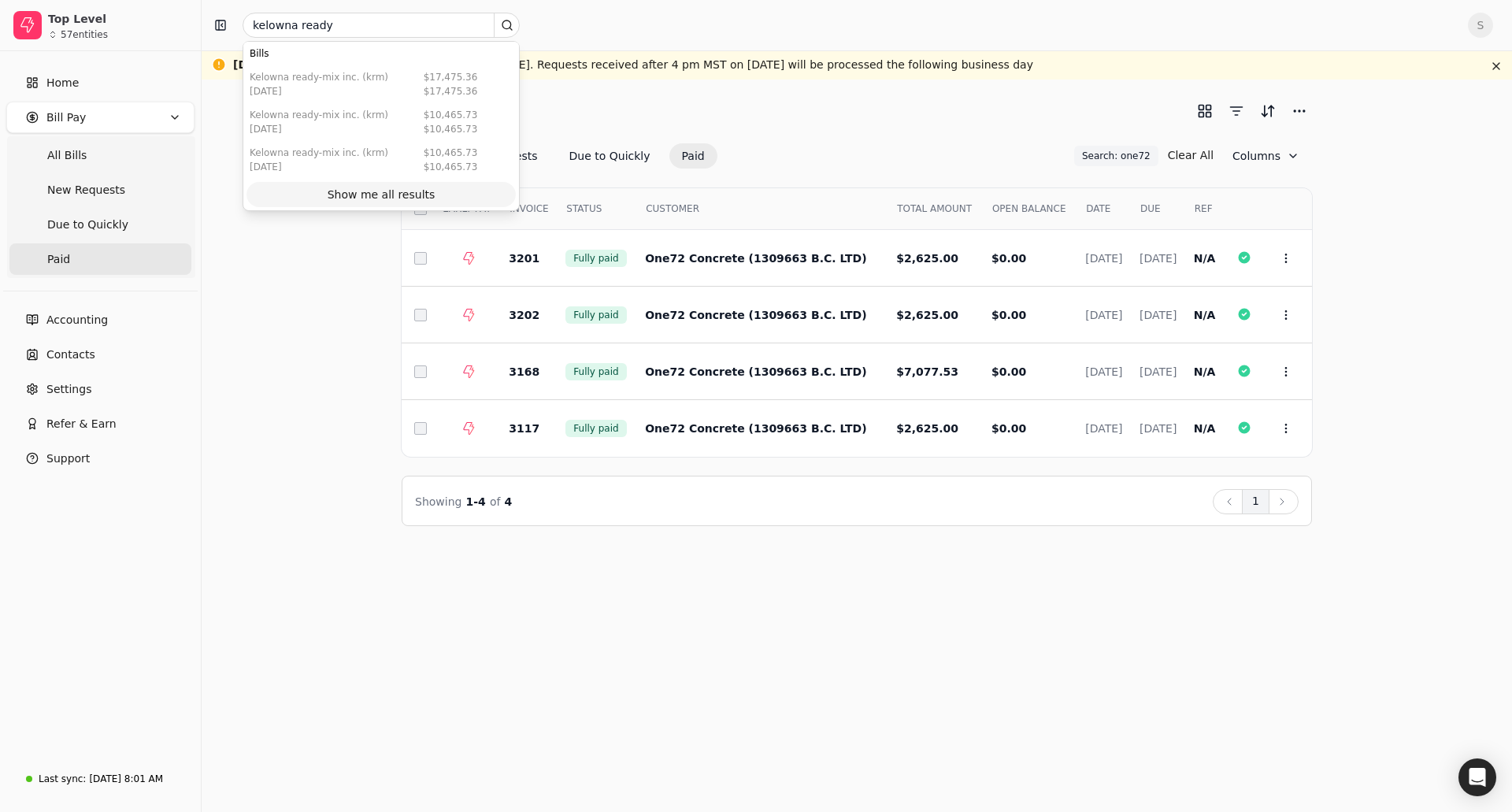
click at [357, 189] on div "Show me all results" at bounding box center [381, 195] width 107 height 16
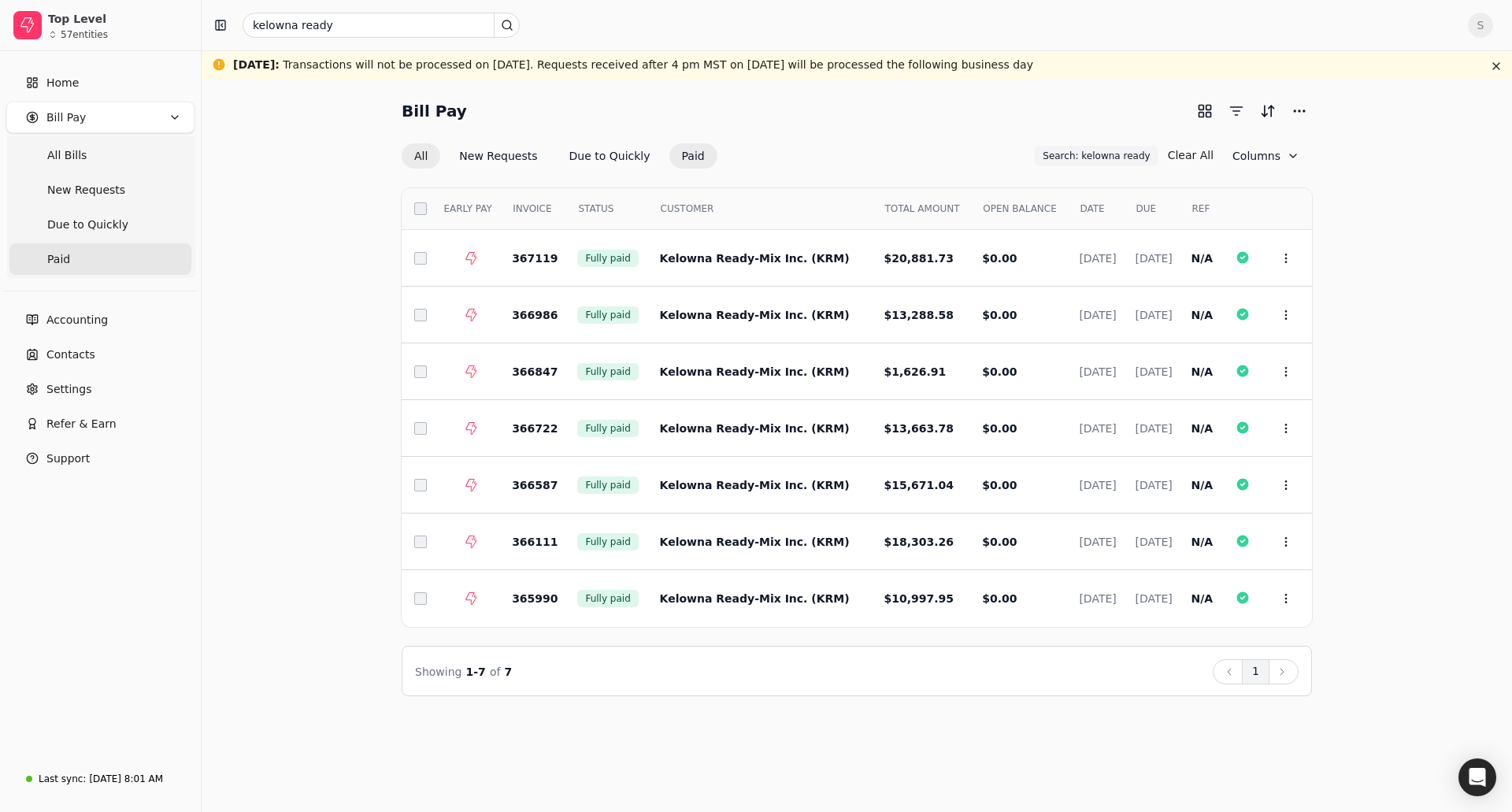
click at [431, 157] on button "All" at bounding box center [421, 156] width 39 height 25
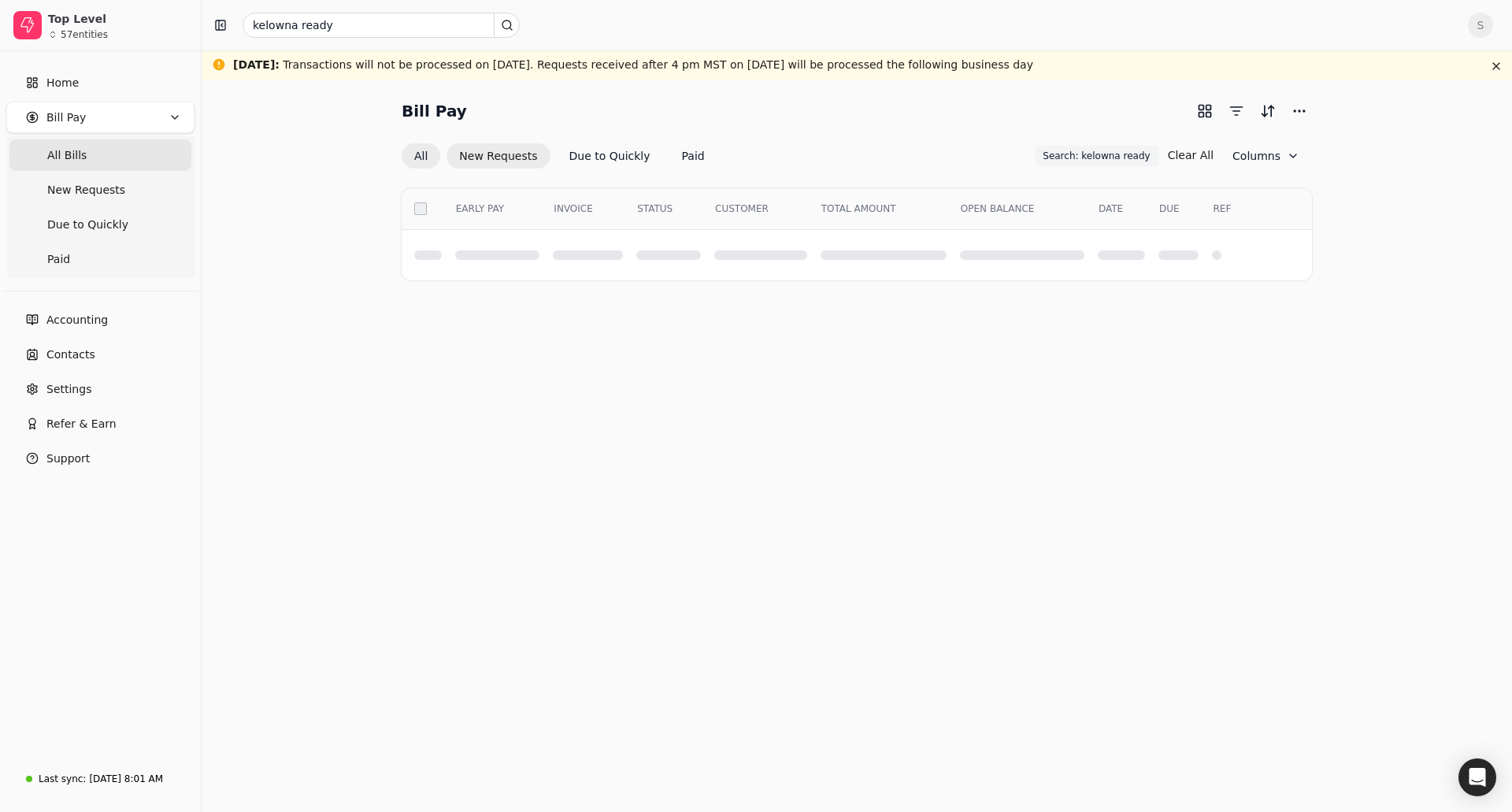
click at [490, 151] on button "New Requests" at bounding box center [498, 156] width 103 height 25
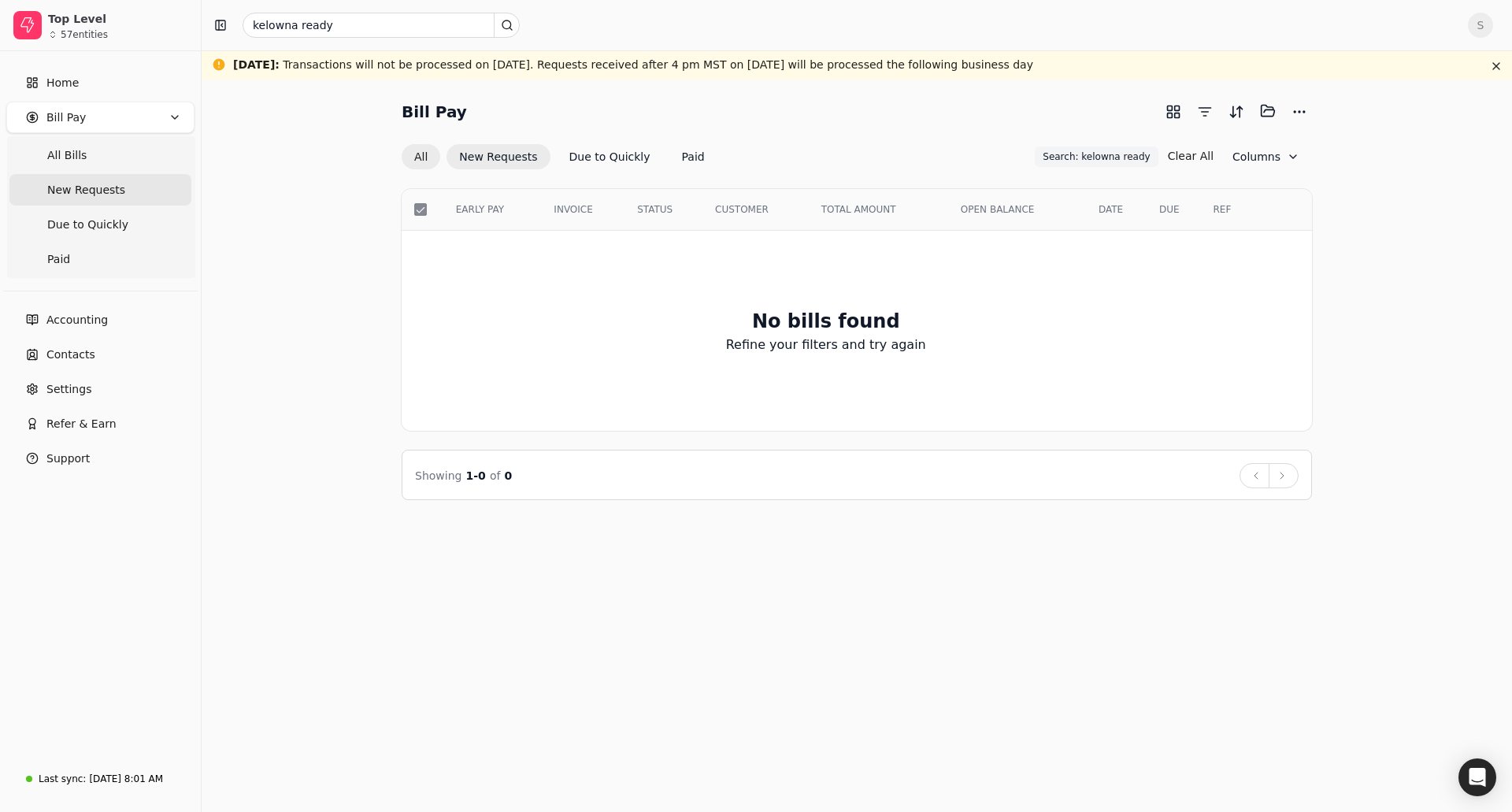
click at [421, 159] on button "All" at bounding box center [421, 157] width 39 height 25
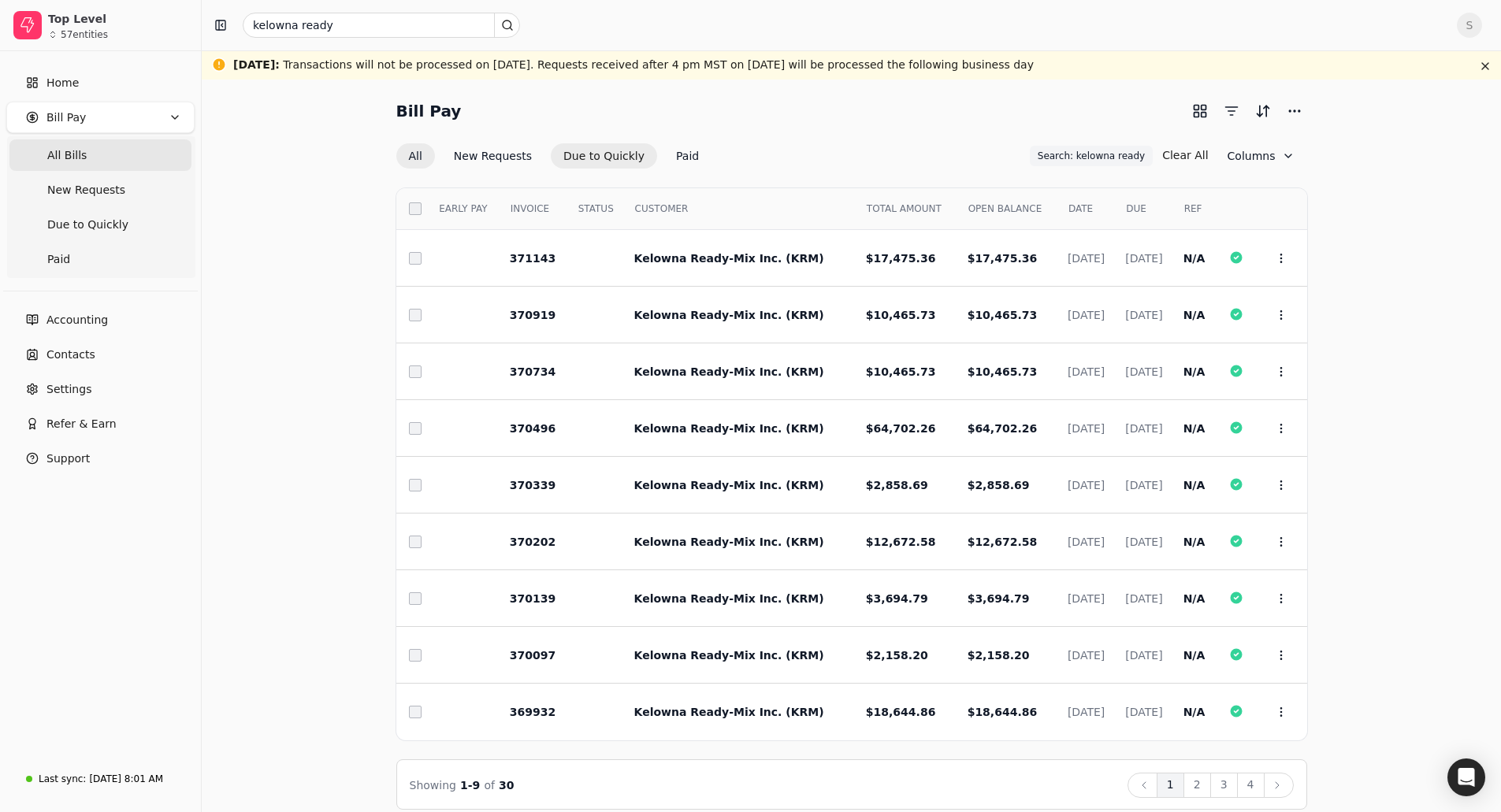
click at [619, 162] on button "Due to Quickly" at bounding box center [605, 156] width 107 height 25
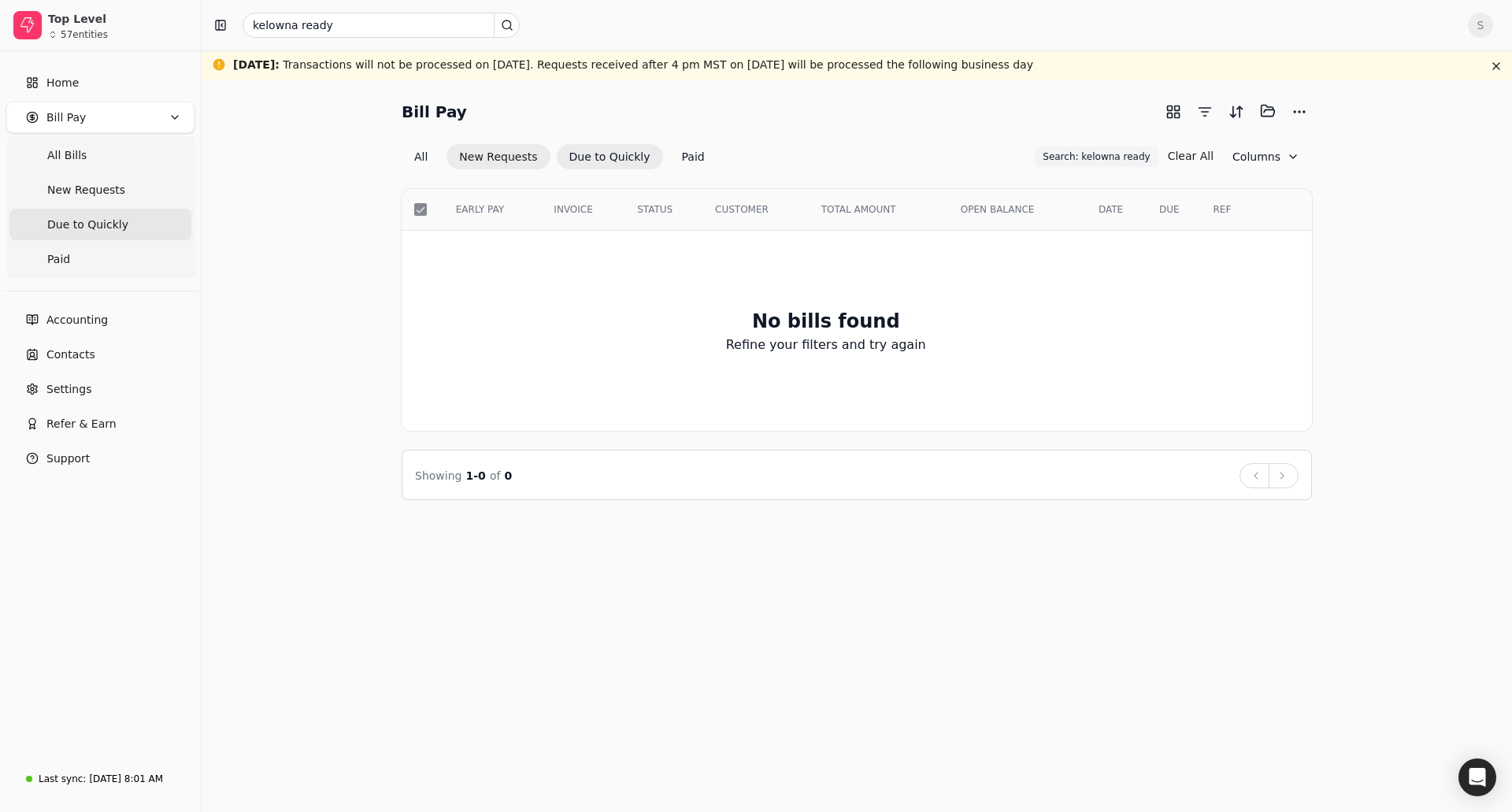
click at [494, 163] on button "New Requests" at bounding box center [498, 157] width 103 height 25
click at [520, 145] on button "New Requests" at bounding box center [498, 157] width 103 height 25
click at [510, 157] on button "New Requests" at bounding box center [498, 157] width 103 height 25
click at [683, 156] on button "Paid" at bounding box center [693, 157] width 48 height 25
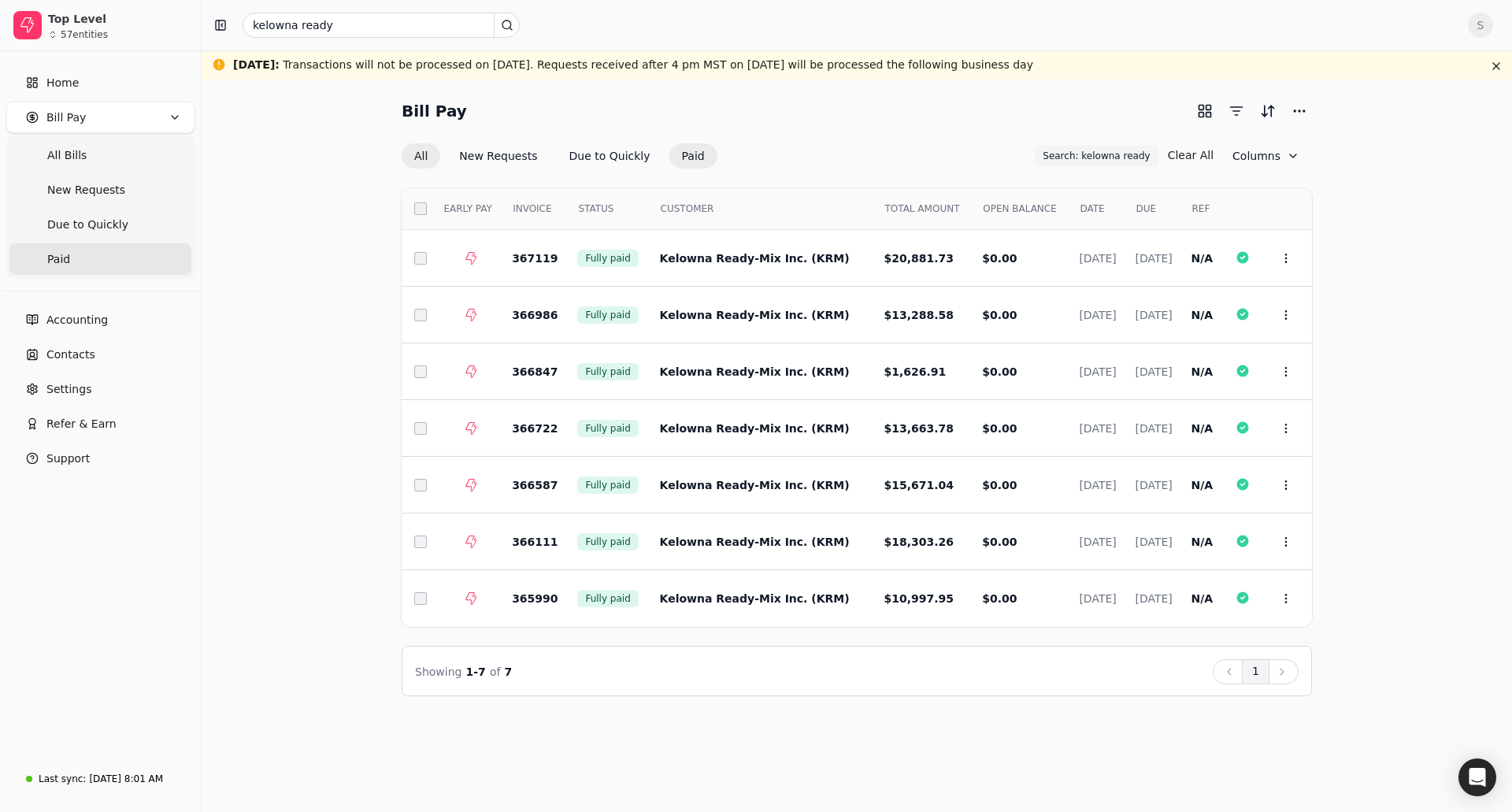
click at [420, 152] on button "All" at bounding box center [421, 156] width 39 height 25
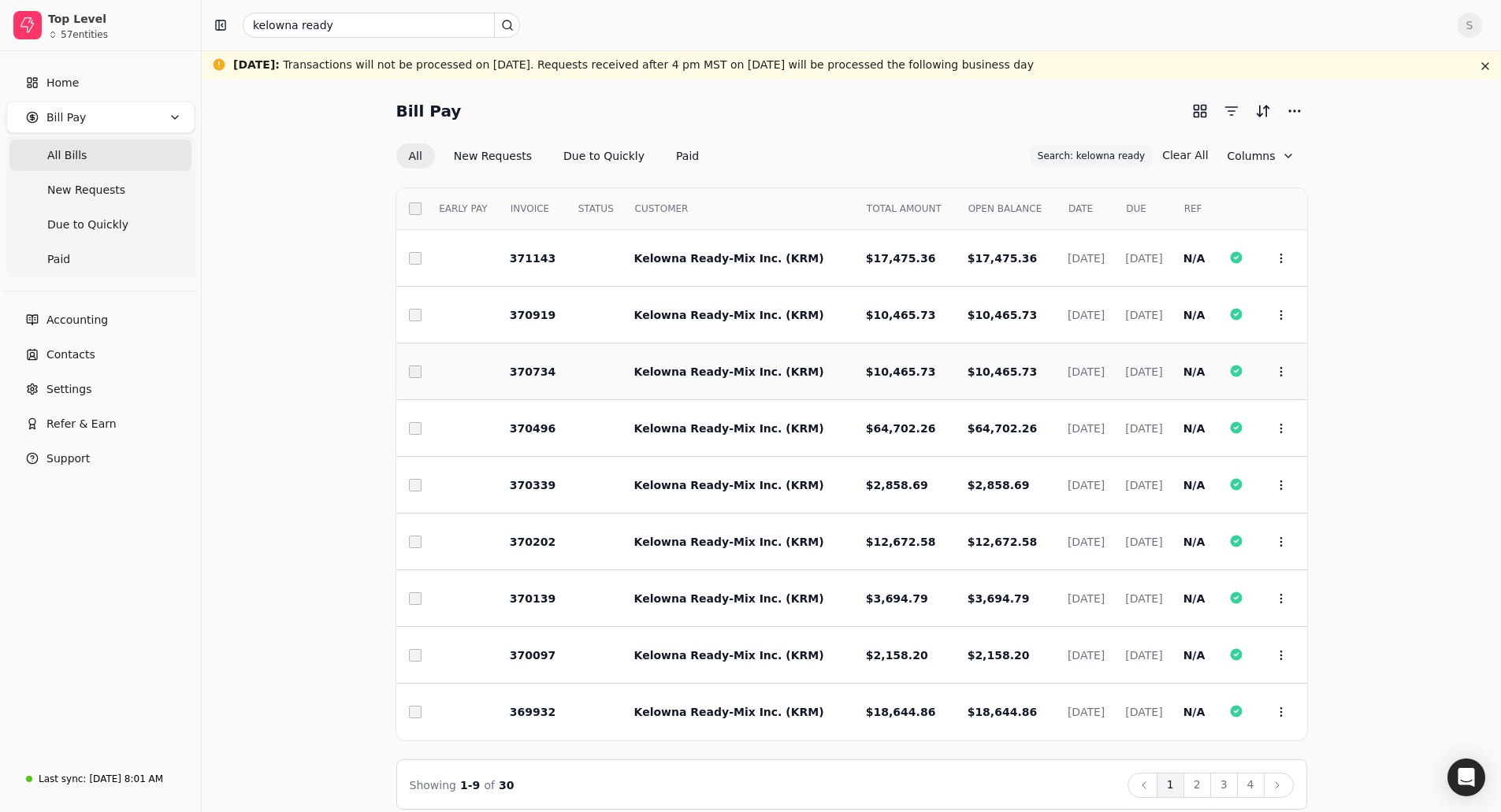
scroll to position [16, 0]
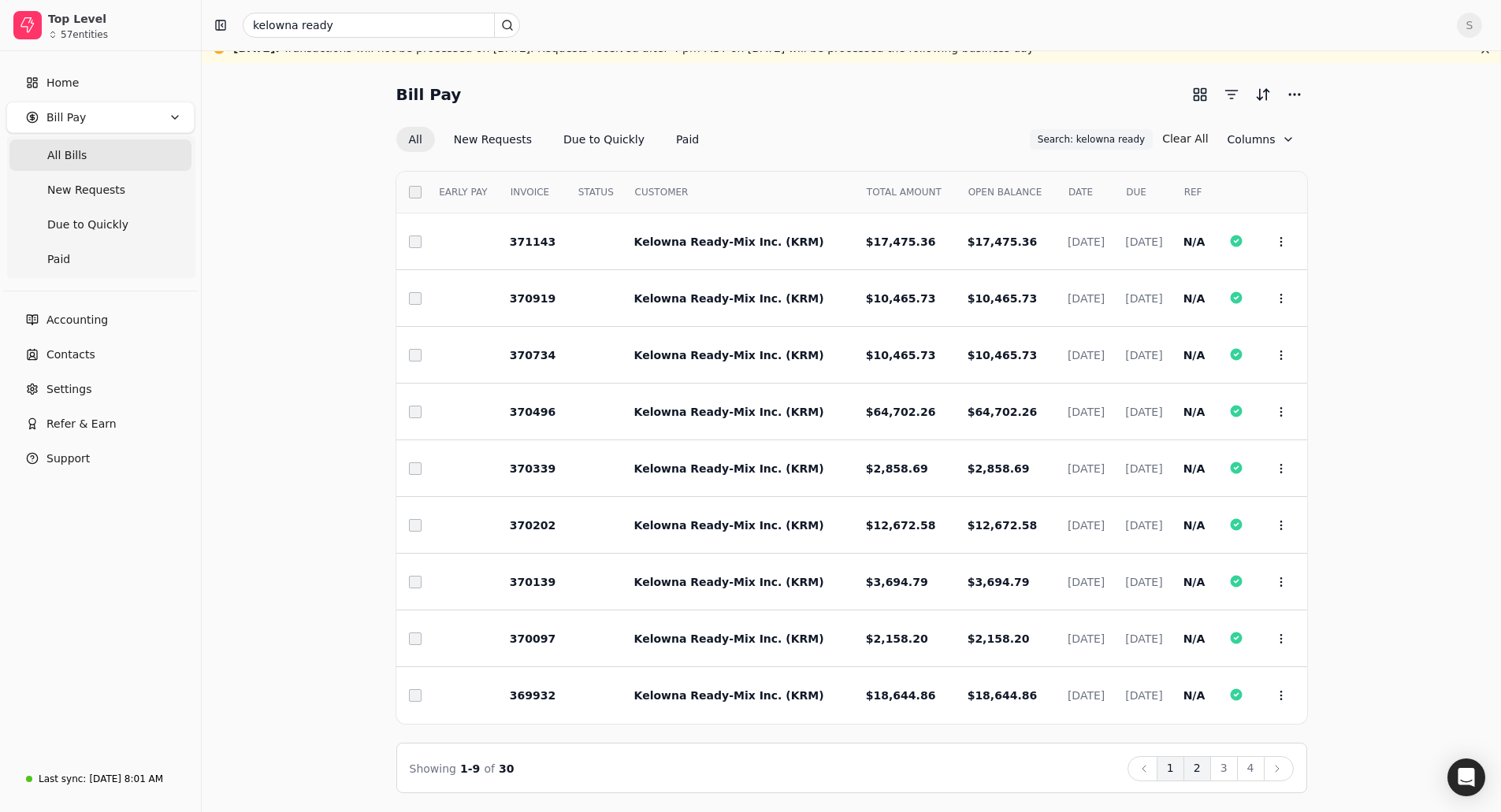
click at [1193, 762] on button "2" at bounding box center [1197, 769] width 28 height 25
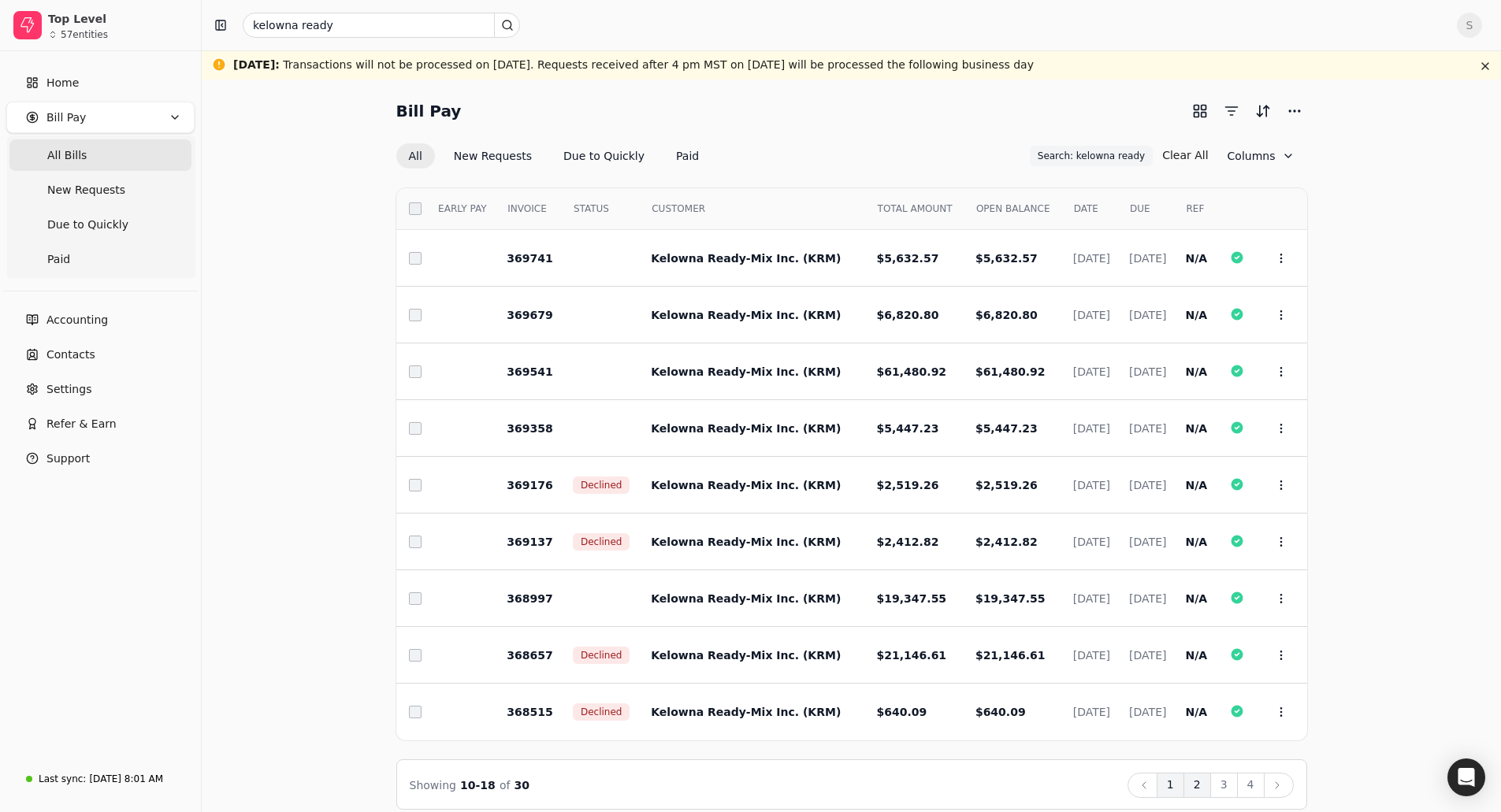
click at [1178, 785] on button "1" at bounding box center [1170, 786] width 28 height 25
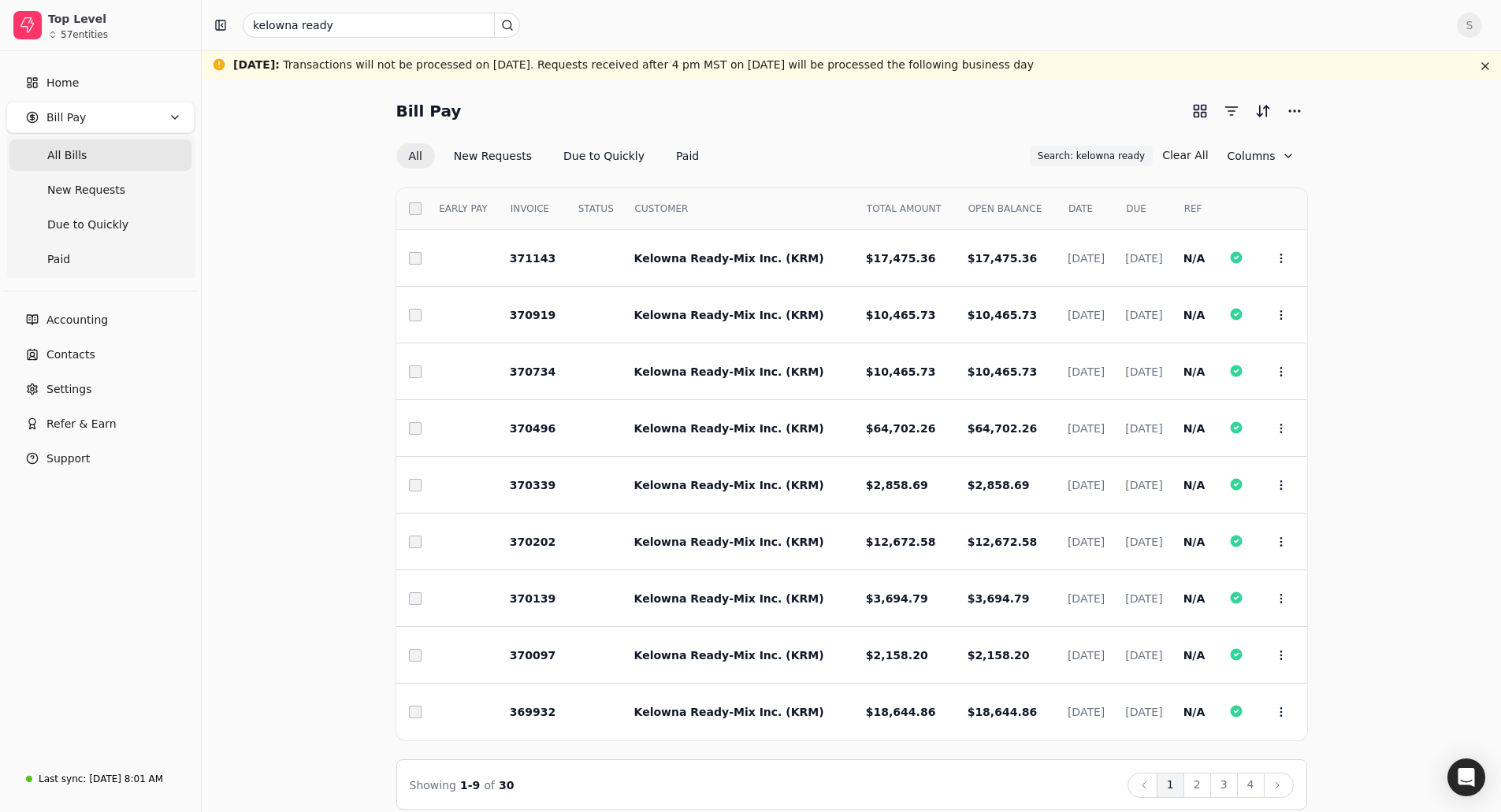
click at [1008, 779] on div "Showing 1 - 9 of 30 Back 1 2 3 4 Next" at bounding box center [851, 786] width 885 height 25
click at [336, 33] on input "kelowna ready" at bounding box center [381, 25] width 277 height 25
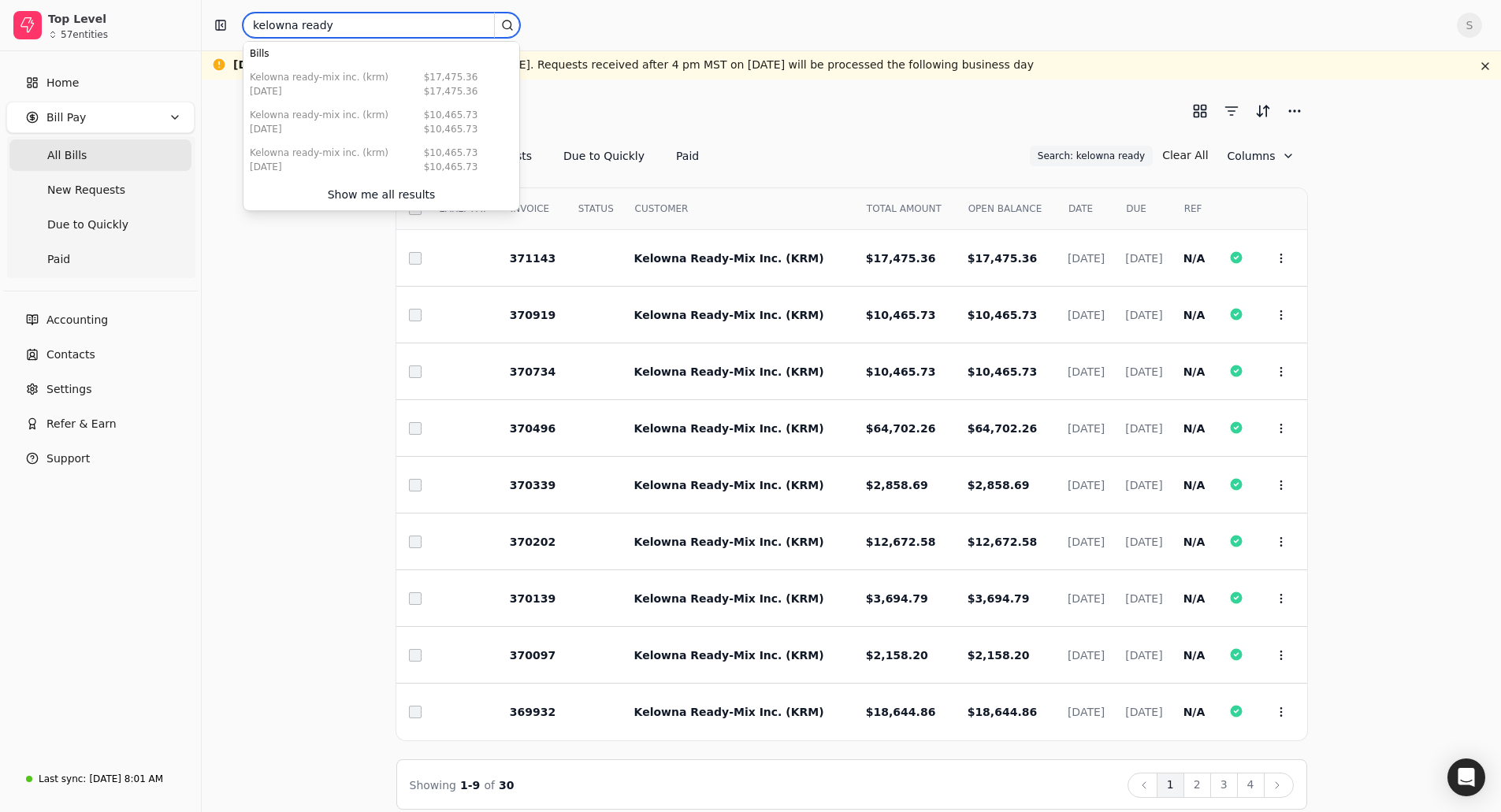
click at [336, 32] on input "kelowna ready" at bounding box center [381, 25] width 277 height 25
type input "s"
click at [277, 19] on input "text" at bounding box center [381, 25] width 277 height 25
type input "maven"
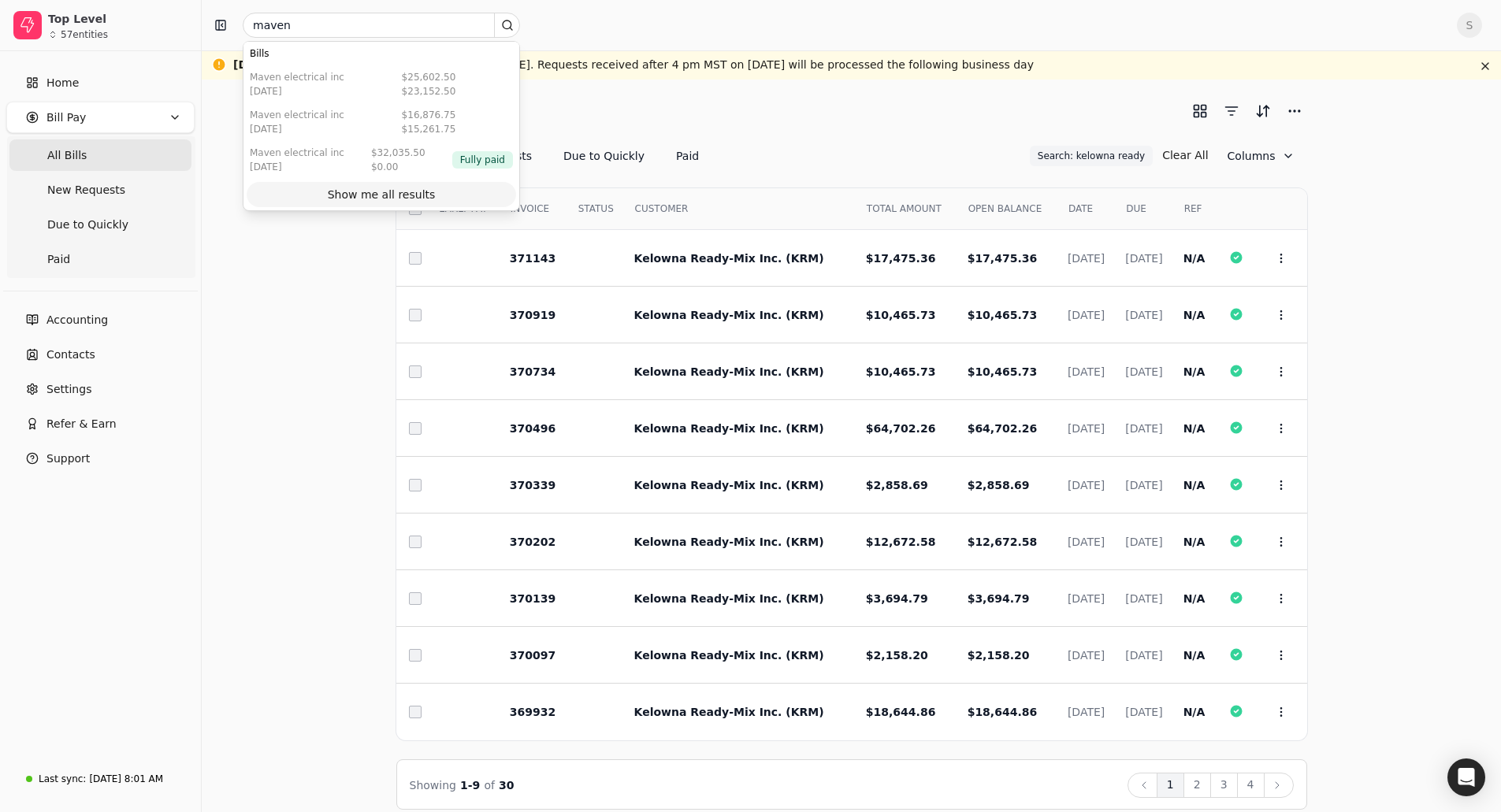
click at [338, 194] on div "Show me all results" at bounding box center [381, 195] width 108 height 16
